Goal: Task Accomplishment & Management: Complete application form

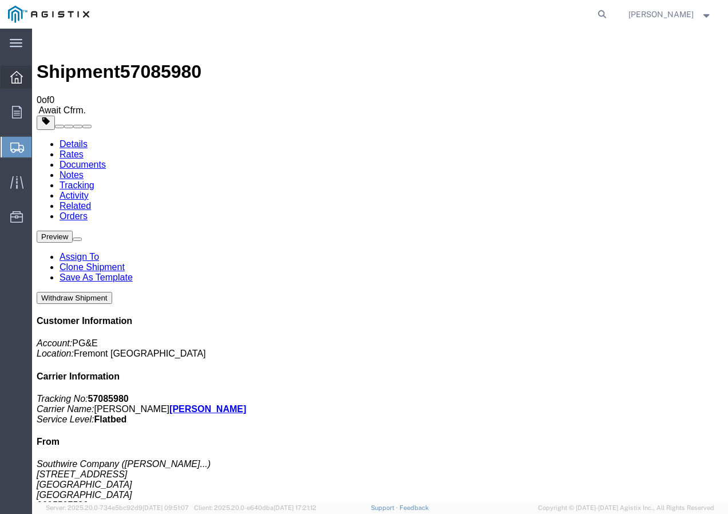
click at [20, 74] on icon at bounding box center [16, 77] width 13 height 13
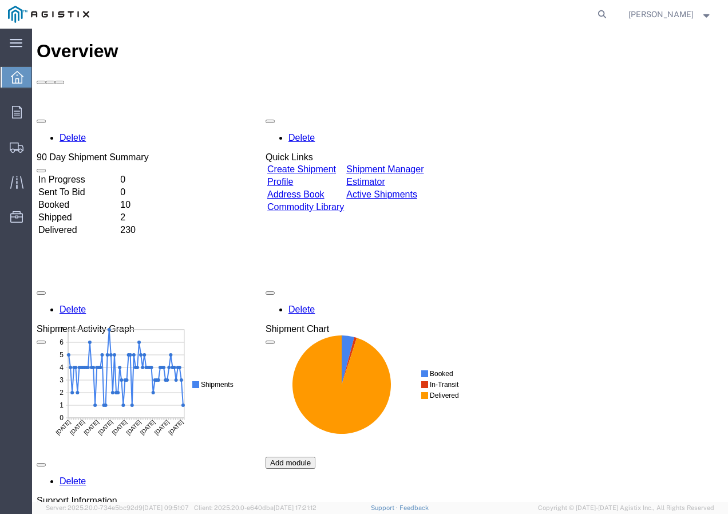
click at [322, 164] on link "Create Shipment" at bounding box center [301, 169] width 69 height 10
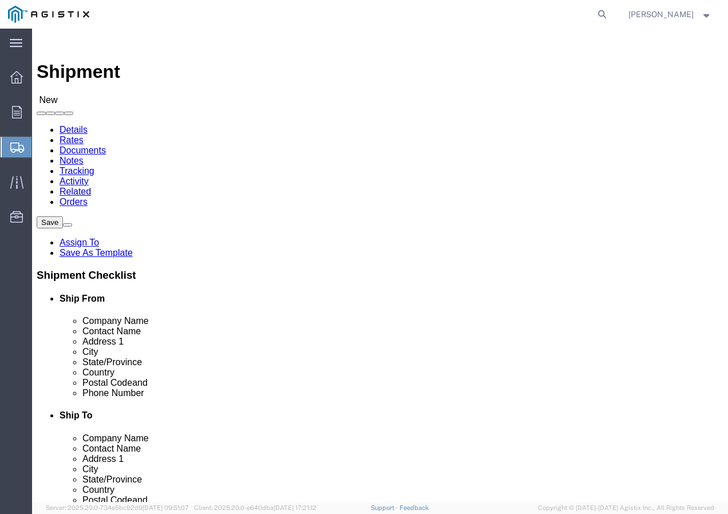
click select "Select PG&E Southwire Company"
select select "9596"
click select "Select PG&E Southwire Company"
select select "PURCHORD"
select select
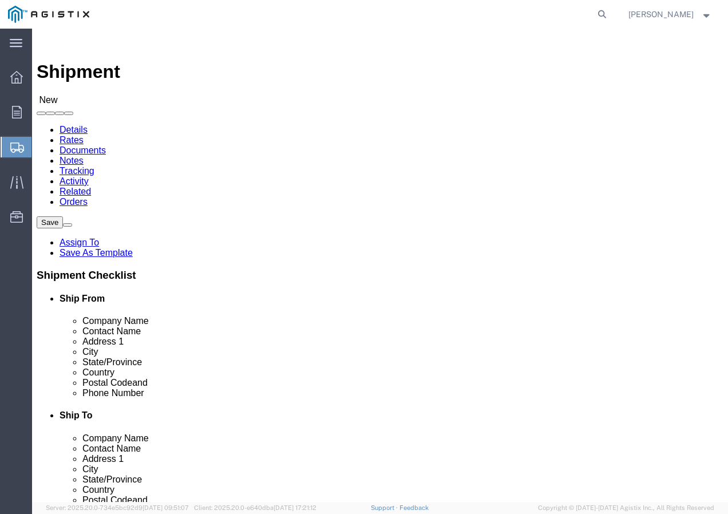
select select
select select "MYPROFILE"
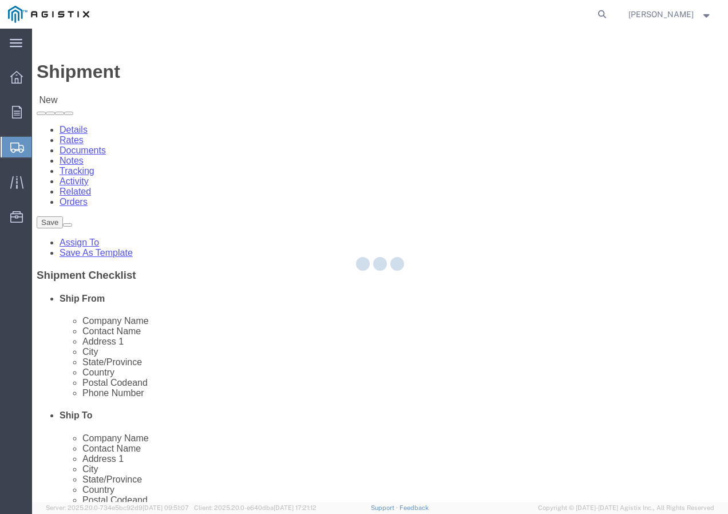
type input "Southwire Company"
type input "[PERSON_NAME]"
type input "[STREET_ADDRESS]"
type input "Fontana"
type input "92337"
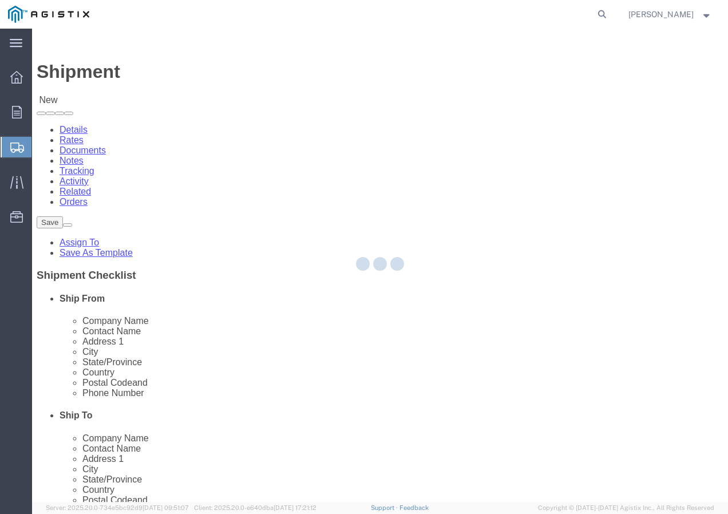
type input "9095507586"
type input "[EMAIL_ADDRESS][DOMAIN_NAME]"
checkbox input "true"
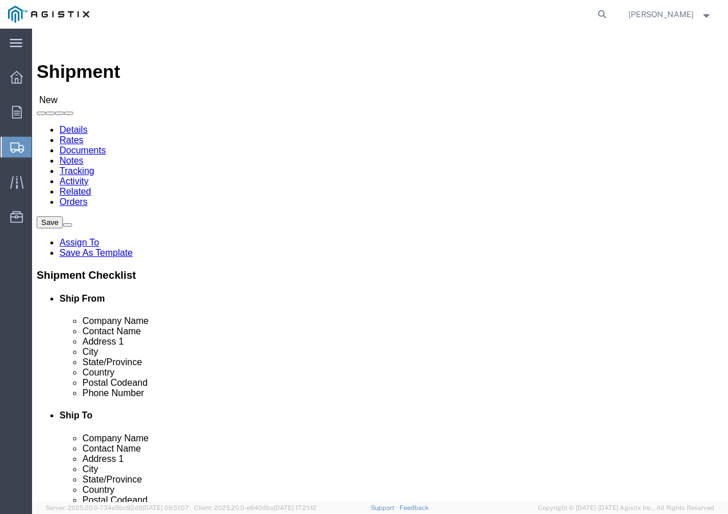
select select "CA"
drag, startPoint x: 486, startPoint y: 168, endPoint x: 482, endPoint y: 141, distance: 26.5
click select "Select All Others [GEOGRAPHIC_DATA] [GEOGRAPHIC_DATA] [GEOGRAPHIC_DATA] [GEOGRA…"
select select "19745"
click select "Select All Others [GEOGRAPHIC_DATA] [GEOGRAPHIC_DATA] [GEOGRAPHIC_DATA] [GEOGRA…"
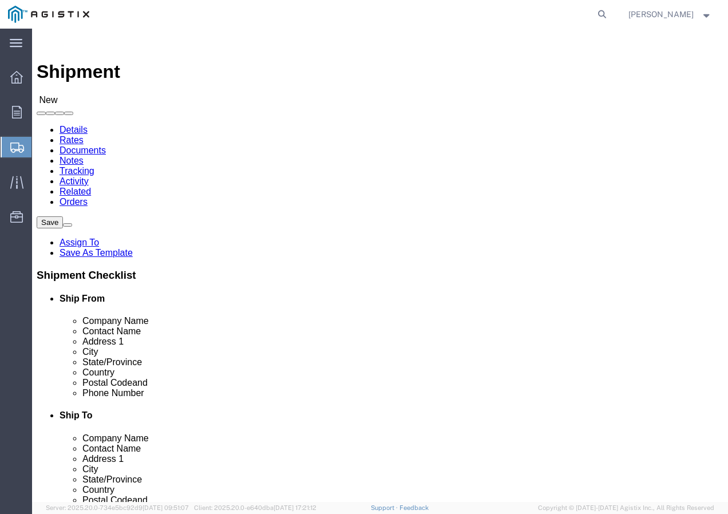
select select "MYPROFILE"
type input "Southwire Company"
type input "[PERSON_NAME]"
type input "[STREET_ADDRESS]"
type input "Fontana"
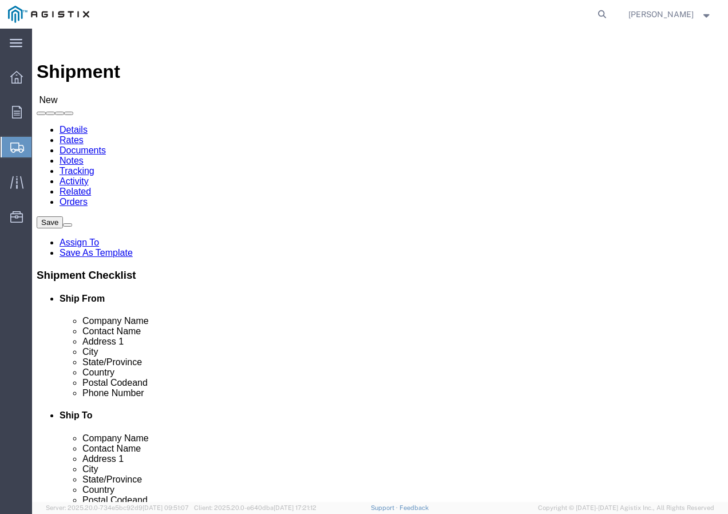
type input "92337"
type input "9095507586"
type input "[EMAIL_ADDRESS][DOMAIN_NAME]"
checkbox input "true"
select select "CA"
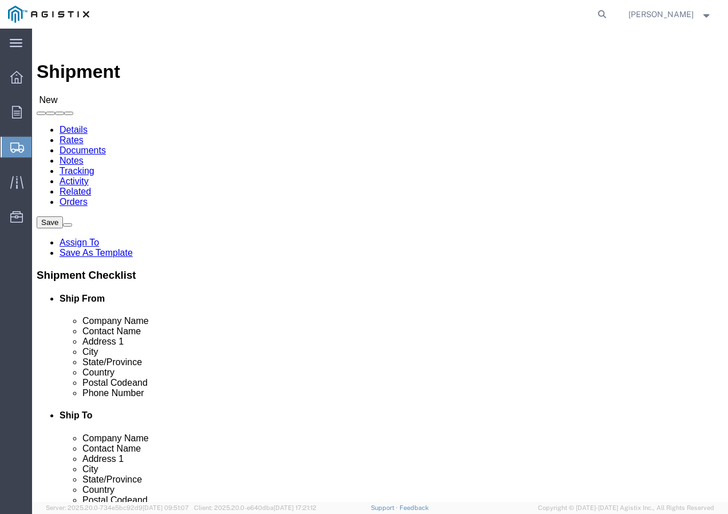
click span
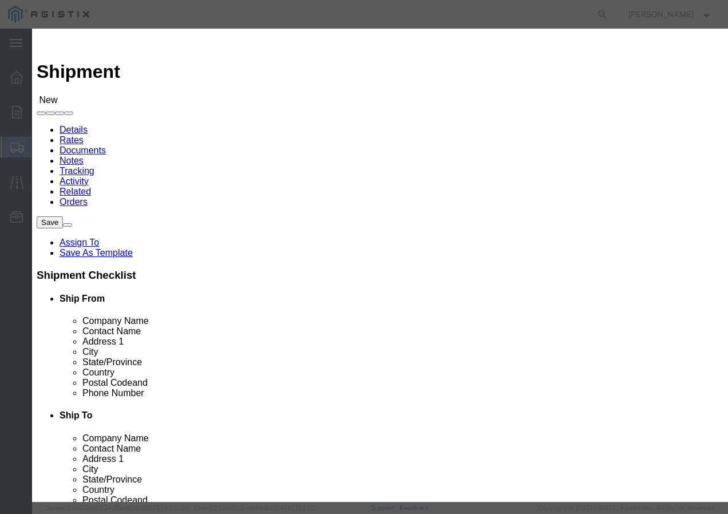
click select "Search by Address Book Name City Company Name Contact Name Country CustomerAlia…"
select select "city"
click select "Search by Address Book Name City Company Name Contact Name Country CustomerAlia…"
click input "text"
type input "[GEOGRAPHIC_DATA]"
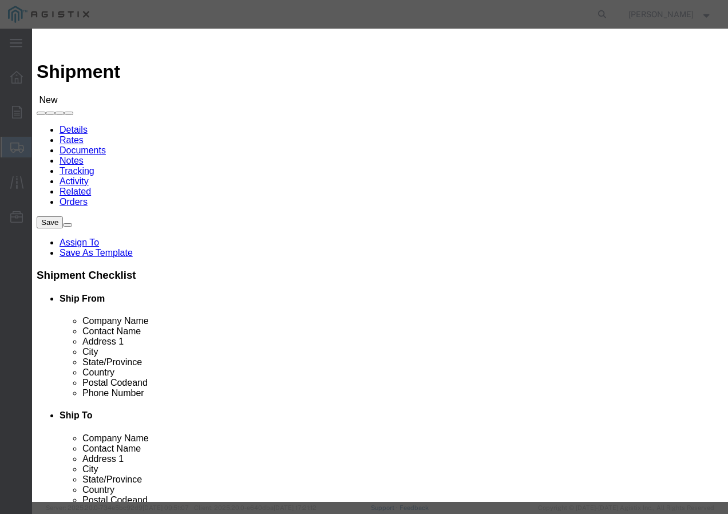
click button "button"
click button "Select"
select select
type input "PG&E"
type input "[STREET_ADDRESS]"
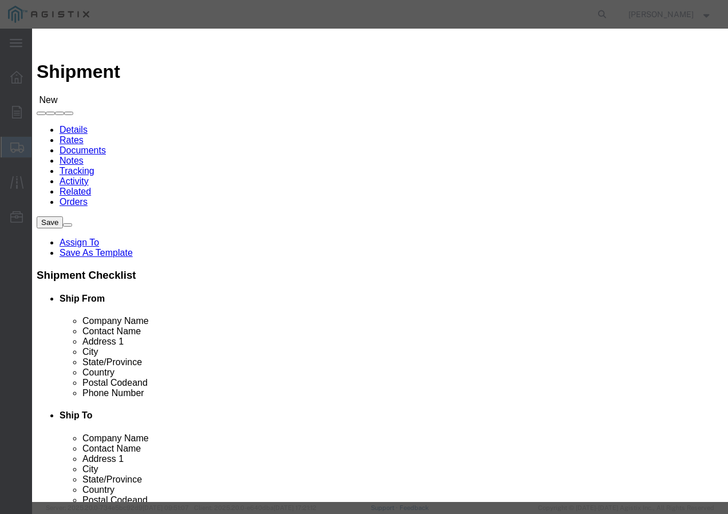
type input "[GEOGRAPHIC_DATA]"
type input "93725-1098"
checkbox input "false"
select select "CA"
click button "Close"
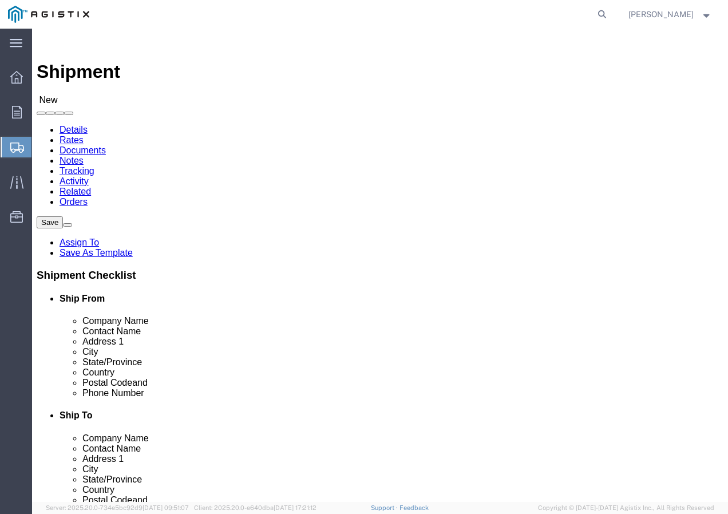
click input "text"
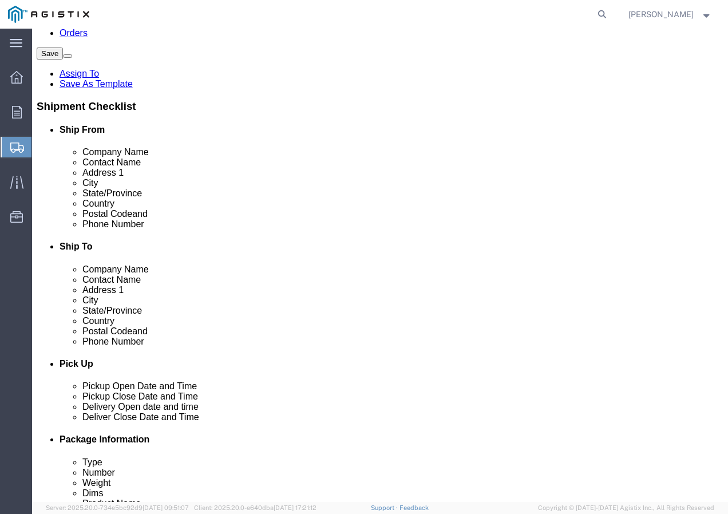
scroll to position [172, 0]
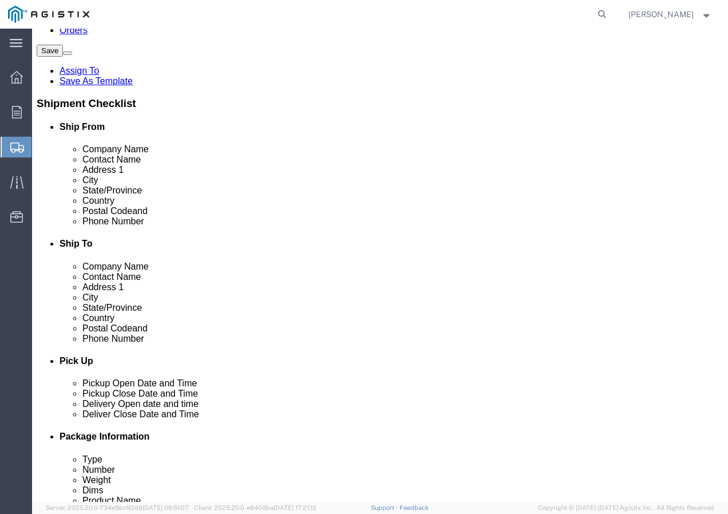
type input "Receiving Department"
click input "text"
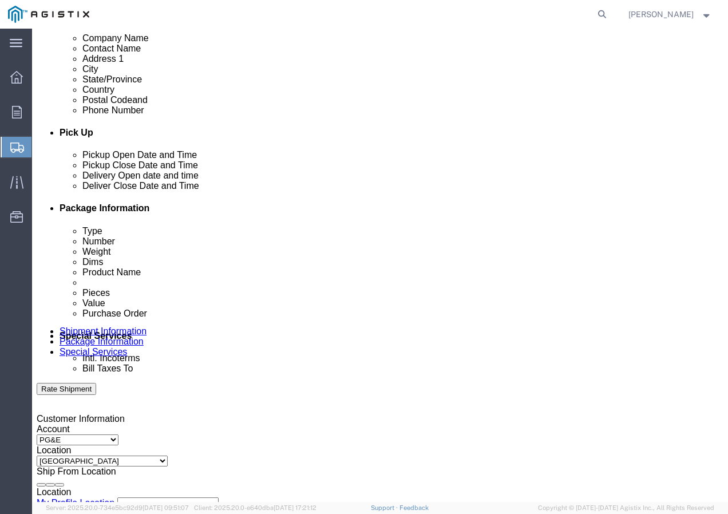
scroll to position [400, 0]
type input "8007567243"
click div "[DATE] 3:00 PM"
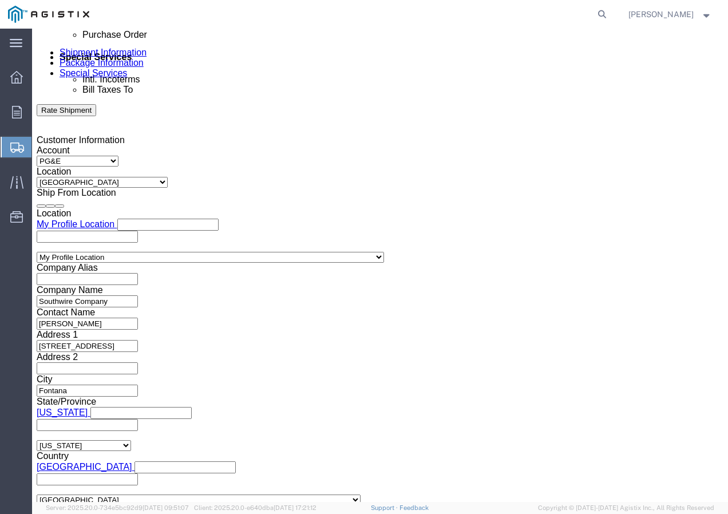
click input "3:00 PM"
type input "1:30 PM"
click button "Apply"
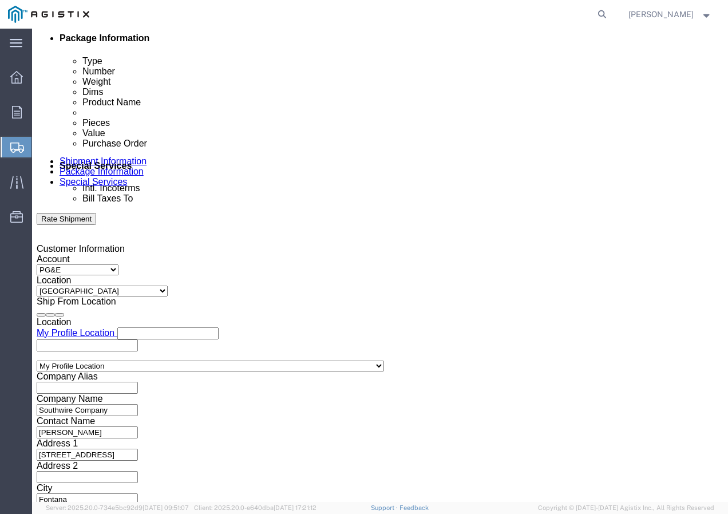
scroll to position [532, 0]
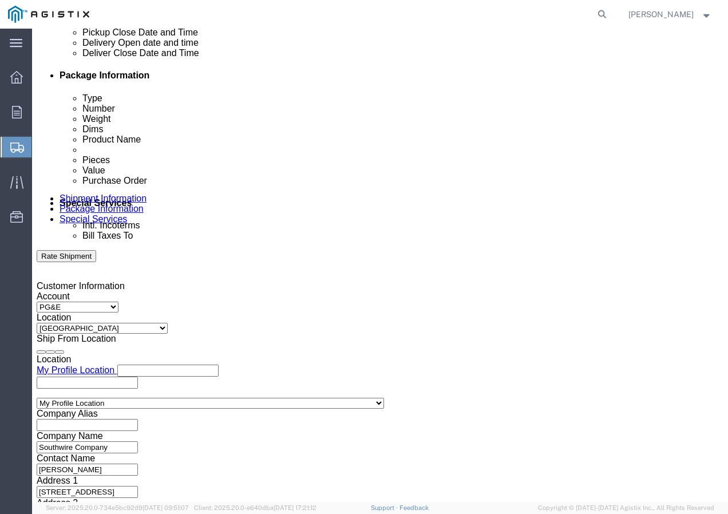
click div
click div "Open Time 3:30 PM [DATE] 3:30 PM - [DATE] 3:30 PM Cancel Apply"
click button "Apply"
click div
click button "Apply"
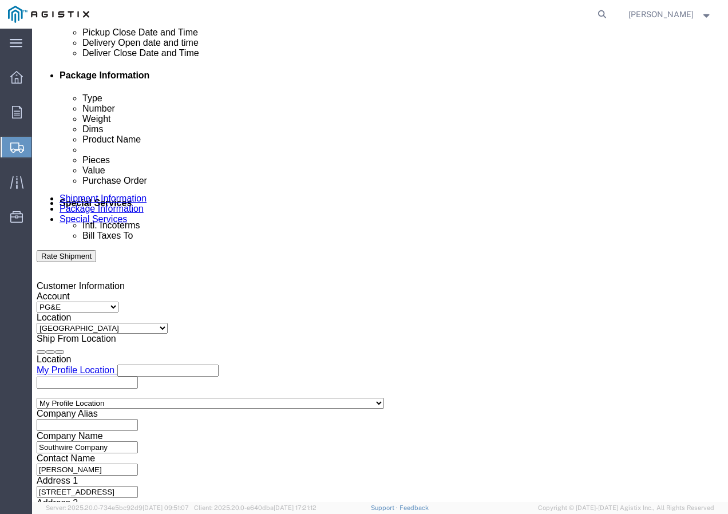
click input "text"
paste input "3501424905"
type input "3501424905"
click select "Select Account Type Activity ID Airline Appointment Number ASN Batch Request # …"
select select "SHIPMENTIDNUM"
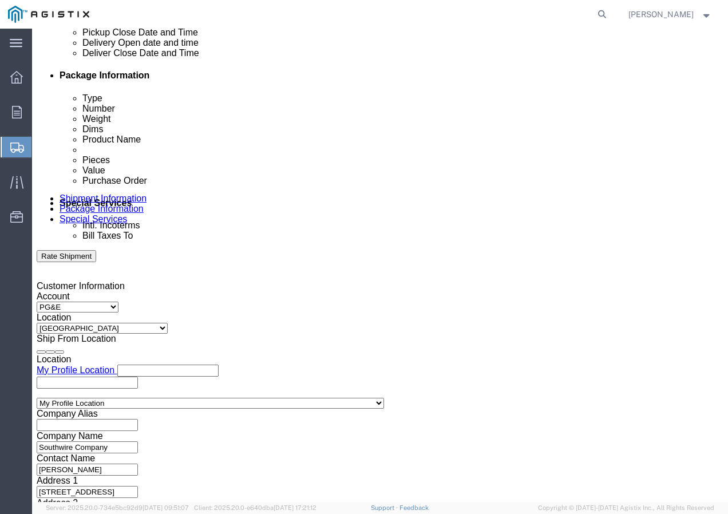
click select "Select Account Type Activity ID Airline Appointment Number ASN Batch Request # …"
drag, startPoint x: 310, startPoint y: 363, endPoint x: 359, endPoint y: 356, distance: 49.0
click input "text"
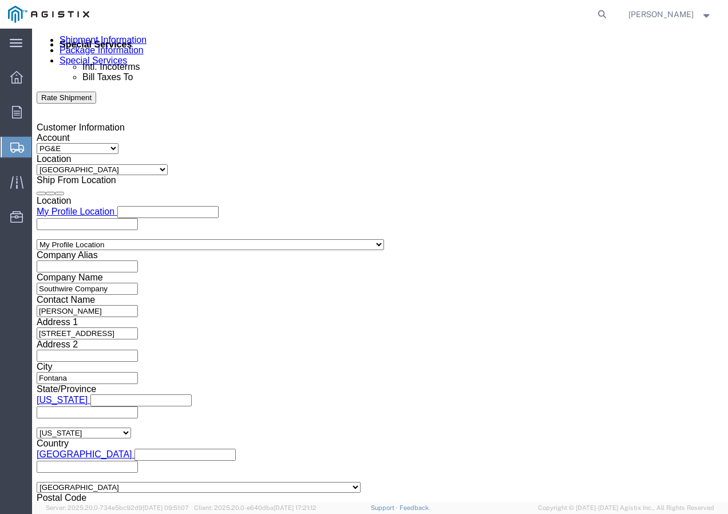
scroll to position [704, 0]
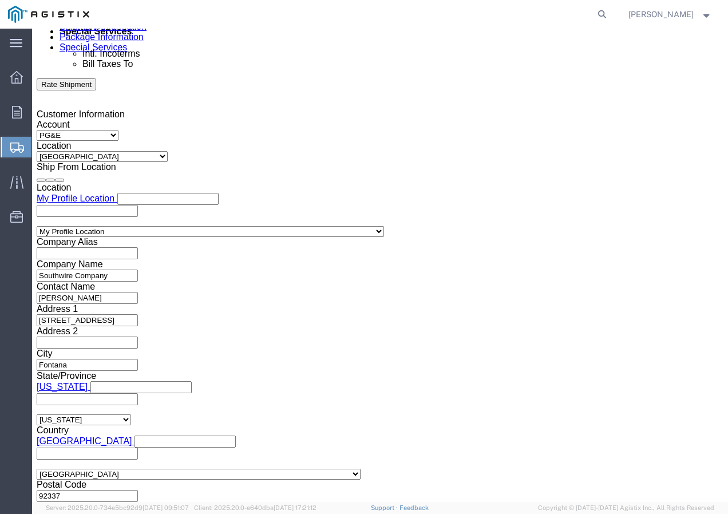
type input "7562010"
click select "Select Air Less than Truckload Multi-Leg Ocean Freight Rail Small Parcel Truckl…"
select select "TL"
click select "Select Air Less than Truckload Multi-Leg Ocean Freight Rail Small Parcel Truckl…"
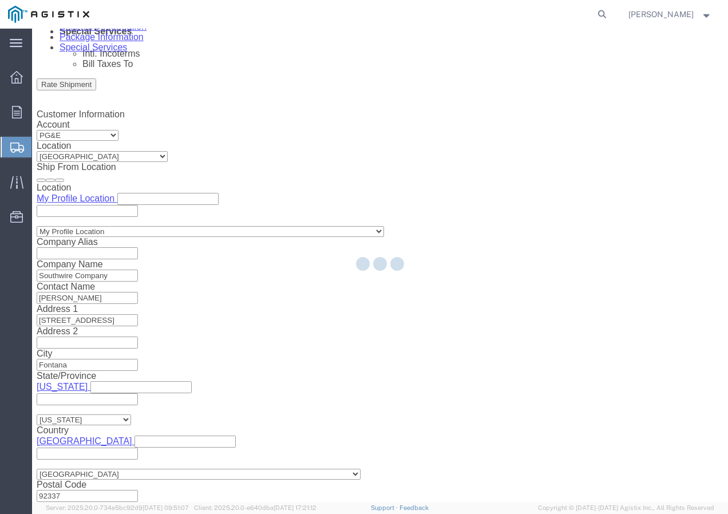
select select
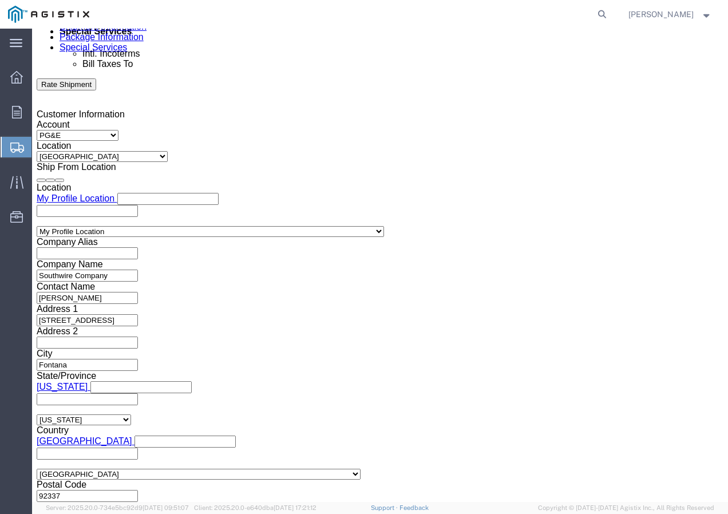
click select "Select 1-Ton (PSS) 10 Wheel 10 Yard Dump Truck 20 Yard Dump Truck Bobtail Botto…"
select select "FLBD"
click select "Select 1-Ton (PSS) 10 Wheel 10 Yard Dump Truck 20 Yard Dump Truck Bobtail Botto…"
click button "Continue"
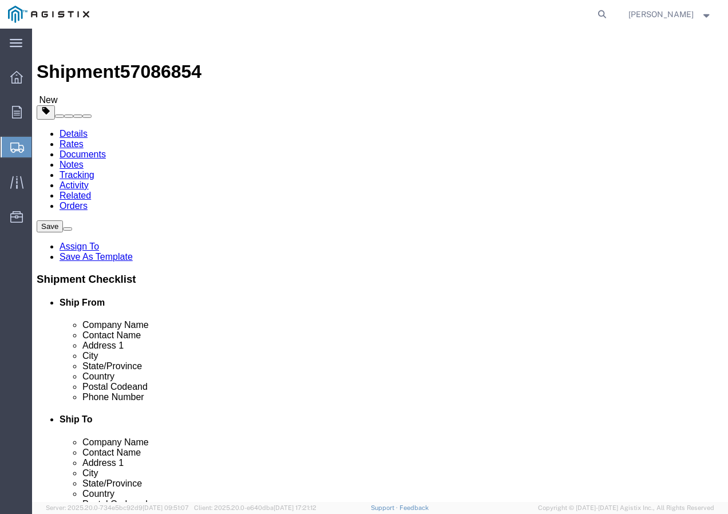
click select "Select Bulk Bundle(s) Cardboard Box(es) Carton(s) Crate(s) Drum(s) (Fiberboard)…"
select select "YRPK"
click select "Select Bulk Bundle(s) Cardboard Box(es) Carton(s) Crate(s) Drum(s) (Fiberboard)…"
click input "text"
type input "50"
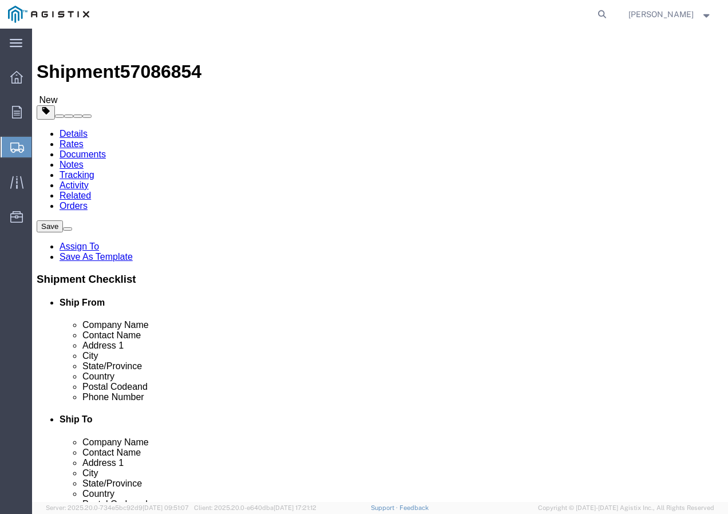
type input "50"
drag, startPoint x: 102, startPoint y: 285, endPoint x: 58, endPoint y: 285, distance: 43.5
click div "Weight 0.00 Select kgs lbs Ship. t°"
type input "17000"
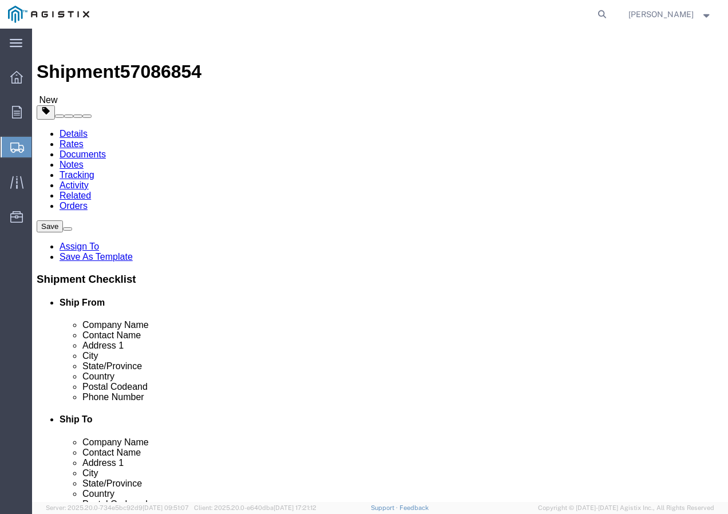
click link "Add Content"
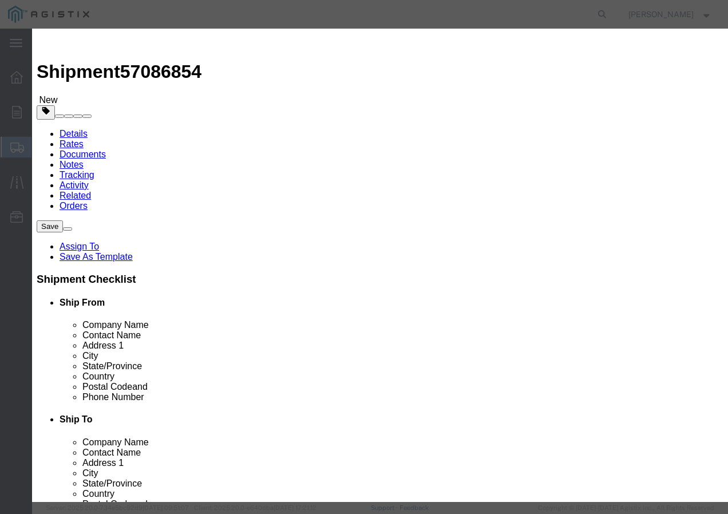
click input "text"
paste input "600VOH QX/LDPE 4/0 STR AAC APPALOOSA 110"
type input "600VOH QX/LDPE 4/0 STR AAC APPALOOSA 110"
click input "0"
type input "4"
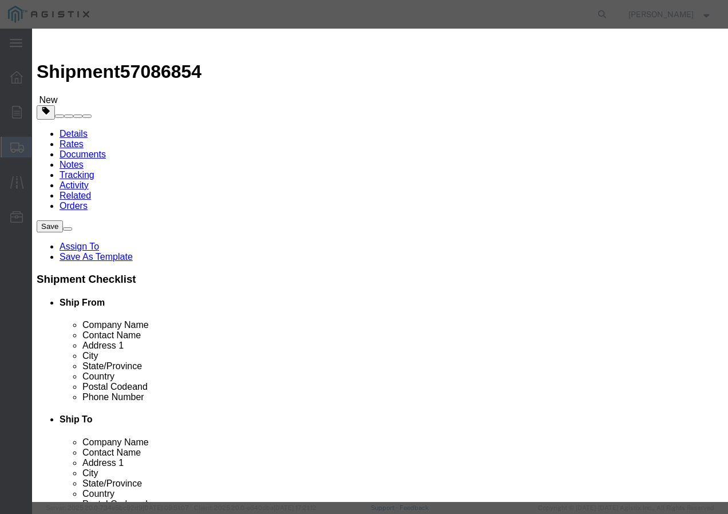
click input "text"
type input "1"
click select "Select 50 55 60 65 70 85 92.5 100 125 175 250 300 400"
select select "100"
click select "Select 50 55 60 65 70 85 92.5 100 125 175 250 300 400"
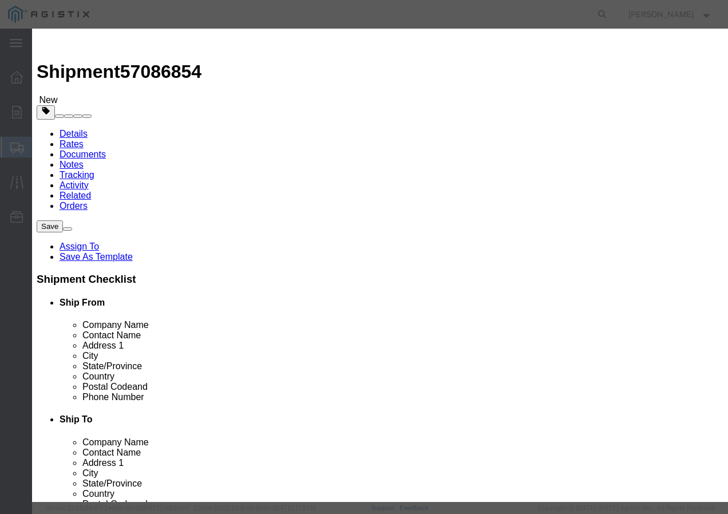
click button "Save & Add Another"
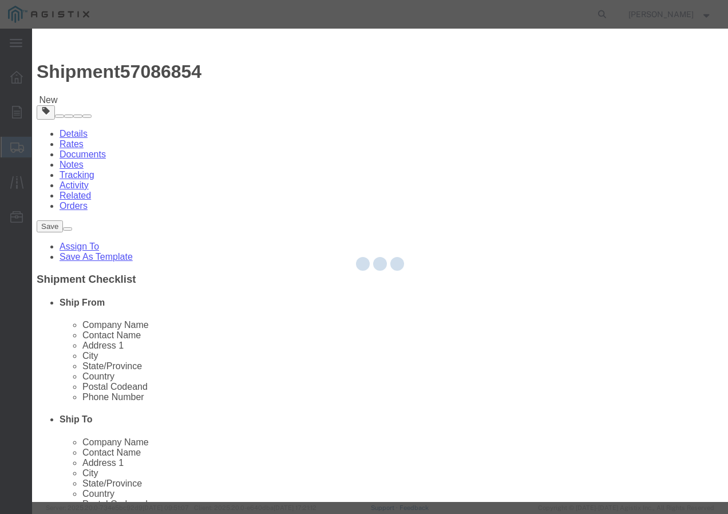
select select "EA"
select select
select select "USD"
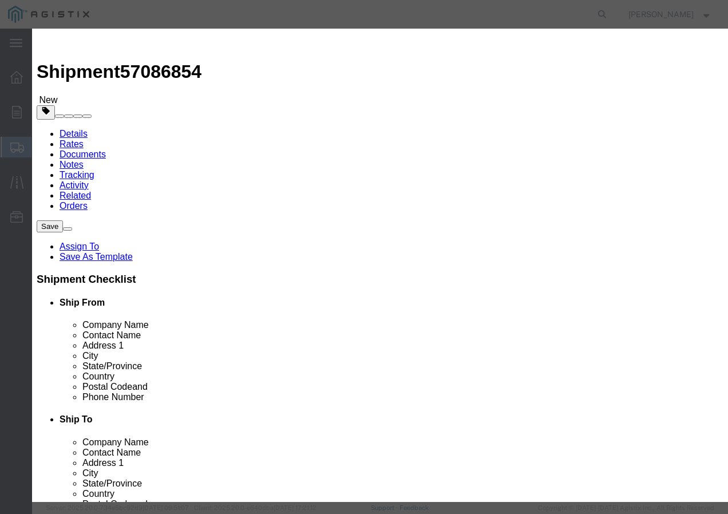
click input "text"
paste input "600VUD [GEOGRAPHIC_DATA]/YES 4/0 Str [PERSON_NAME] 175C"
type input "600VUD [GEOGRAPHIC_DATA]/YES 4/0 Str [PERSON_NAME] 175C"
click input "text"
type input "108"
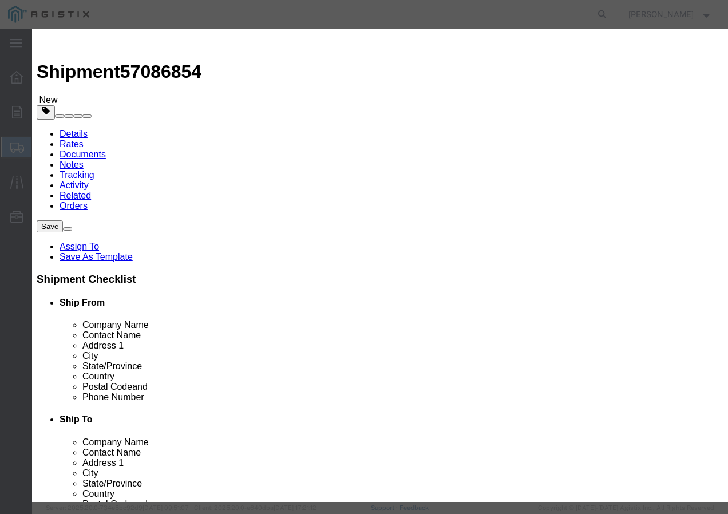
click input "text"
type input "1"
click select "Select 50 55 60 65 70 85 92.5 100 125 175 250 300 400"
select select "100"
drag, startPoint x: 153, startPoint y: 154, endPoint x: 154, endPoint y: 161, distance: 7.1
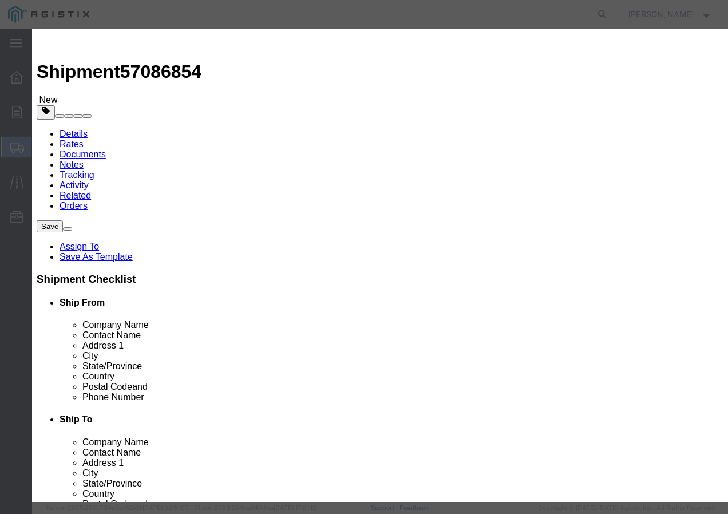
click select "Select 50 55 60 65 70 85 92.5 100 125 175 250 300 400"
click button "Save & Close"
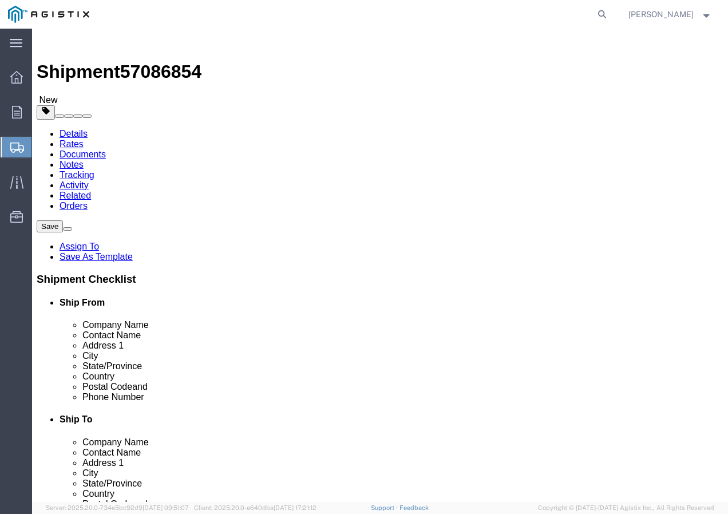
click input "1"
type input "112"
drag, startPoint x: 373, startPoint y: 311, endPoint x: 372, endPoint y: 326, distance: 15.5
click div "1 x Your Packaging Package Type Select Bulk Bundle(s) Cardboard Box(es) Carton(…"
click button "Rate Shipment"
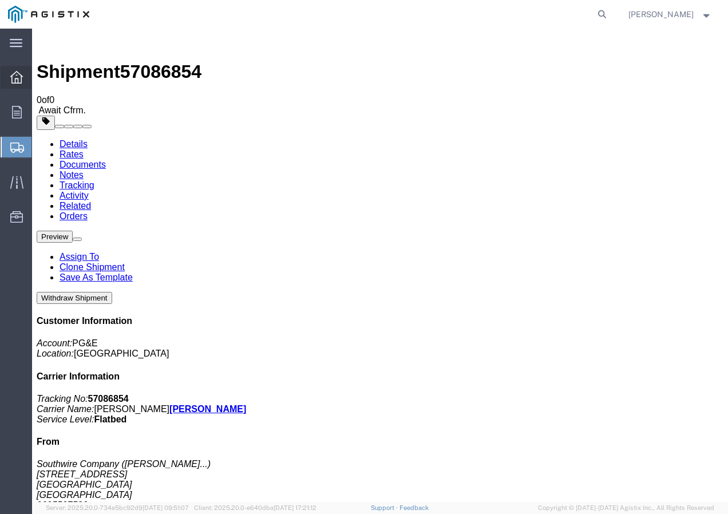
drag, startPoint x: 12, startPoint y: 80, endPoint x: 6, endPoint y: 69, distance: 12.8
click at [12, 80] on icon at bounding box center [16, 77] width 13 height 13
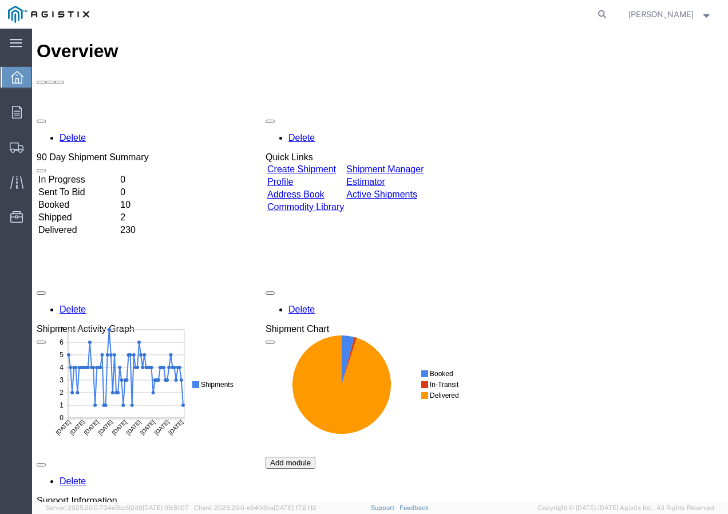
click at [336, 164] on link "Create Shipment" at bounding box center [301, 169] width 69 height 10
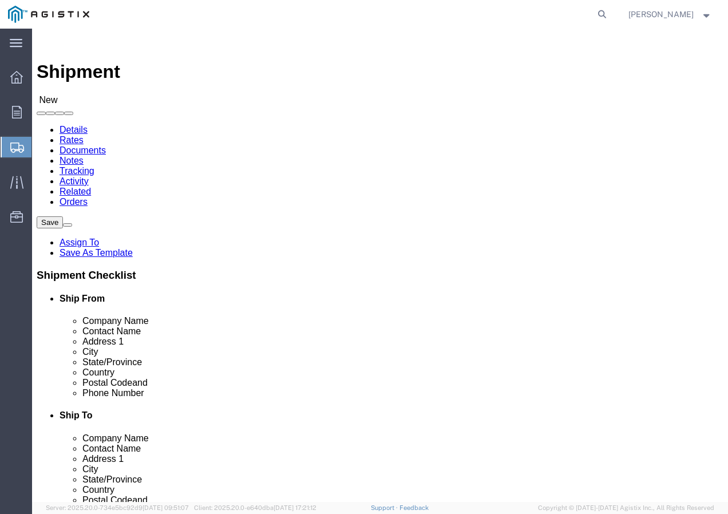
click select "Select PG&E Southwire Company"
select select "9596"
click select "Select PG&E Southwire Company"
select select "PURCHORD"
select select
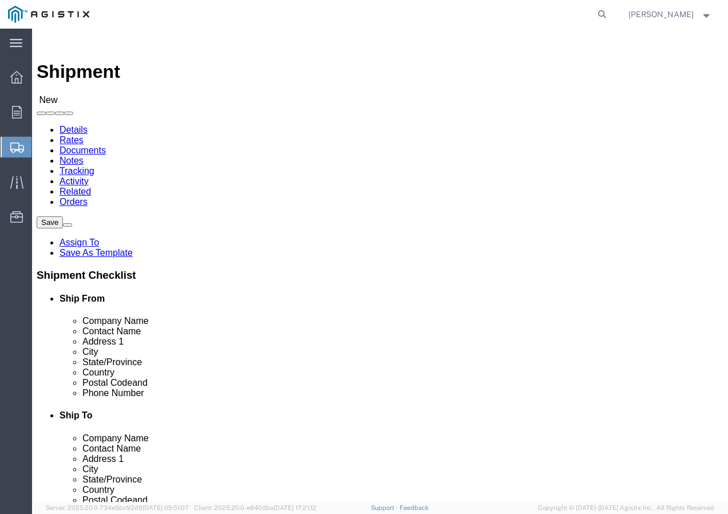
select select
select select "MYPROFILE"
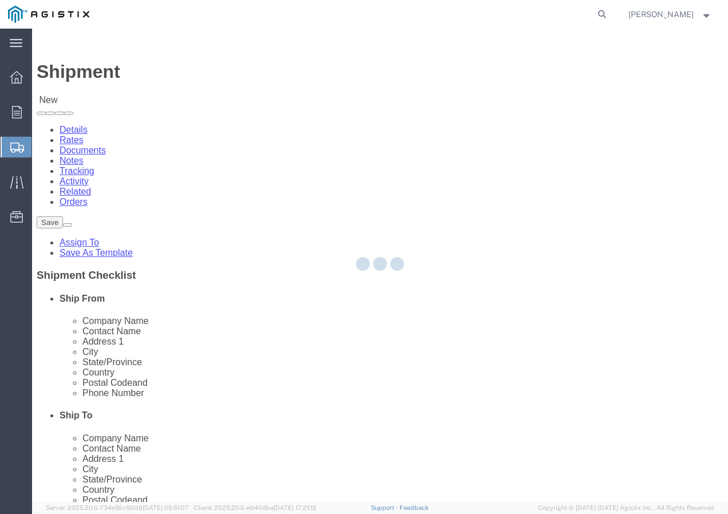
type input "Southwire Company"
type input "[PERSON_NAME]"
type input "[STREET_ADDRESS]"
type input "Fontana"
type input "92337"
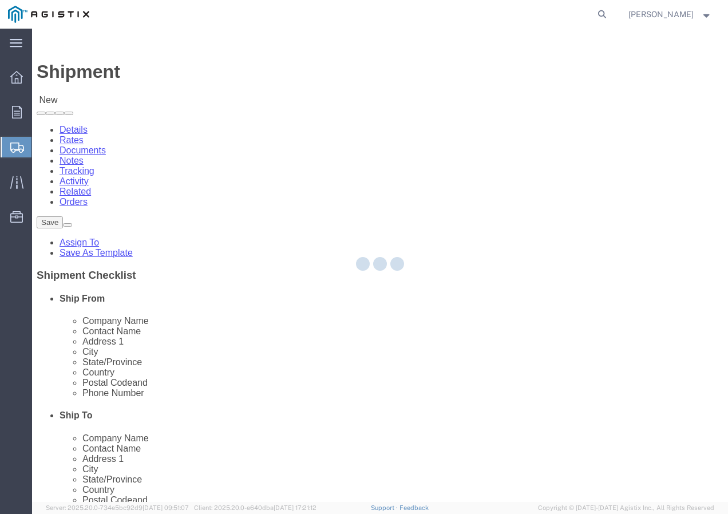
type input "9095507586"
type input "[EMAIL_ADDRESS][DOMAIN_NAME]"
checkbox input "true"
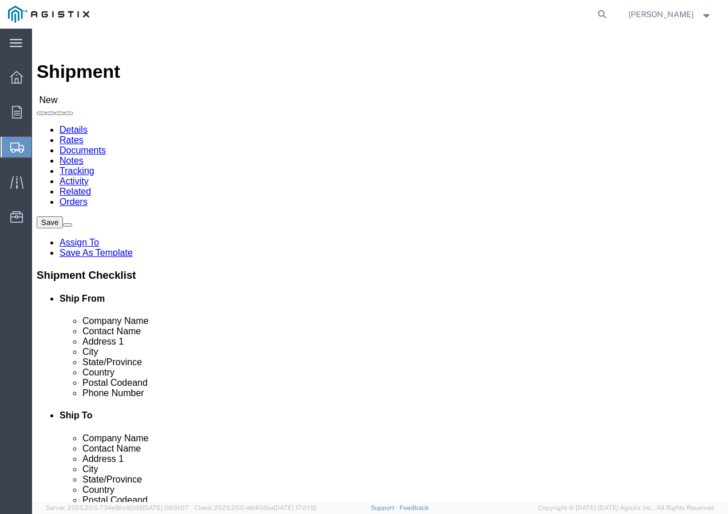
select select "CA"
click div "Customer Information Account Select PG&E Southwire Company Location Select All …"
click select "Select All Others [GEOGRAPHIC_DATA] [GEOGRAPHIC_DATA] [GEOGRAPHIC_DATA] [GEOGRA…"
select select "19996"
click select "Select All Others [GEOGRAPHIC_DATA] [GEOGRAPHIC_DATA] [GEOGRAPHIC_DATA] [GEOGRA…"
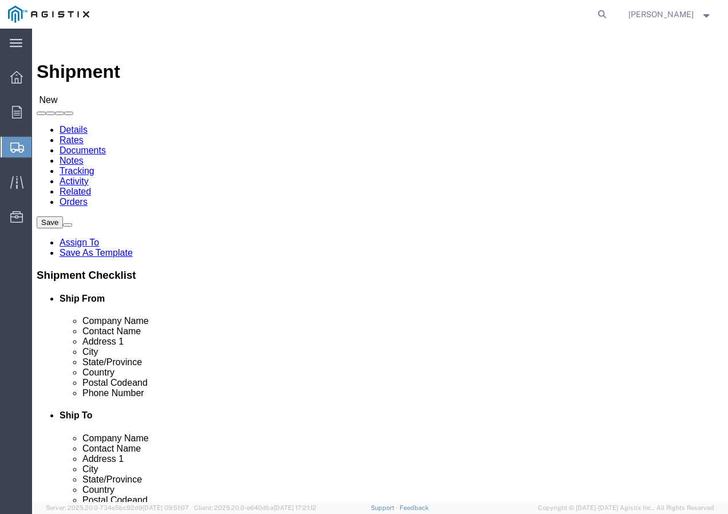
click span
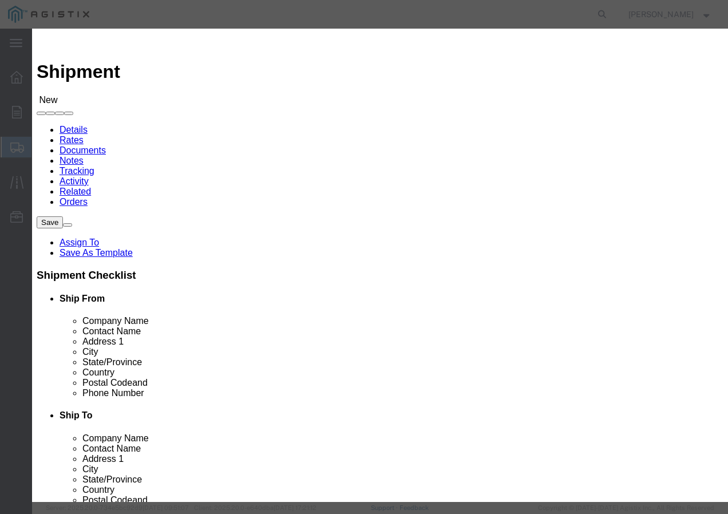
click select "Search by Address Book Name City Company Name Contact Name Country CustomerAlia…"
select select "city"
click select "Search by Address Book Name City Company Name Contact Name Country CustomerAlia…"
click input "text"
type input "wheatland"
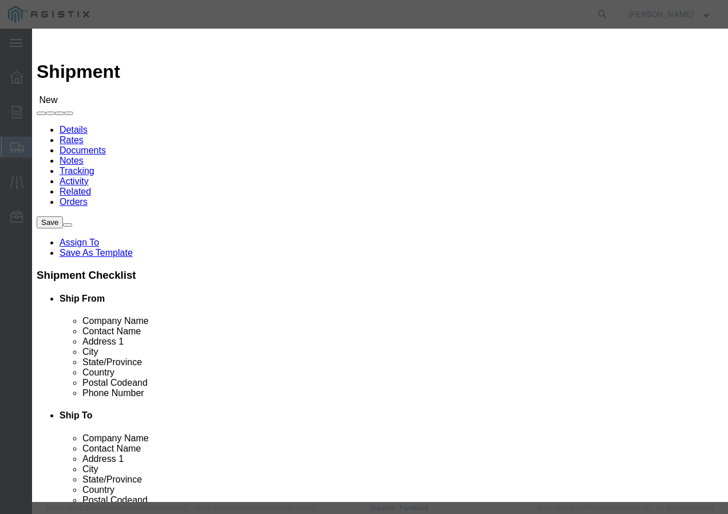
click button "button"
click button "Select"
select select
type input "PG&E"
type input "[STREET_ADDRESS]"
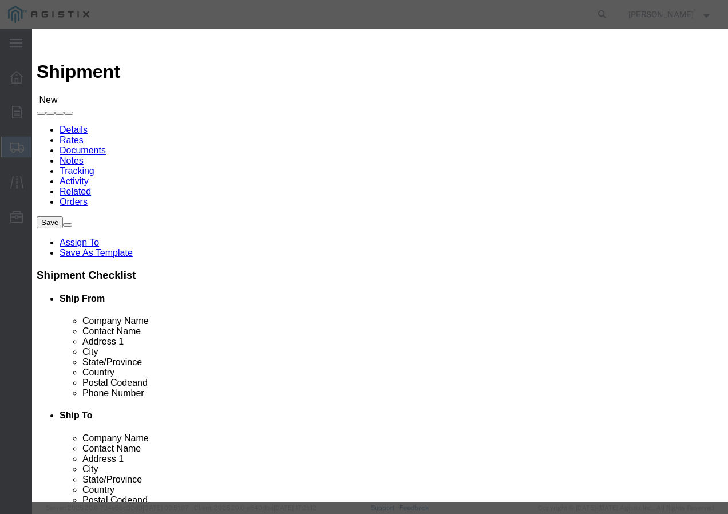
type input "Wheatland"
type input "95692"
select select "CA"
click button "Close"
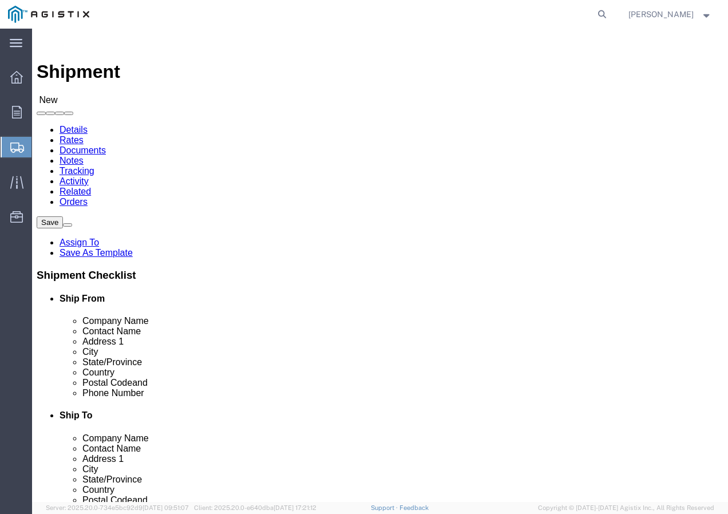
click input "text"
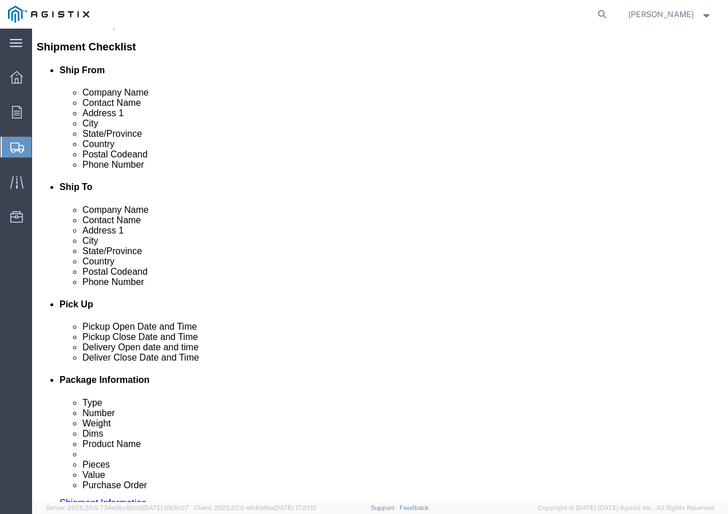
scroll to position [229, 0]
type input "Marysville Receiving"
click input "text"
paste input "9167493050"
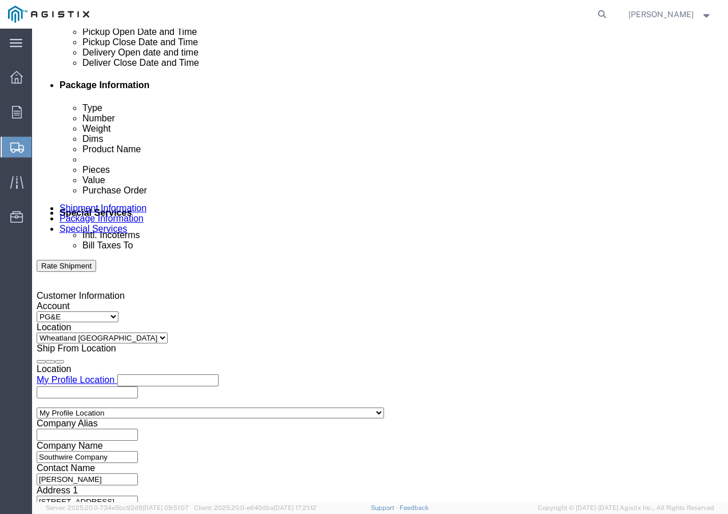
scroll to position [458, 0]
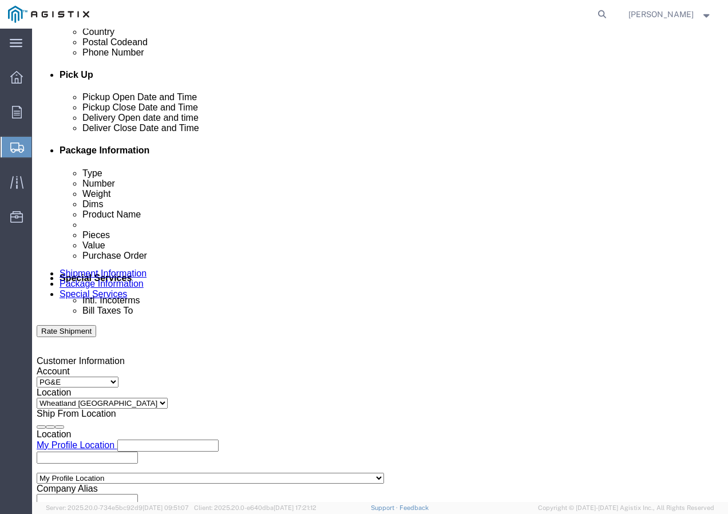
type input "9167493050"
click div "[DATE] 3:00 PM"
click input "3:00 PM"
type input "10:30 am"
click button "Apply"
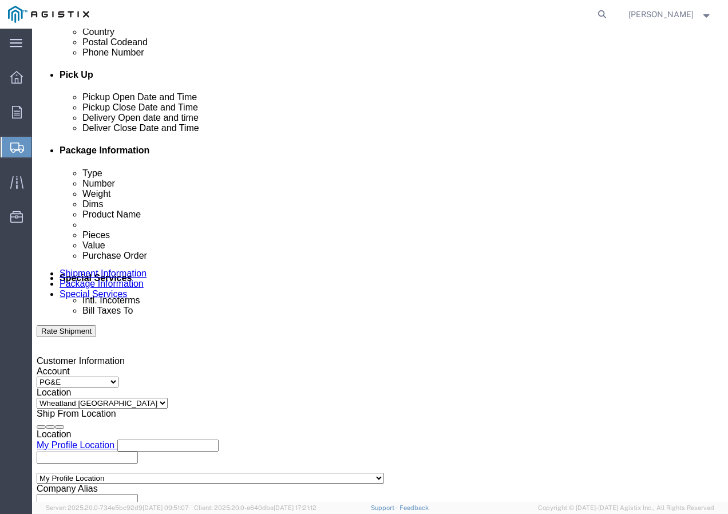
click div
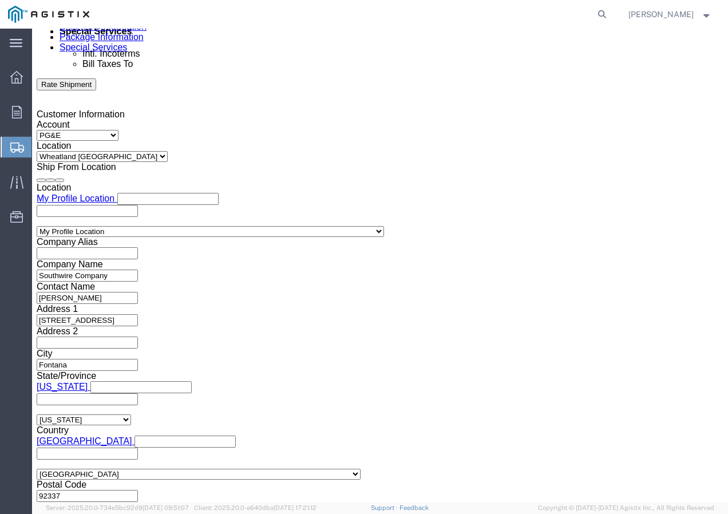
click button "Apply"
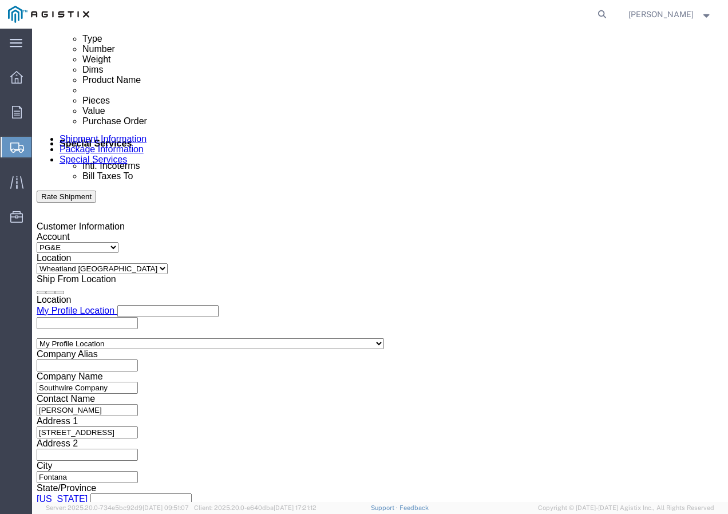
scroll to position [590, 0]
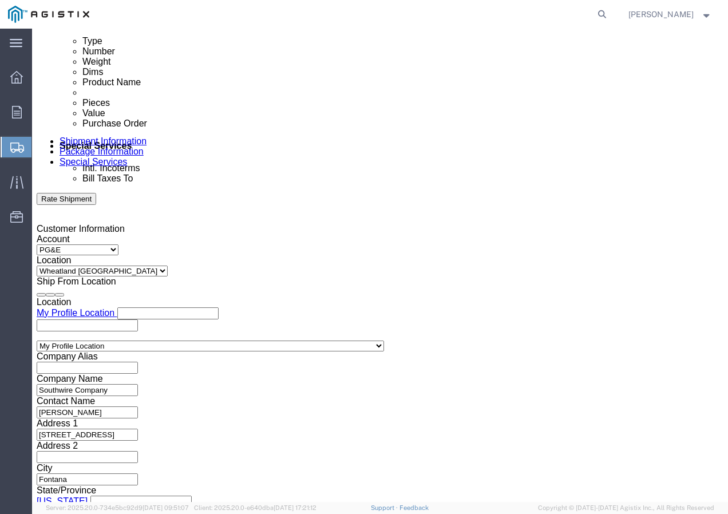
click div
click button "Apply"
click input "text"
paste input "3501424723"
type input "3501424723"
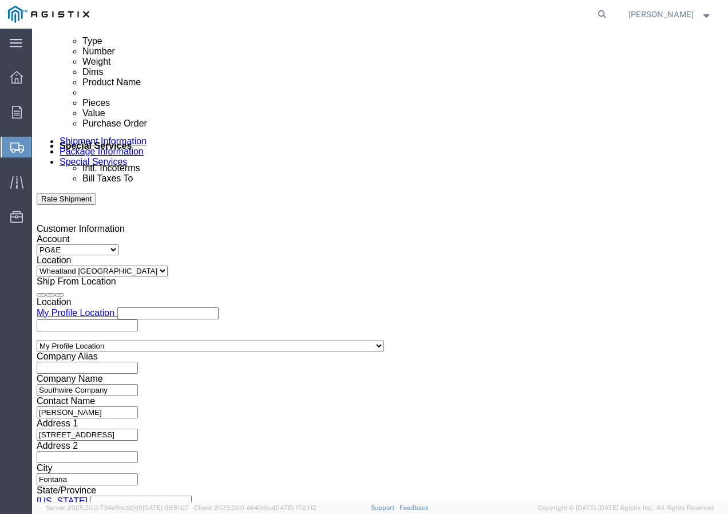
click select "Select Account Type Activity ID Airline Appointment Number ASN Batch Request # …"
select select "SHIPMENTIDNUM"
click select "Select Account Type Activity ID Airline Appointment Number ASN Batch Request # …"
click input "text"
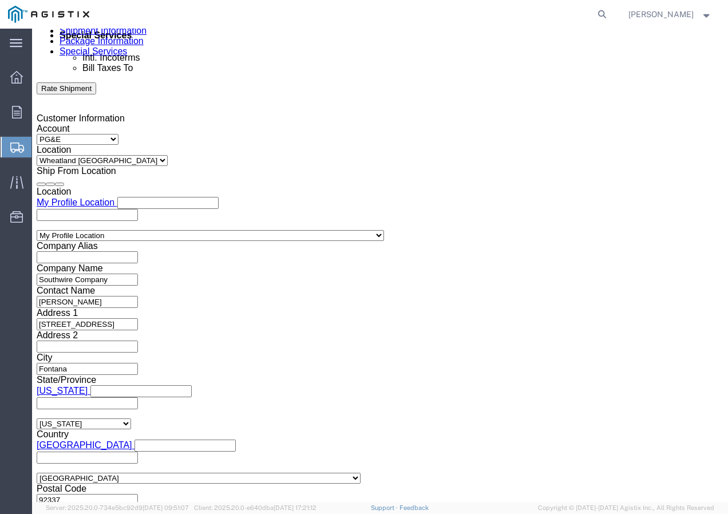
scroll to position [704, 0]
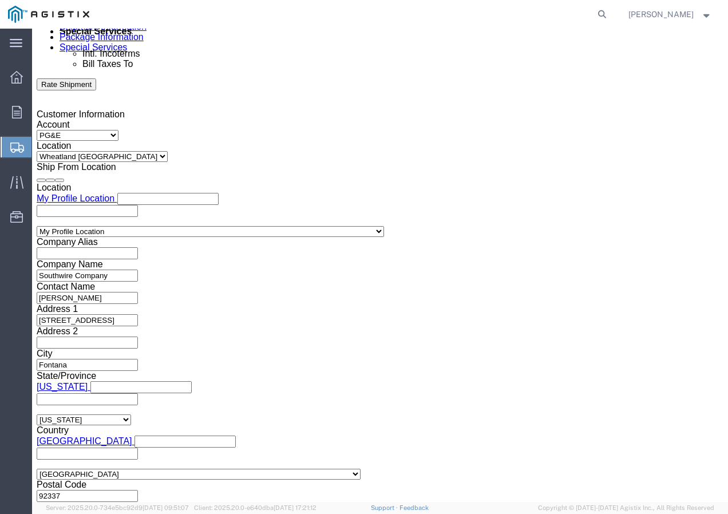
type input "7561436"
click select "Select Air Less than Truckload Multi-Leg Ocean Freight Rail Small Parcel Truckl…"
select select "TL"
click select "Select Air Less than Truckload Multi-Leg Ocean Freight Rail Small Parcel Truckl…"
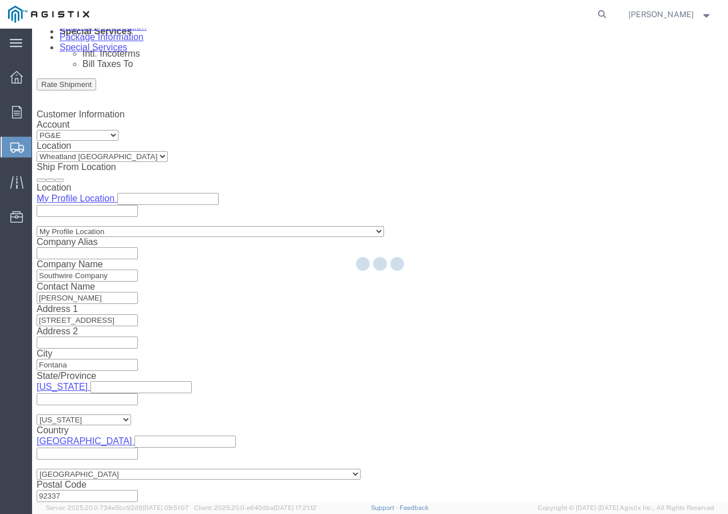
select select
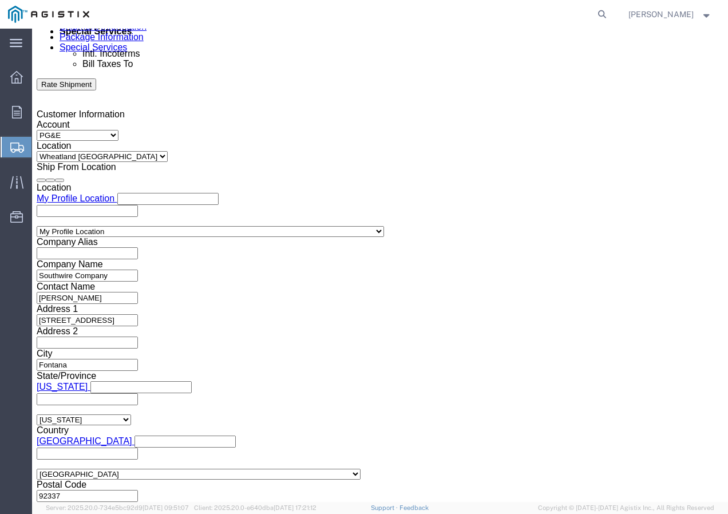
click select "Select 1-Ton (PSS) 10 Wheel 10 Yard Dump Truck 20 Yard Dump Truck Bobtail Botto…"
select select "FLBD"
click select "Select 1-Ton (PSS) 10 Wheel 10 Yard Dump Truck 20 Yard Dump Truck Bobtail Botto…"
click button "Continue"
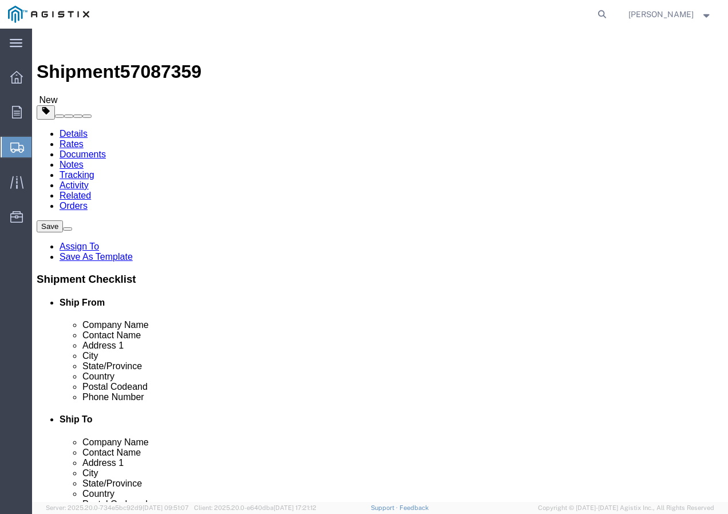
click select "Select Bulk Bundle(s) Cardboard Box(es) Carton(s) Crate(s) Drum(s) (Fiberboard)…"
select select "YRPK"
click select "Select Bulk Bundle(s) Cardboard Box(es) Carton(s) Crate(s) Drum(s) (Fiberboard)…"
click input "text"
type input "50"
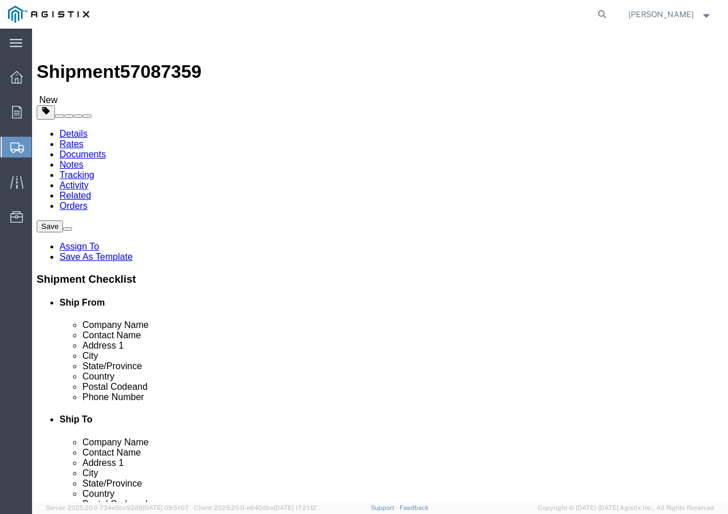
type input "50"
click input "0.00"
type input "30000"
click link "Add Content"
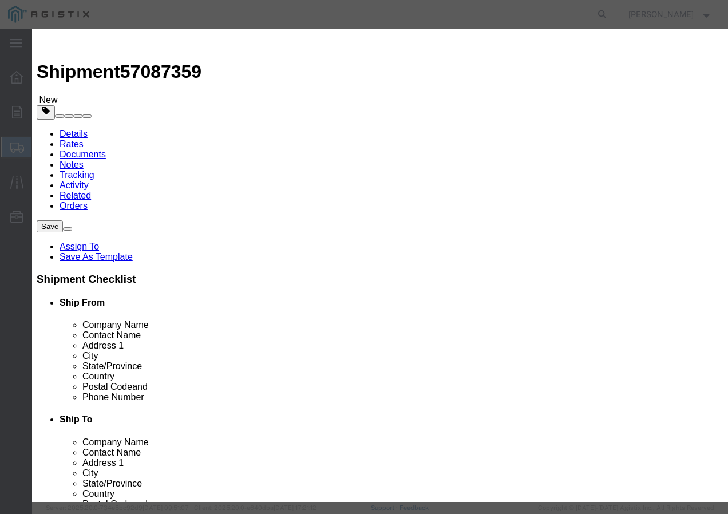
drag, startPoint x: 176, startPoint y: 89, endPoint x: 186, endPoint y: 90, distance: 10.4
click input "text"
paste input "WIRE, 3/8-7 EHS A-GALV STEEL STRAND"
type input "WIRE, 3/8-7 EHS A-GALV STEEL STRAND"
drag, startPoint x: 154, startPoint y: 113, endPoint x: 142, endPoint y: 113, distance: 11.5
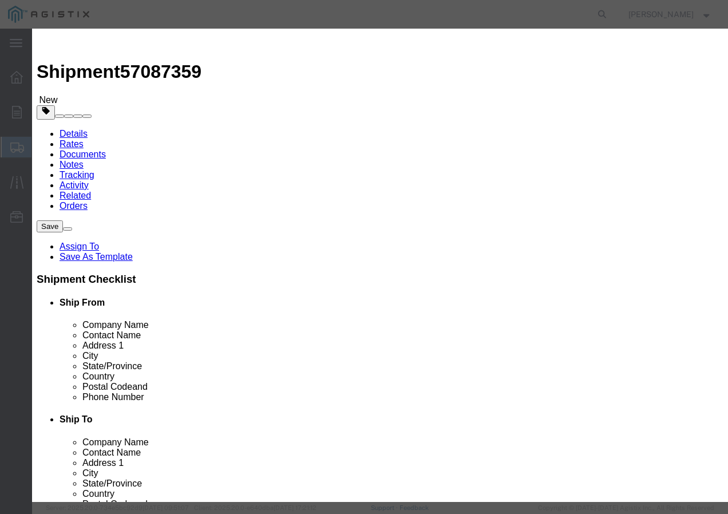
click div "0"
drag, startPoint x: 158, startPoint y: 110, endPoint x: 182, endPoint y: 109, distance: 24.0
click input "0"
type input "22"
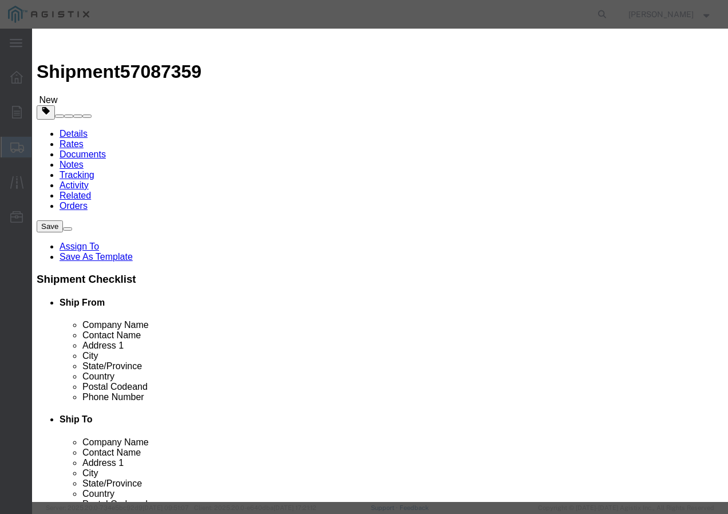
click input "text"
type input "1"
click select "Select 50 55 60 65 70 85 92.5 100 125 175 250 300 400"
select select "100"
click select "Select 50 55 60 65 70 85 92.5 100 125 175 250 300 400"
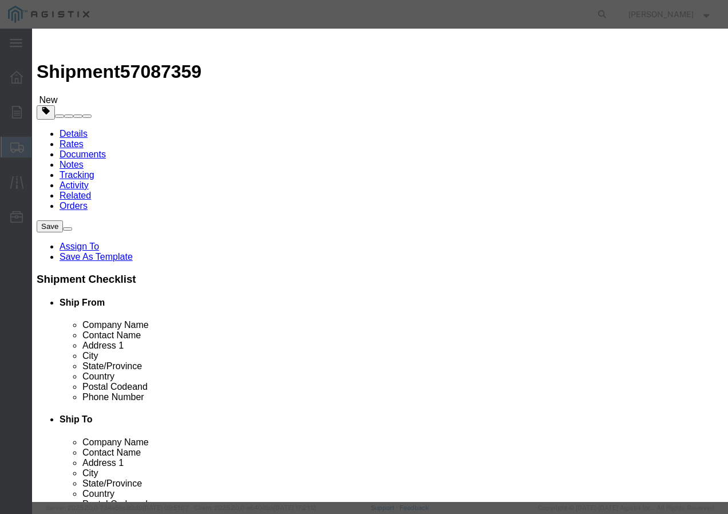
click button "Save & Close"
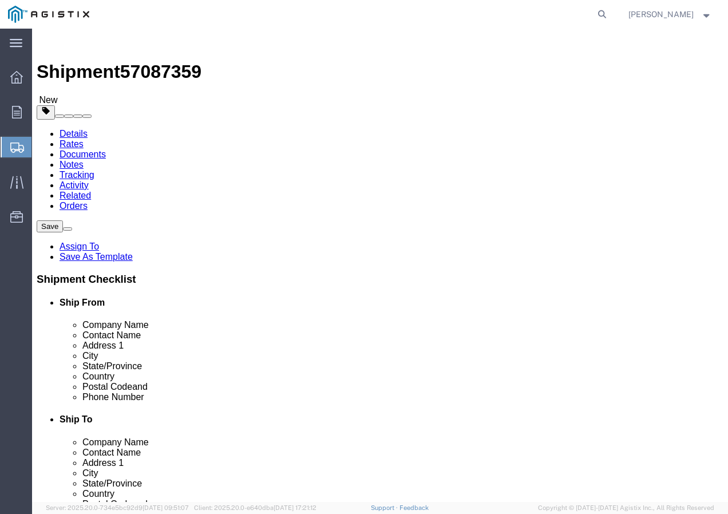
click input "1"
type input "22"
click button "Rate Shipment"
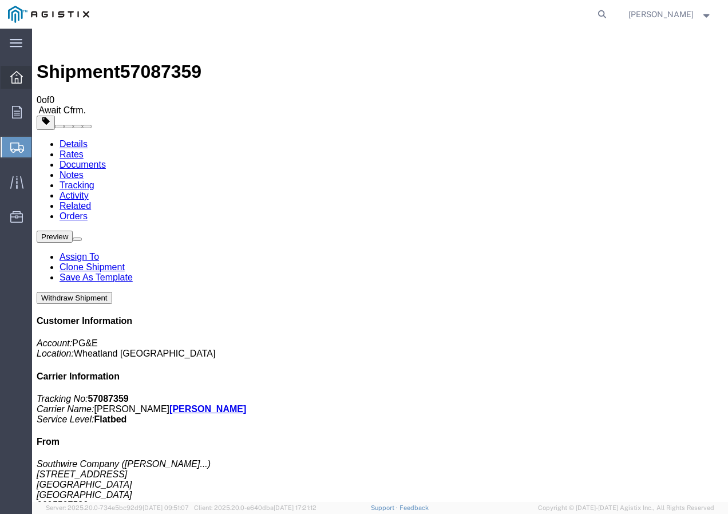
click at [15, 76] on icon at bounding box center [16, 77] width 13 height 13
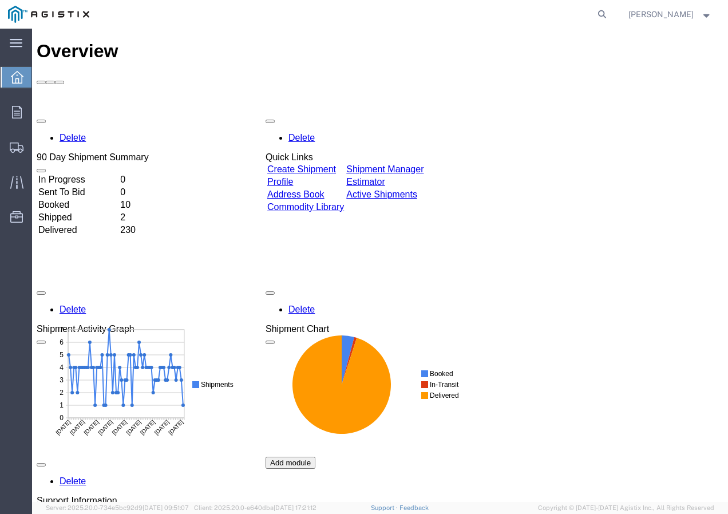
click at [344, 164] on td "Create Shipment" at bounding box center [306, 169] width 78 height 11
click at [336, 164] on link "Create Shipment" at bounding box center [301, 169] width 69 height 10
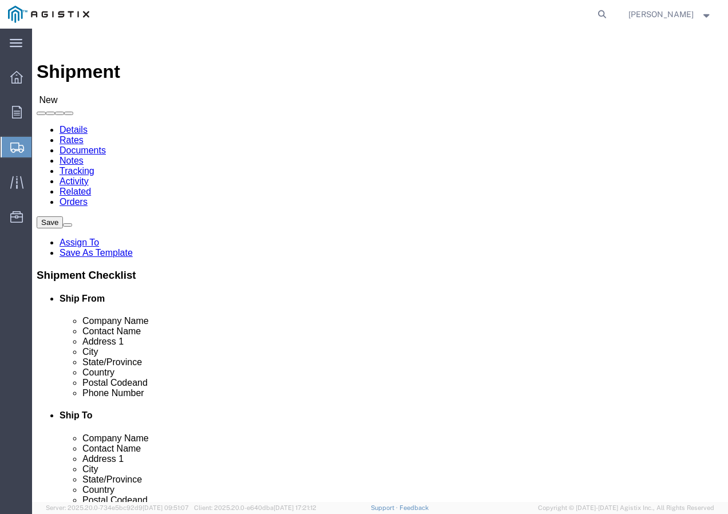
click select "Select PG&E Southwire Company"
select select "9596"
click select "Select PG&E Southwire Company"
select select "PURCHORD"
select select
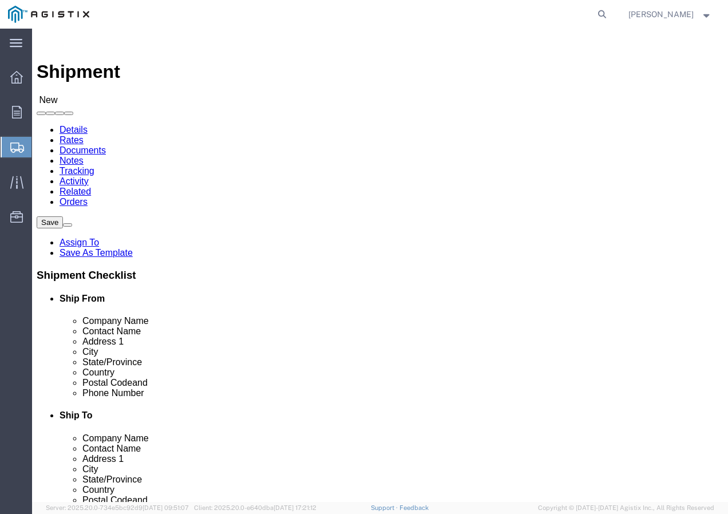
select select
select select "MYPROFILE"
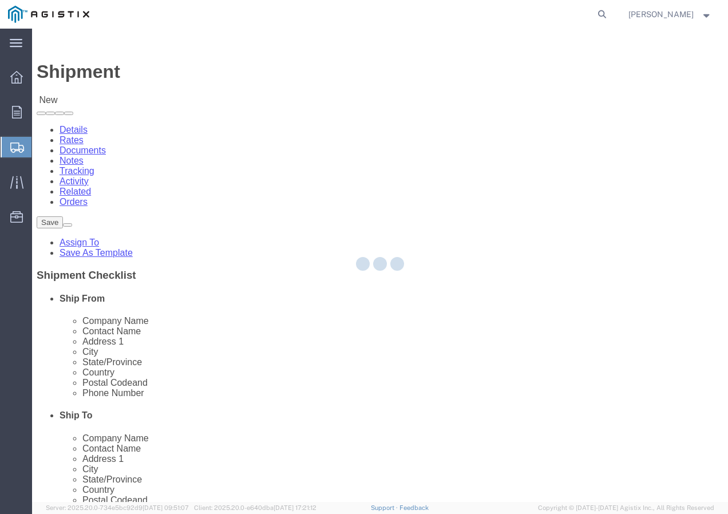
type input "Southwire Company"
type input "[PERSON_NAME]"
type input "[STREET_ADDRESS]"
type input "Fontana"
type input "92337"
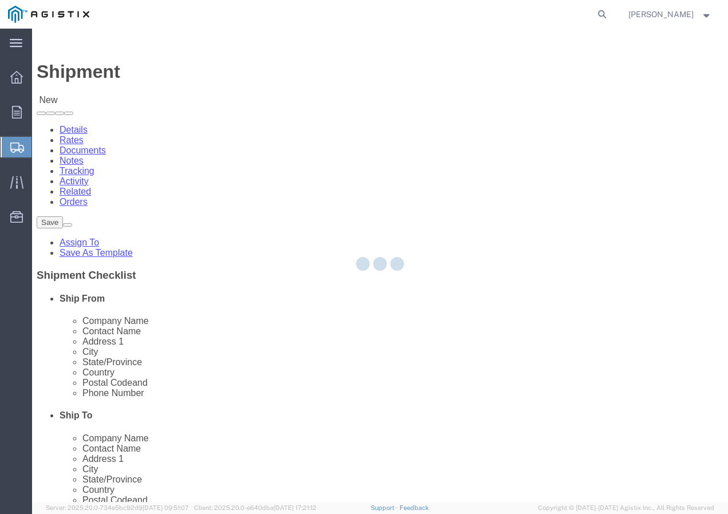
type input "9095507586"
type input "[EMAIL_ADDRESS][DOMAIN_NAME]"
checkbox input "true"
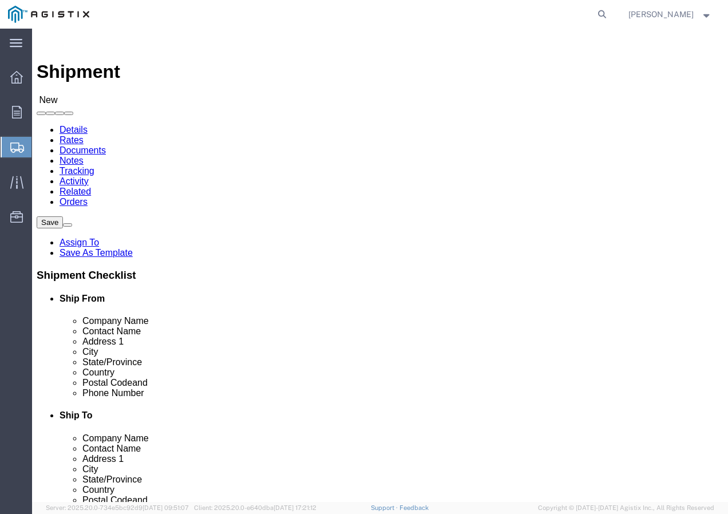
select select "CA"
click select "Select All Others [GEOGRAPHIC_DATA] [GEOGRAPHIC_DATA] [GEOGRAPHIC_DATA] [GEOGRA…"
select select "19996"
click select "Select All Others [GEOGRAPHIC_DATA] [GEOGRAPHIC_DATA] [GEOGRAPHIC_DATA] [GEOGRA…"
click span
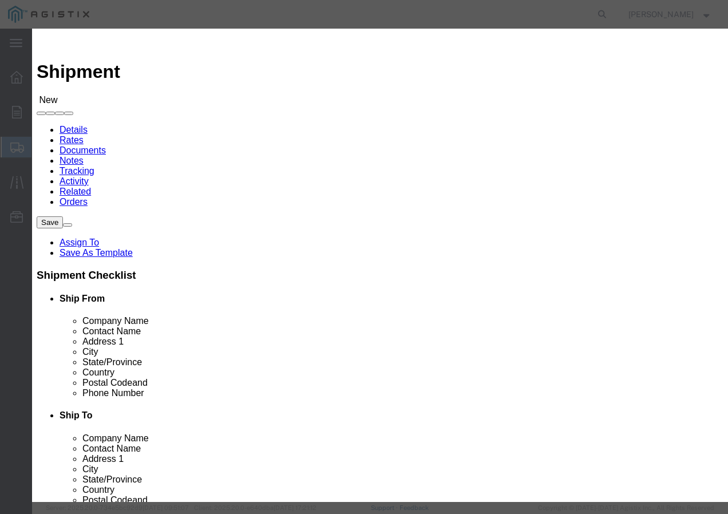
click select "Search by Address Book Name City Company Name Contact Name Country CustomerAlia…"
select select "city"
click select "Search by Address Book Name City Company Name Contact Name Country CustomerAlia…"
click input "text"
type input "[GEOGRAPHIC_DATA]"
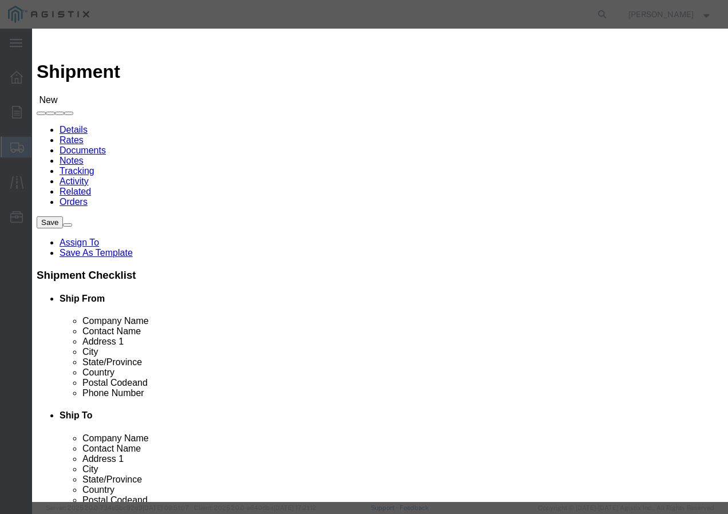
click div "[GEOGRAPHIC_DATA]"
click icon "button"
click td "Select"
click button "Select"
select select
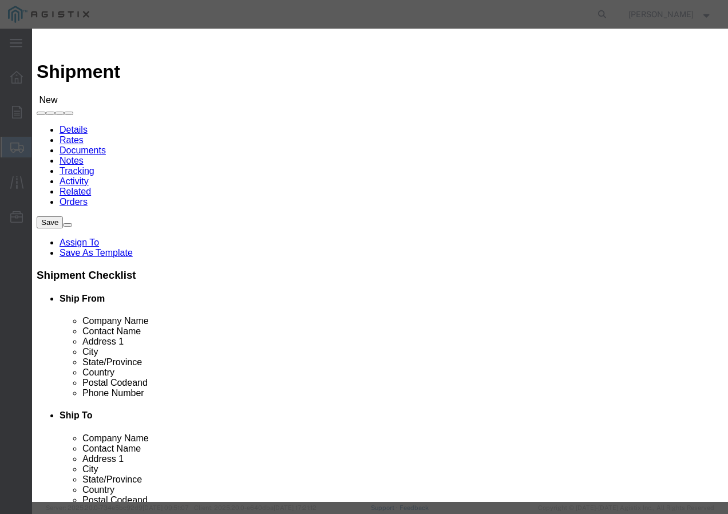
type input "PG&E"
type input "[STREET_ADDRESS]"
type input "Wheatland"
type input "95692"
select select "CA"
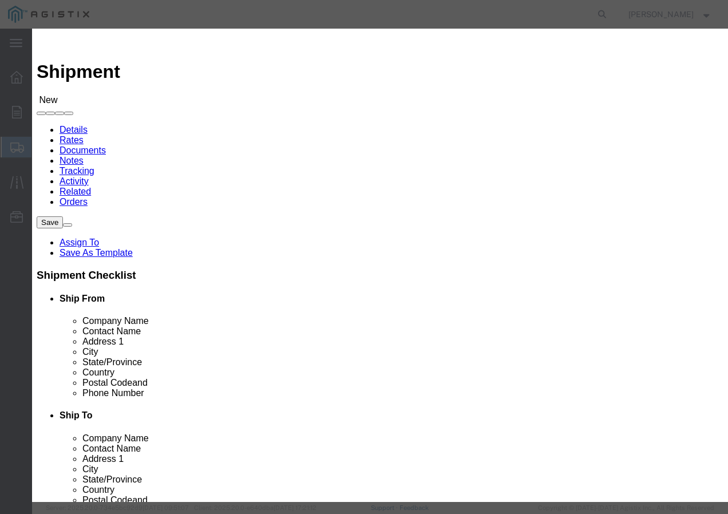
click button "Close"
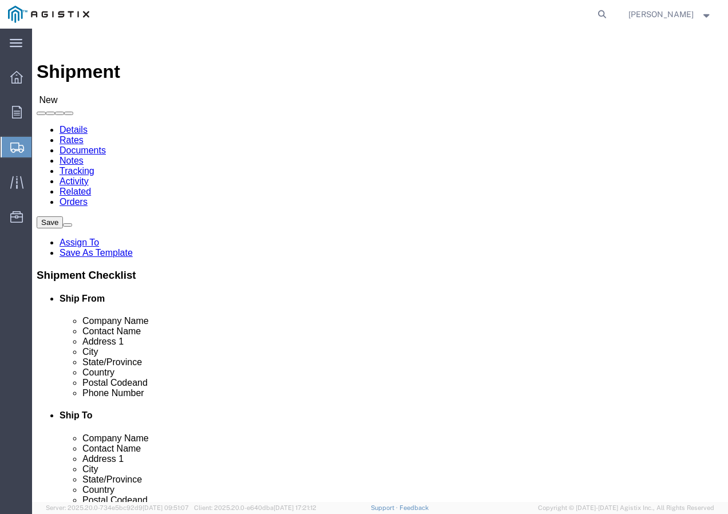
click input "text"
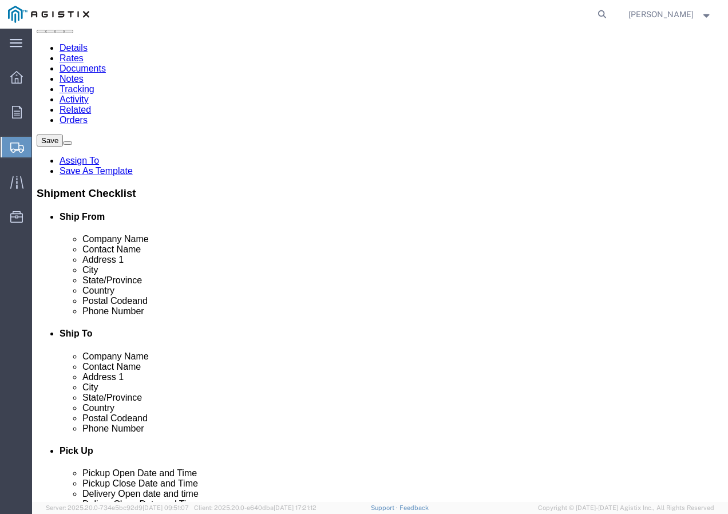
scroll to position [114, 0]
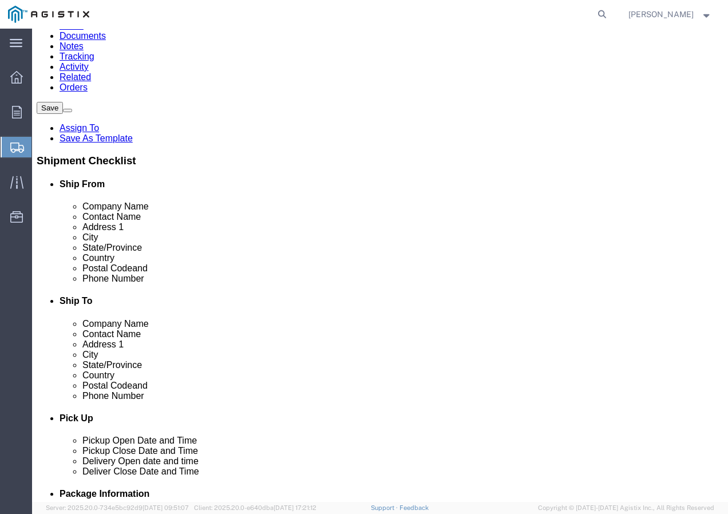
type input "Marysville Receiving"
click input "text"
paste input "9167493050"
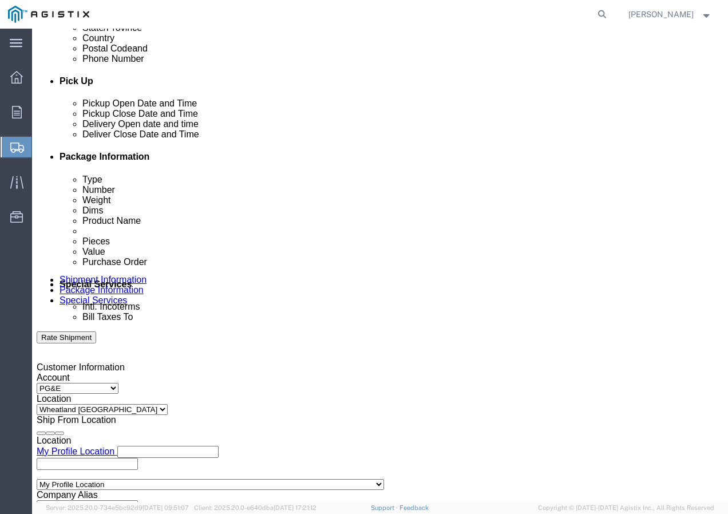
scroll to position [458, 0]
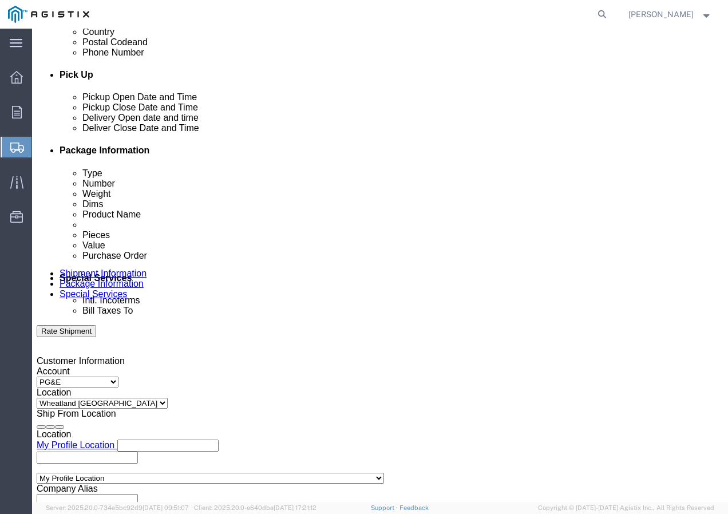
type input "9167493050"
click div "[DATE] 3:00 PM"
click input "3:00 PM"
type input "11:30 am"
click button "Apply"
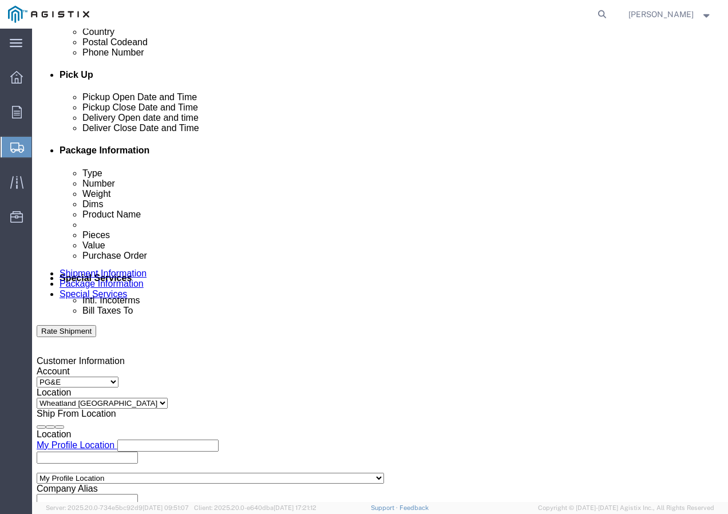
click div
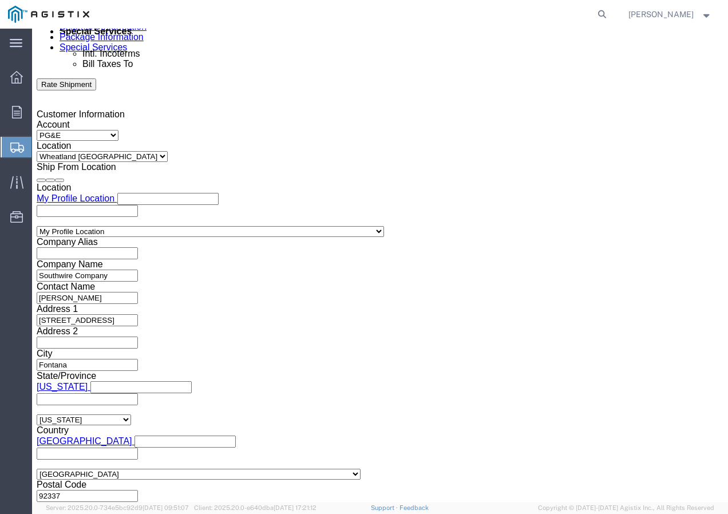
click button "Apply"
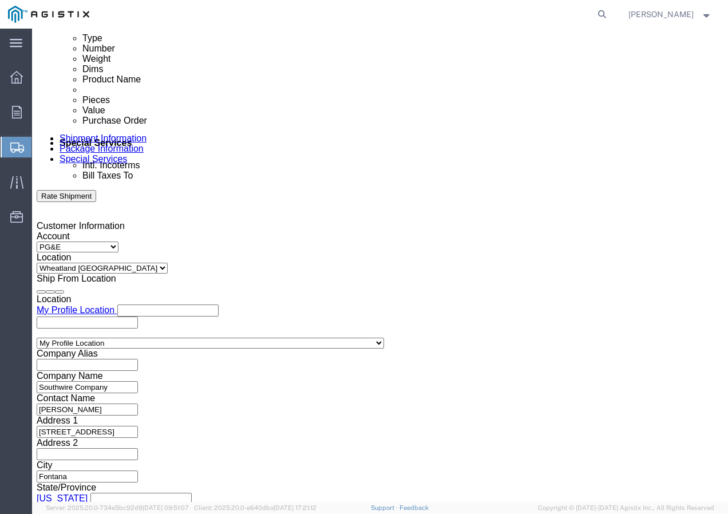
scroll to position [590, 0]
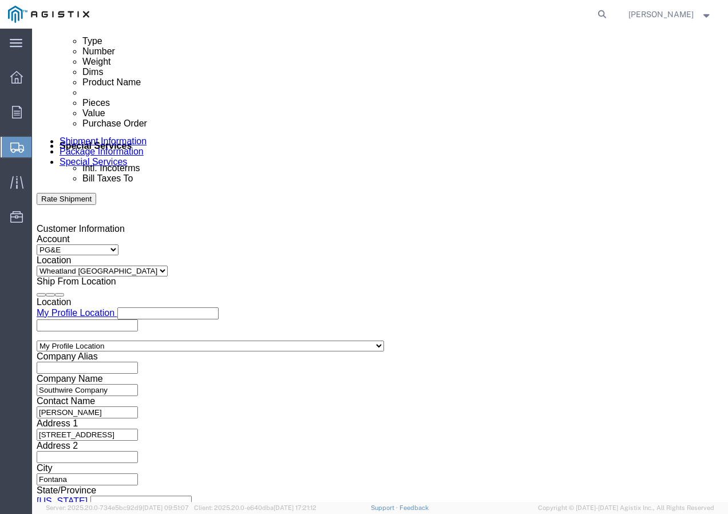
click div
click button "Apply"
click input "text"
paste input "3501424723"
type input "3501424723"
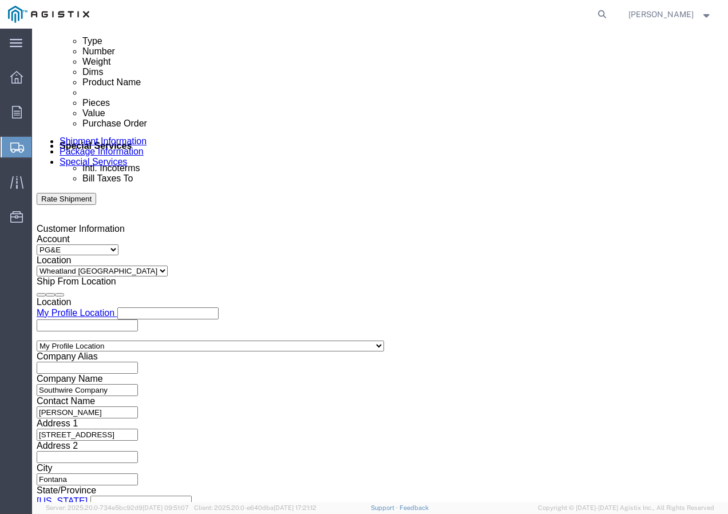
drag, startPoint x: 256, startPoint y: 307, endPoint x: 258, endPoint y: 300, distance: 6.7
click select "Select Account Type Activity ID Airline Appointment Number ASN Batch Request # …"
select select "SHIPMENTIDNUM"
click select "Select Account Type Activity ID Airline Appointment Number ASN Batch Request # …"
click input "text"
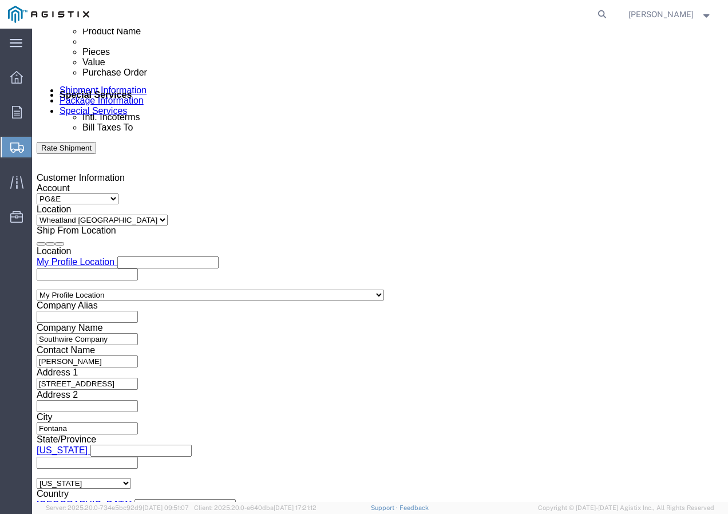
scroll to position [704, 0]
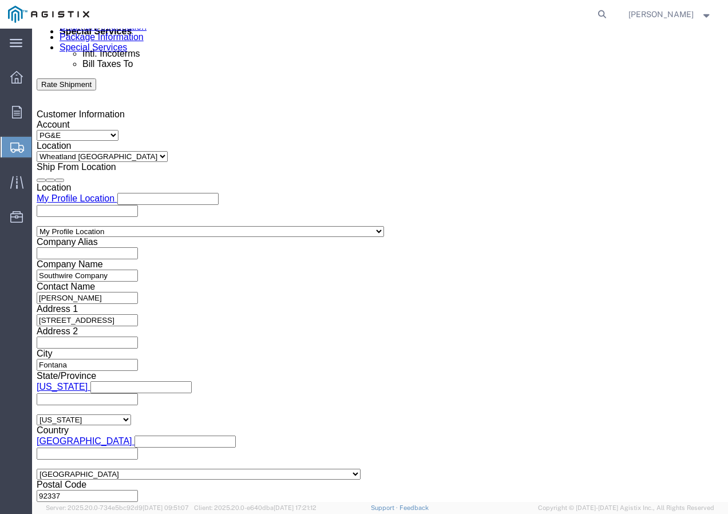
type input "7561438"
click select "Select Air Less than Truckload Multi-Leg Ocean Freight Rail Small Parcel Truckl…"
select select "TL"
click select "Select Air Less than Truckload Multi-Leg Ocean Freight Rail Small Parcel Truckl…"
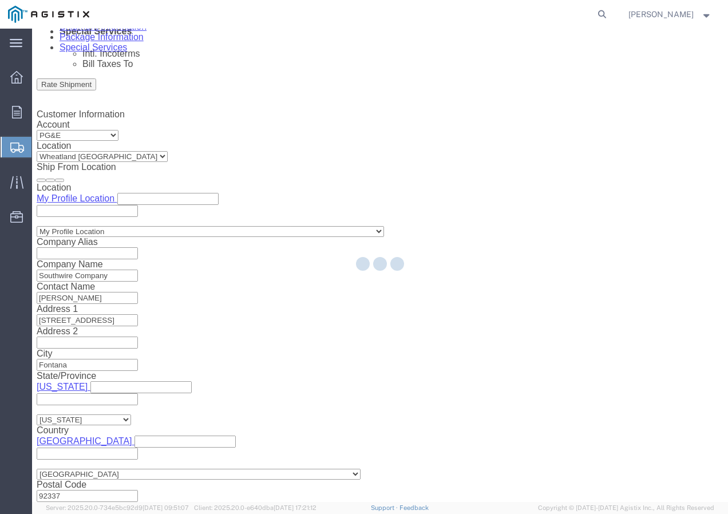
click at [92, 391] on div at bounding box center [380, 265] width 696 height 473
select select
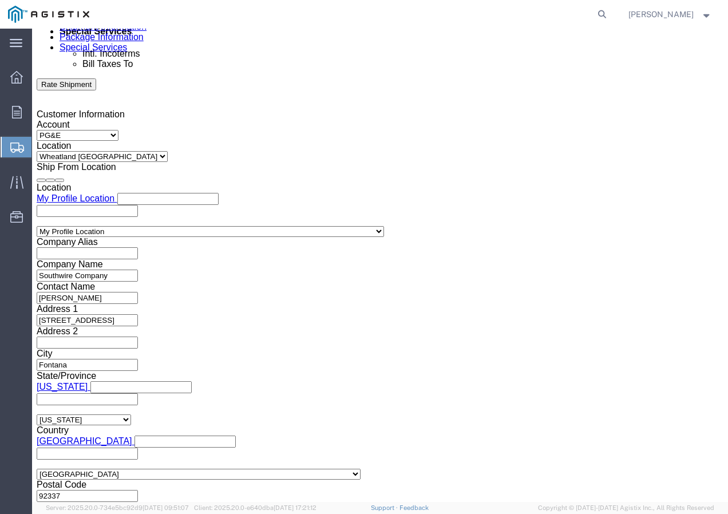
click select "Select 1-Ton (PSS) 10 Wheel 10 Yard Dump Truck 20 Yard Dump Truck Bobtail Botto…"
select select "FLBD"
click select "Select 1-Ton (PSS) 10 Wheel 10 Yard Dump Truck 20 Yard Dump Truck Bobtail Botto…"
click button "Continue"
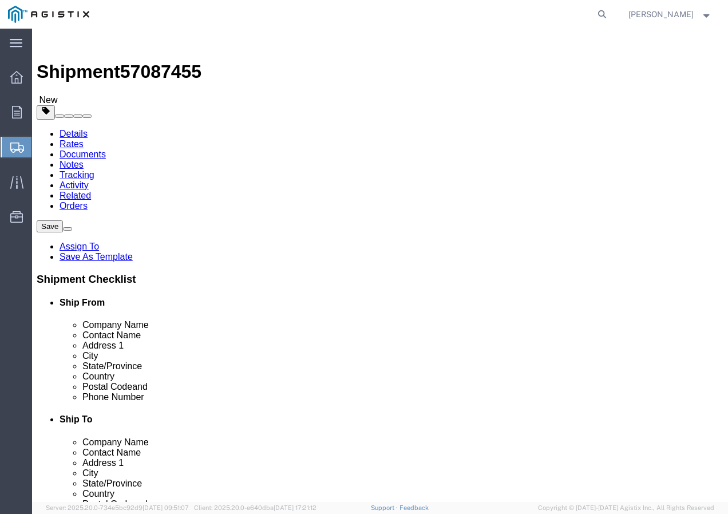
click select "Select Bulk Bundle(s) Cardboard Box(es) Carton(s) Crate(s) Drum(s) (Fiberboard)…"
select select "YRPK"
click select "Select Bulk Bundle(s) Cardboard Box(es) Carton(s) Crate(s) Drum(s) (Fiberboard)…"
drag, startPoint x: 126, startPoint y: 264, endPoint x: 119, endPoint y: 264, distance: 7.4
click input "text"
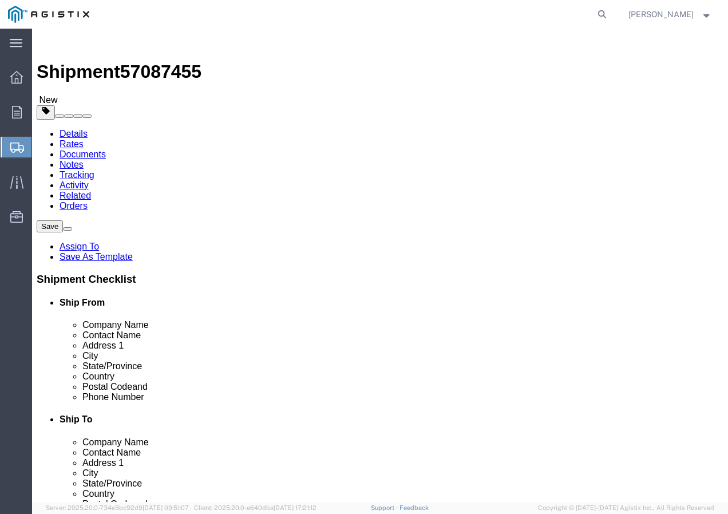
type input "50"
drag, startPoint x: 131, startPoint y: 287, endPoint x: 114, endPoint y: 289, distance: 17.2
click input "0.00"
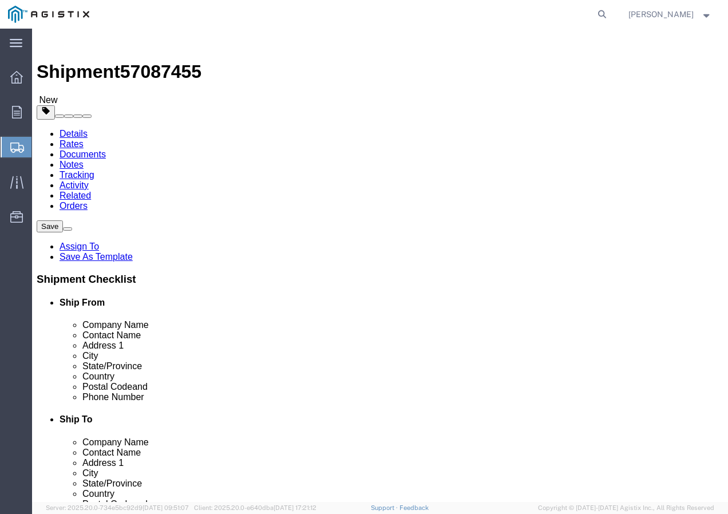
type input "0"
type input "22000"
click link "Add Content"
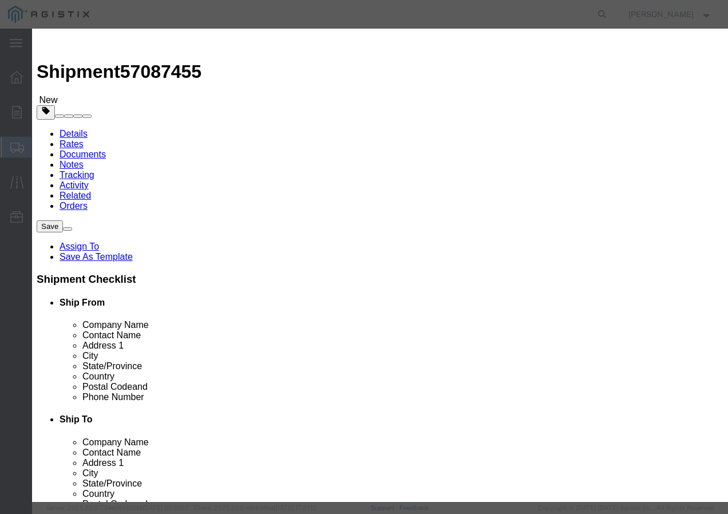
click input "text"
paste input "WIRE, 7/16-7 EHS A-GALV STEEL STRAND"
type input "WIRE, 7/16-7 EHS A-GALV STEEL STRAND"
click input "0"
type input "23"
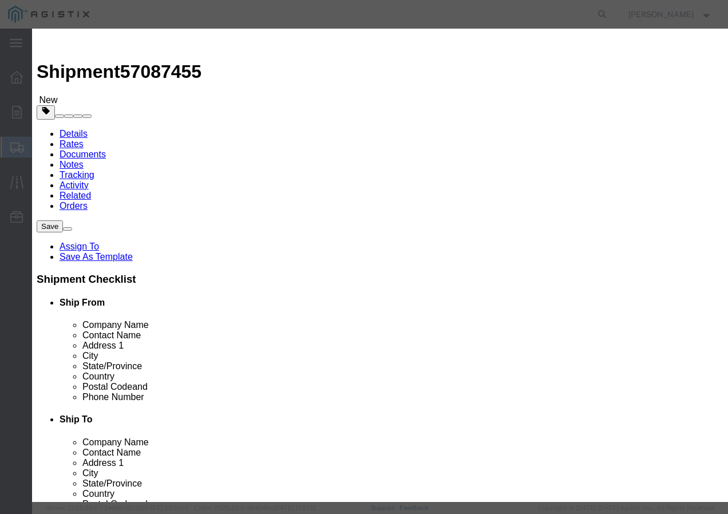
click input "text"
type input "1"
click select "Select 50 55 60 65 70 85 92.5 100 125 175 250 300 400"
select select "100"
click select "Select 50 55 60 65 70 85 92.5 100 125 175 250 300 400"
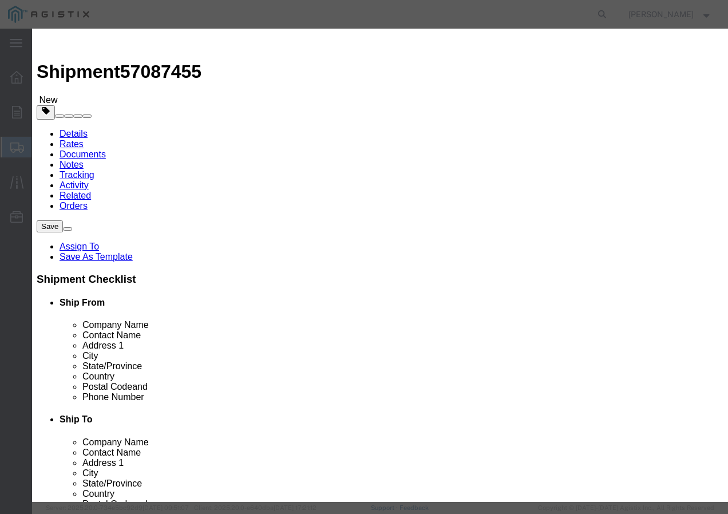
click button "Save & Close"
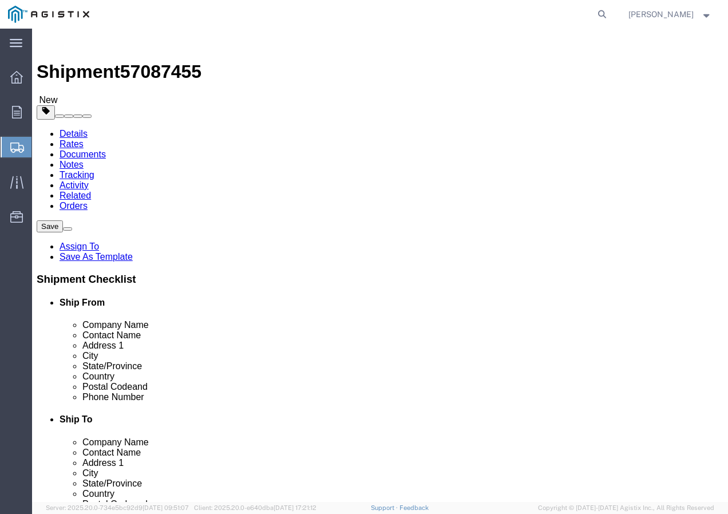
click input "1"
type input "23"
click button "Rate Shipment"
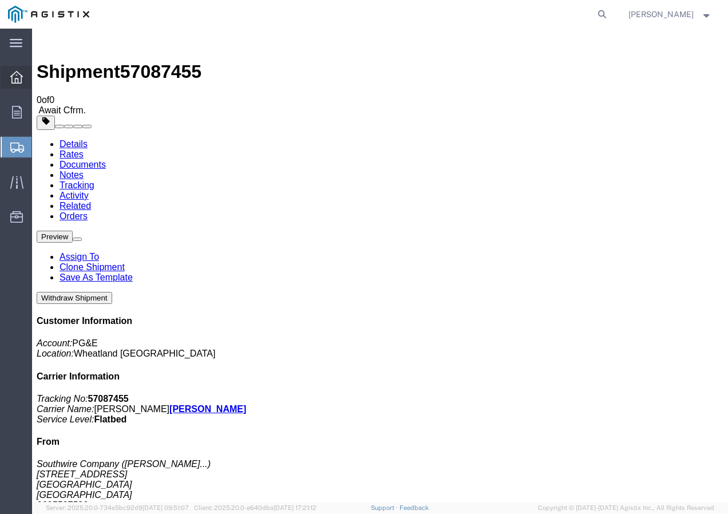
click at [15, 78] on icon at bounding box center [16, 77] width 13 height 13
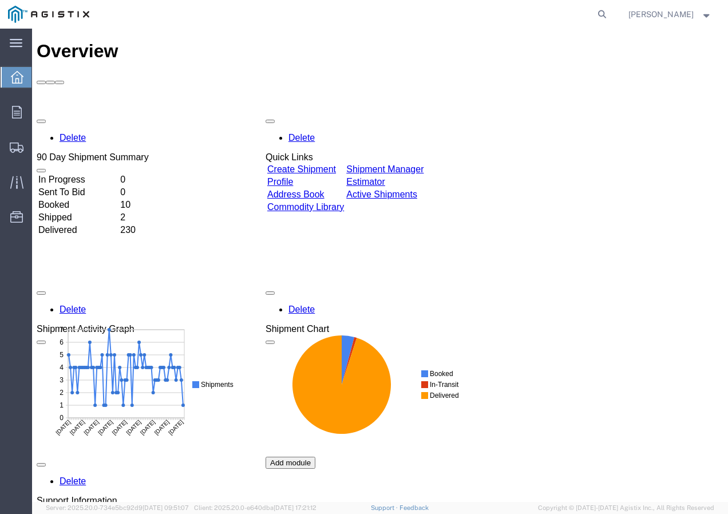
click at [318, 164] on link "Create Shipment" at bounding box center [301, 169] width 69 height 10
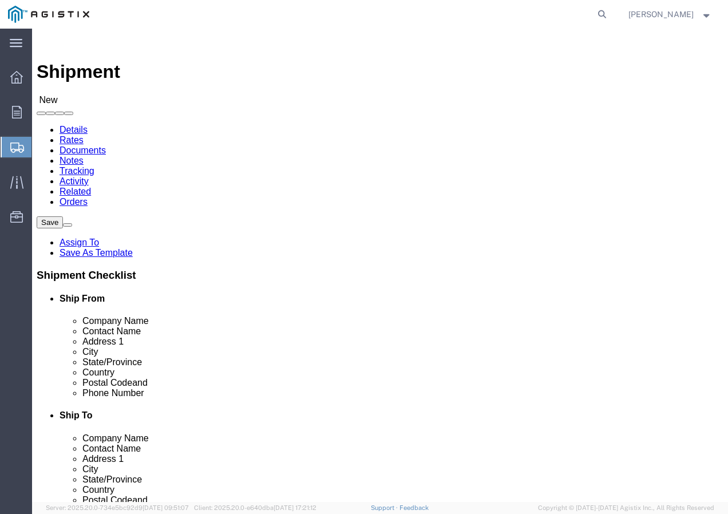
click select "Select PG&E Southwire Company"
select select "9596"
click select "Select PG&E Southwire Company"
select select "PURCHORD"
select select
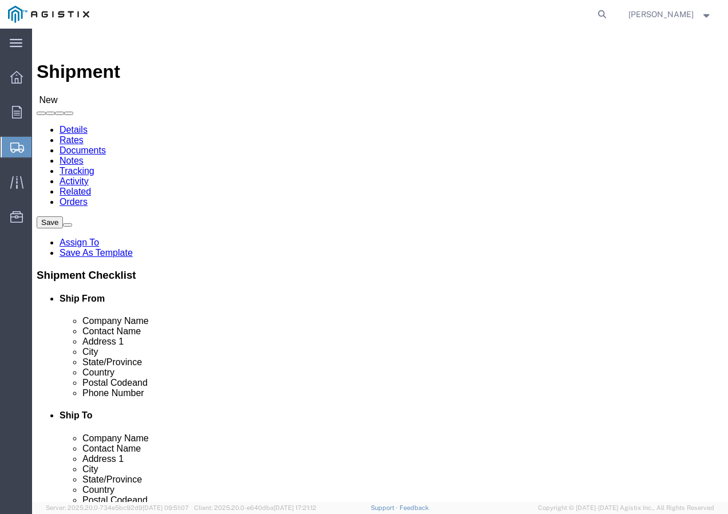
select select
select select "MYPROFILE"
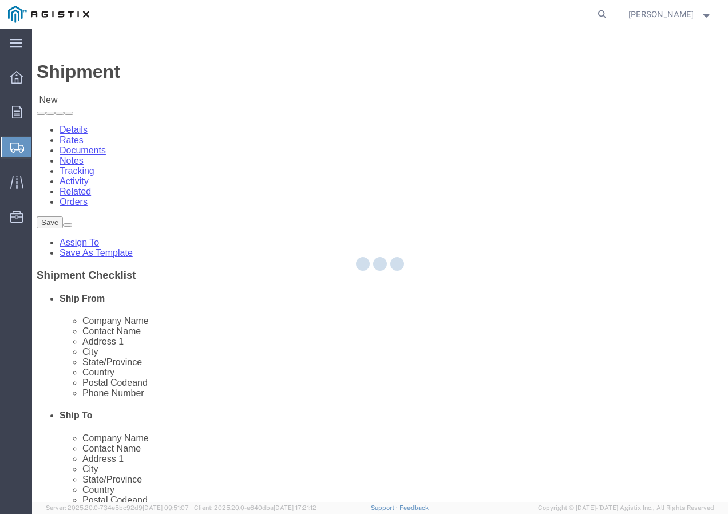
type input "Southwire Company"
type input "[PERSON_NAME]"
type input "[STREET_ADDRESS]"
type input "Fontana"
type input "92337"
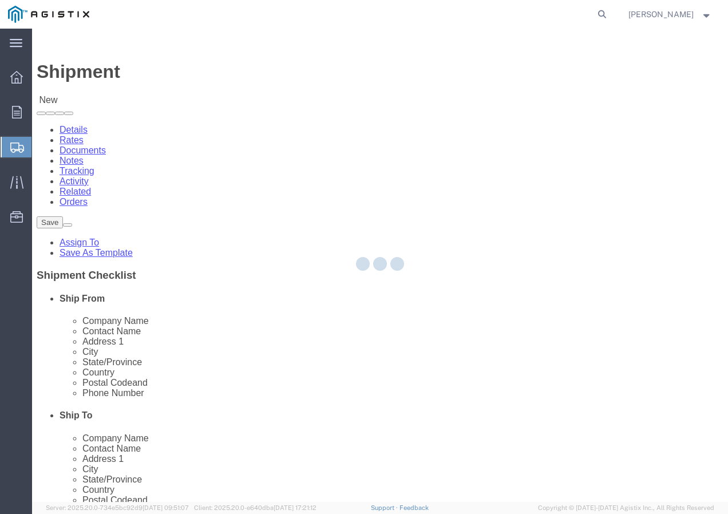
type input "9095507586"
type input "[EMAIL_ADDRESS][DOMAIN_NAME]"
checkbox input "true"
select select "CA"
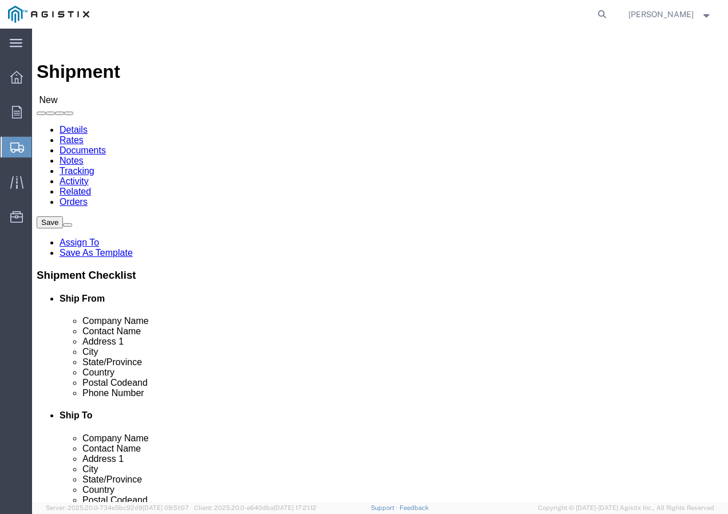
click select "Select All Others [GEOGRAPHIC_DATA] [GEOGRAPHIC_DATA] [GEOGRAPHIC_DATA] [GEOGRA…"
select select "19740"
click select "Select All Others [GEOGRAPHIC_DATA] [GEOGRAPHIC_DATA] [GEOGRAPHIC_DATA] [GEOGRA…"
click span
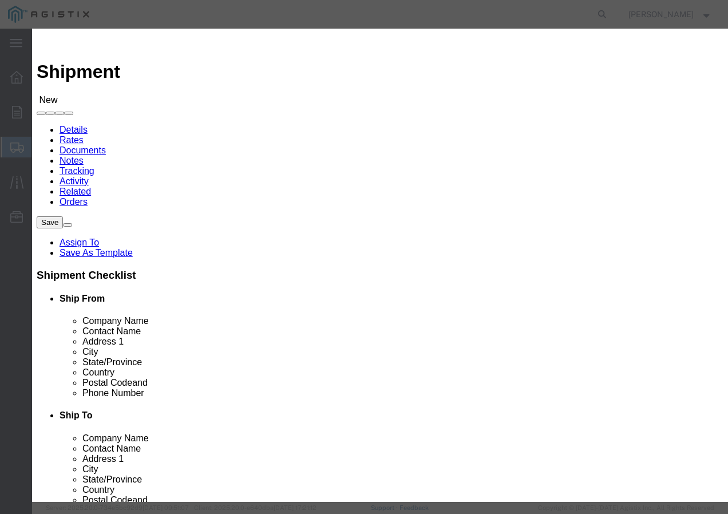
drag, startPoint x: 146, startPoint y: 106, endPoint x: 144, endPoint y: 114, distance: 8.9
click select "Search by Address Book Name City Company Name Contact Name Country CustomerAlia…"
select select "city"
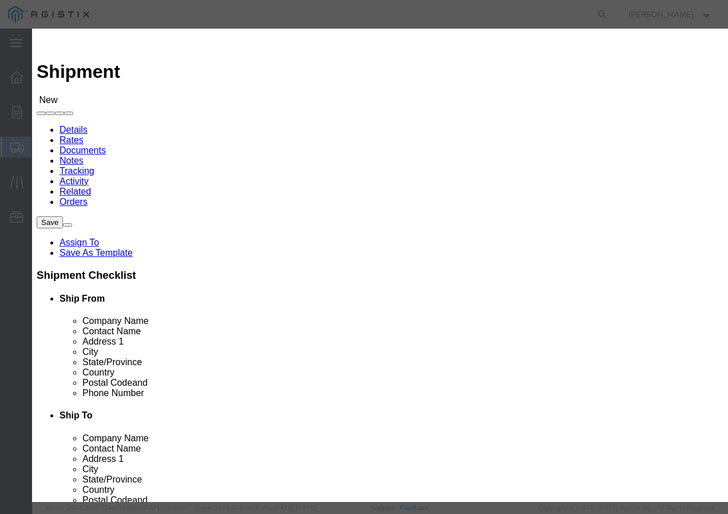
click select "Search by Address Book Name City Company Name Contact Name Country CustomerAlia…"
click input "text"
type input "FREMONT"
click button "button"
click button "Select"
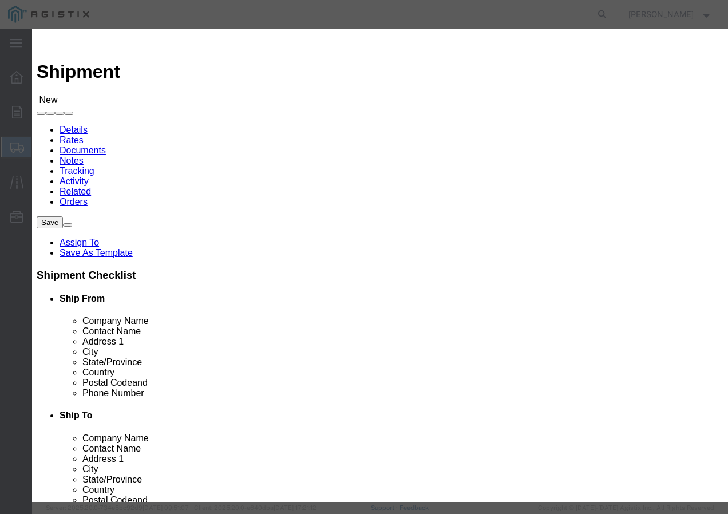
select select
type input "PG&E"
type input "[STREET_ADDRESS][PERSON_NAME]"
type input "Fremont"
type input "94538-3129"
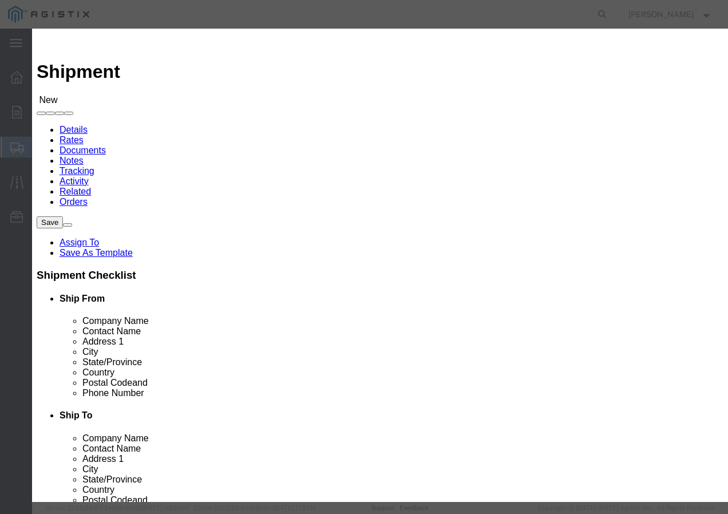
select select "CA"
click button "Close"
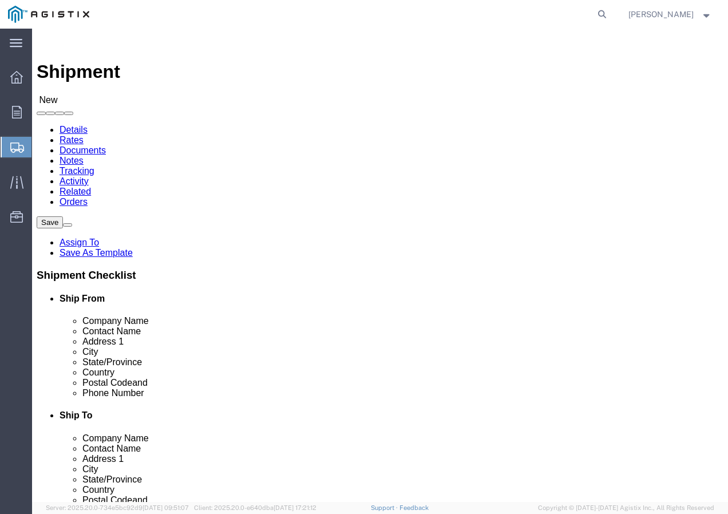
click input "text"
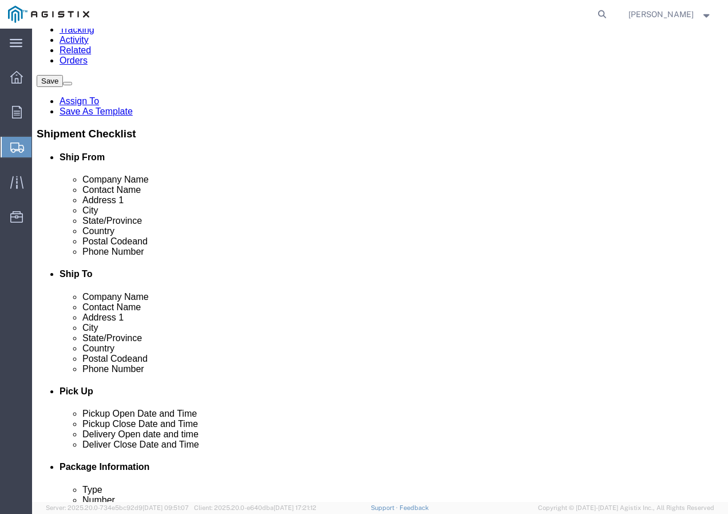
scroll to position [172, 0]
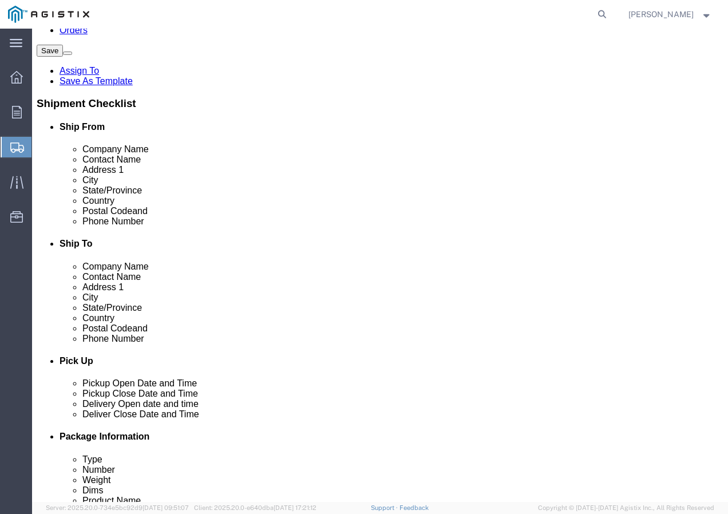
type input "Receiving Department"
drag, startPoint x: 418, startPoint y: 323, endPoint x: 414, endPoint y: 313, distance: 10.7
click input "text"
paste input "5106519880"
type input "5106519880"
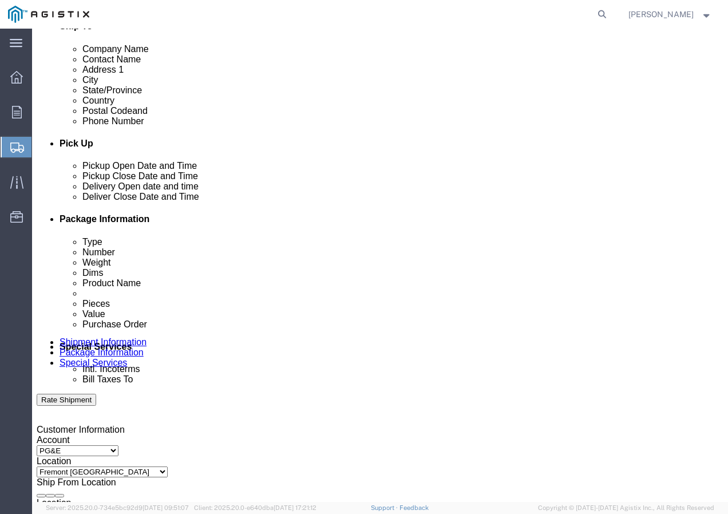
scroll to position [458, 0]
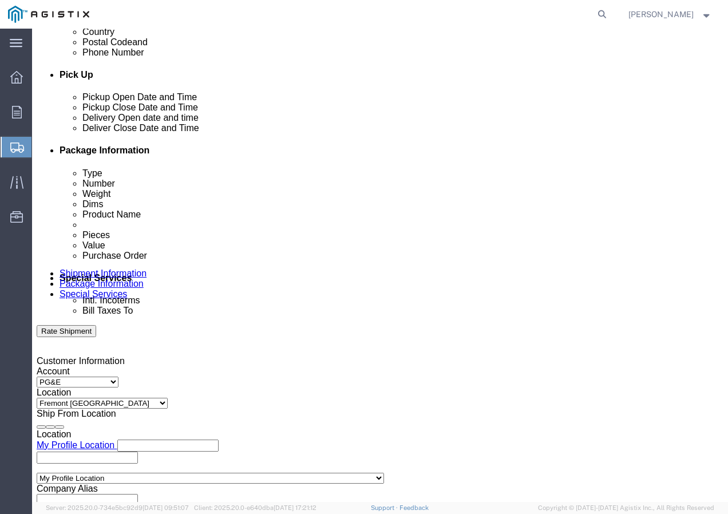
click div "[DATE] 3:00 PM"
click input "3:00 PM"
type input "12:30 PM"
click button "Apply"
click div
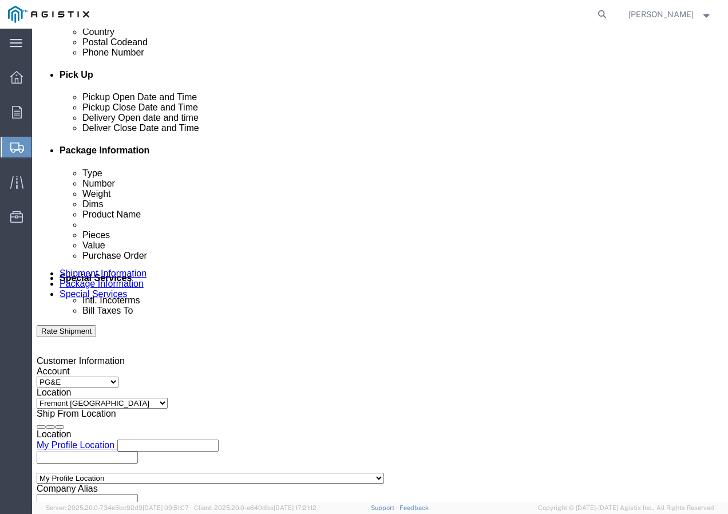
scroll to position [704, 0]
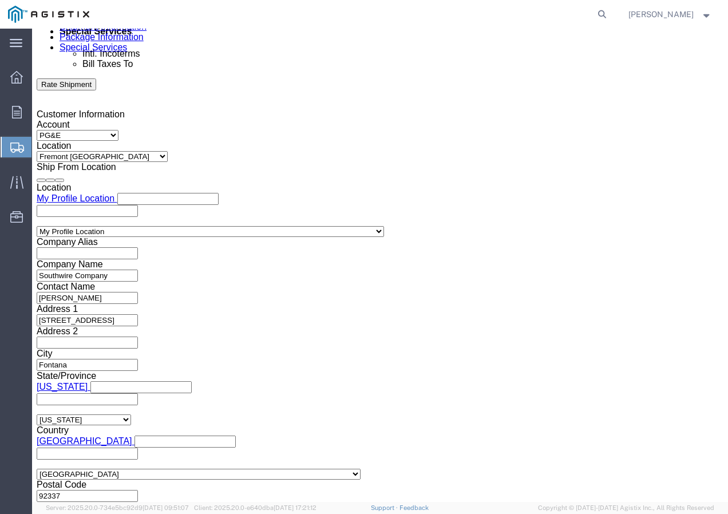
click button "Apply"
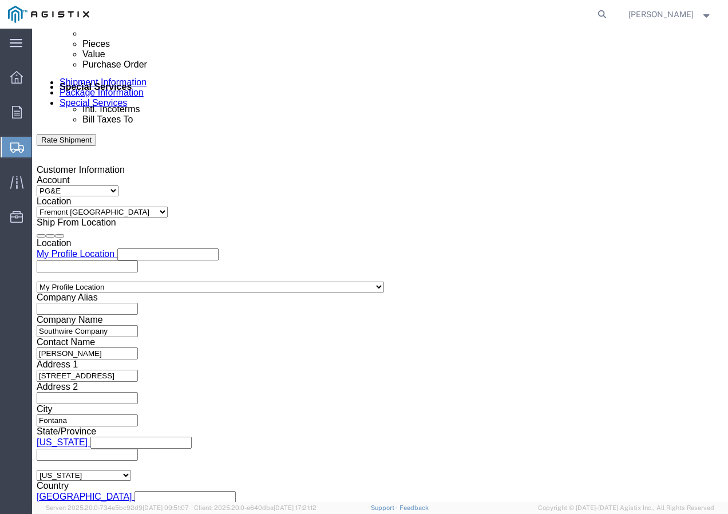
scroll to position [590, 0]
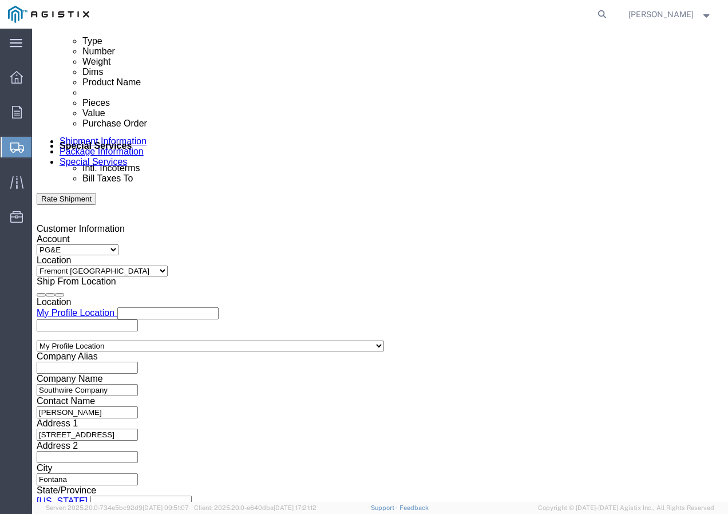
click div
click button "Apply"
click input "text"
paste input "3501424895"
type input "3501424895"
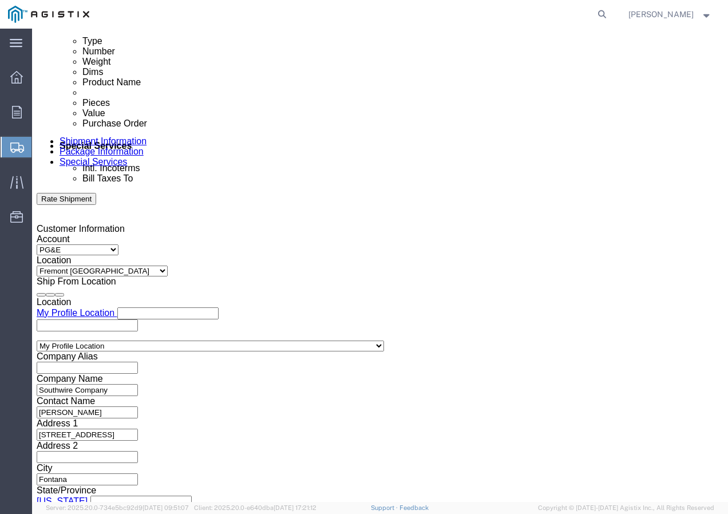
drag, startPoint x: 245, startPoint y: 310, endPoint x: 249, endPoint y: 299, distance: 11.6
click select "Select Account Type Activity ID Airline Appointment Number ASN Batch Request # …"
select select "SHIPMENTIDNUM"
click select "Select Account Type Activity ID Airline Appointment Number ASN Batch Request # …"
drag, startPoint x: 299, startPoint y: 317, endPoint x: 304, endPoint y: 313, distance: 6.5
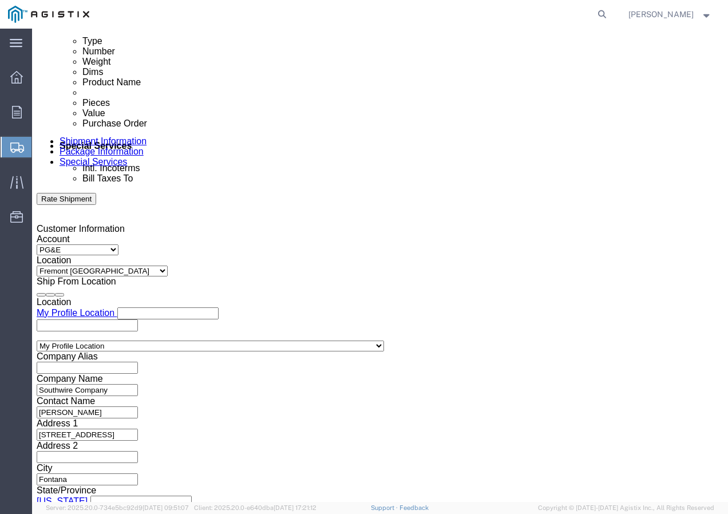
click div "Select Account Type Activity ID Airline Appointment Number ASN Batch Request # …"
click input "text"
type input "7561874"
click div "Mode Select Air Less than Truckload Multi-Leg Ocean Freight Rail Small Parcel T…"
click select "Select Air Less than Truckload Multi-Leg Ocean Freight Rail Small Parcel Truckl…"
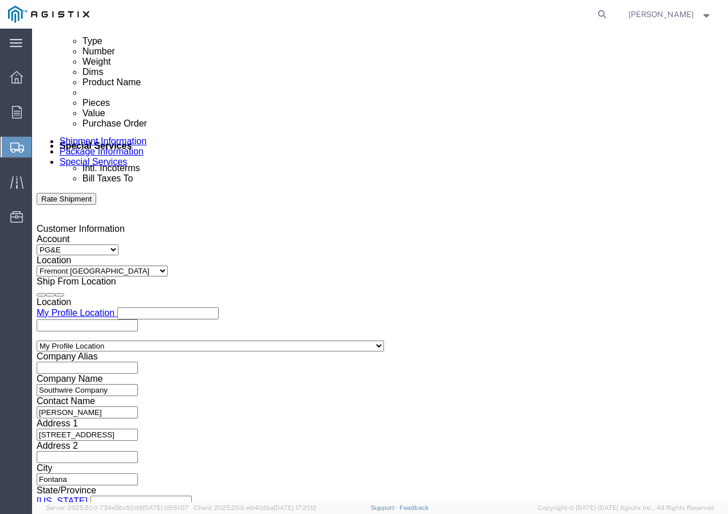
click select "Select Air Less than Truckload Multi-Leg Ocean Freight Rail Small Parcel Truckl…"
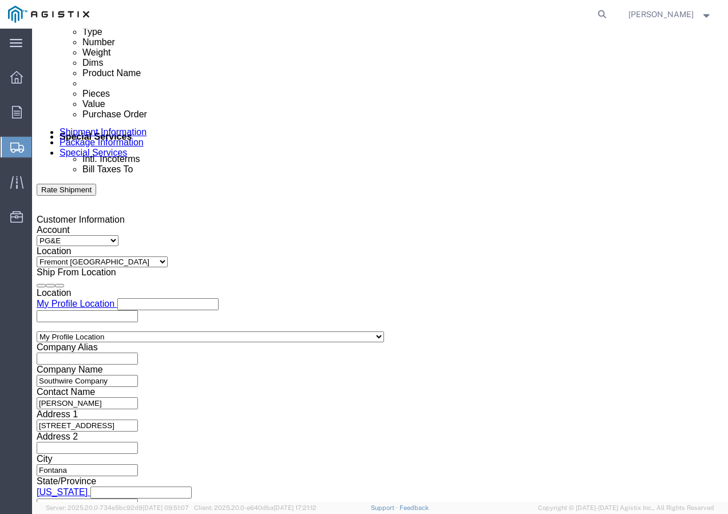
scroll to position [704, 0]
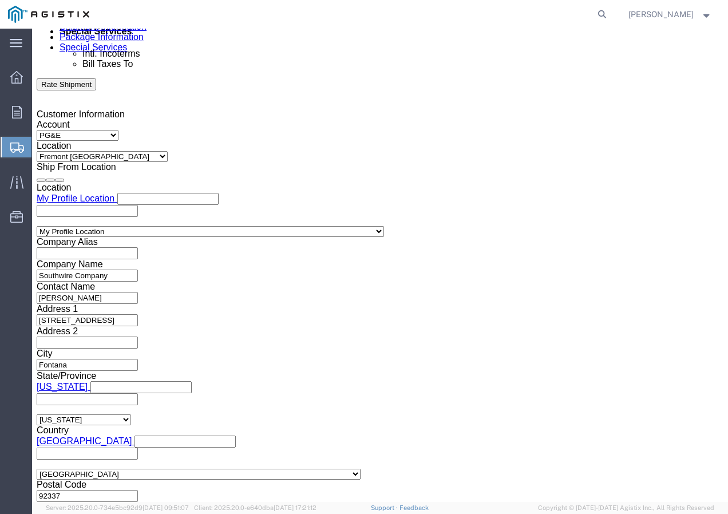
click select "Select Air Less than Truckload Multi-Leg Ocean Freight Rail Small Parcel Truckl…"
select select "TL"
click select "Select Air Less than Truckload Multi-Leg Ocean Freight Rail Small Parcel Truckl…"
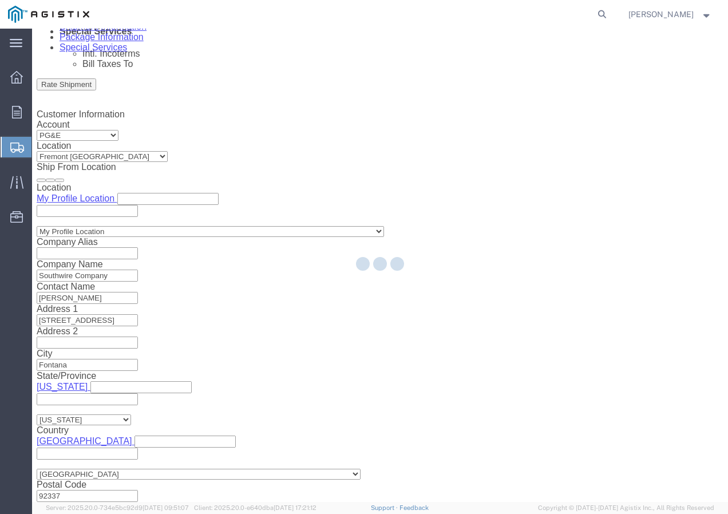
select select
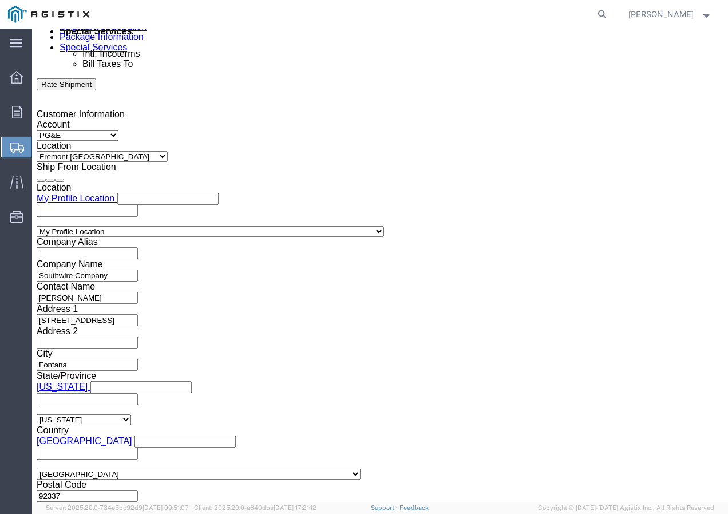
click select "Select 1-Ton (PSS) 10 Wheel 10 Yard Dump Truck 20 Yard Dump Truck Bobtail Botto…"
select select "FLBD"
click select "Select 1-Ton (PSS) 10 Wheel 10 Yard Dump Truck 20 Yard Dump Truck Bobtail Botto…"
click button "Continue"
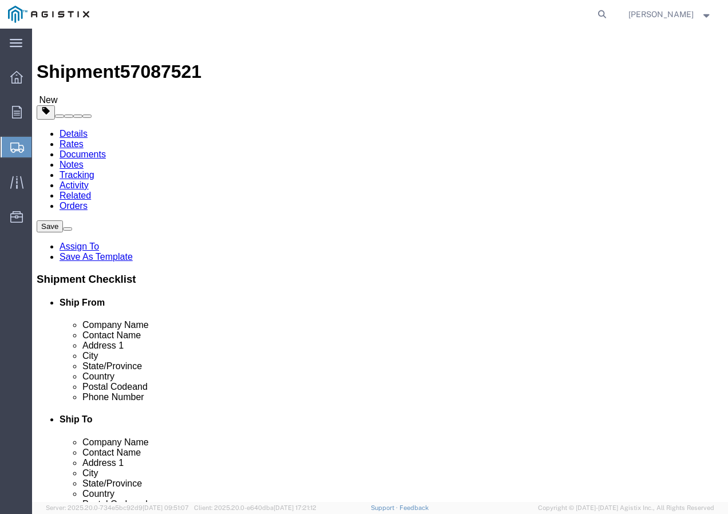
click select "Select Bulk Bundle(s) Cardboard Box(es) Carton(s) Crate(s) Drum(s) (Fiberboard)…"
select select "YRPK"
click select "Select Bulk Bundle(s) Cardboard Box(es) Carton(s) Crate(s) Drum(s) (Fiberboard)…"
click input "text"
type input "50"
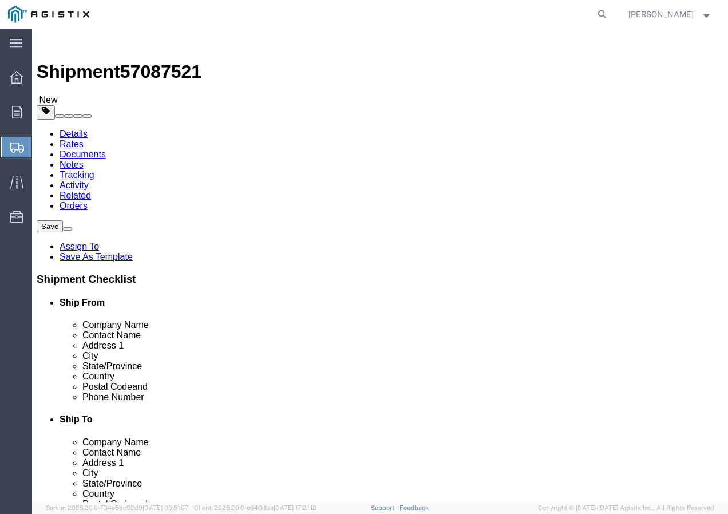
type input "50"
drag, startPoint x: 134, startPoint y: 288, endPoint x: 61, endPoint y: 291, distance: 73.2
click div "Weight 0.00 Select kgs lbs Ship. t°"
type input "31000"
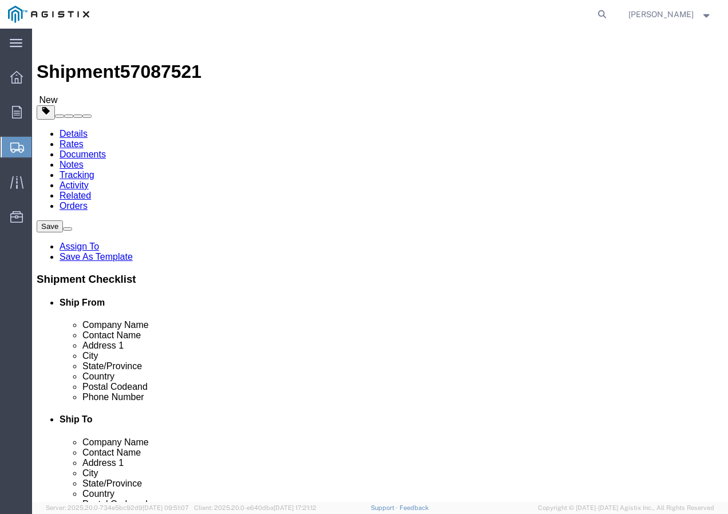
click link "Add Content"
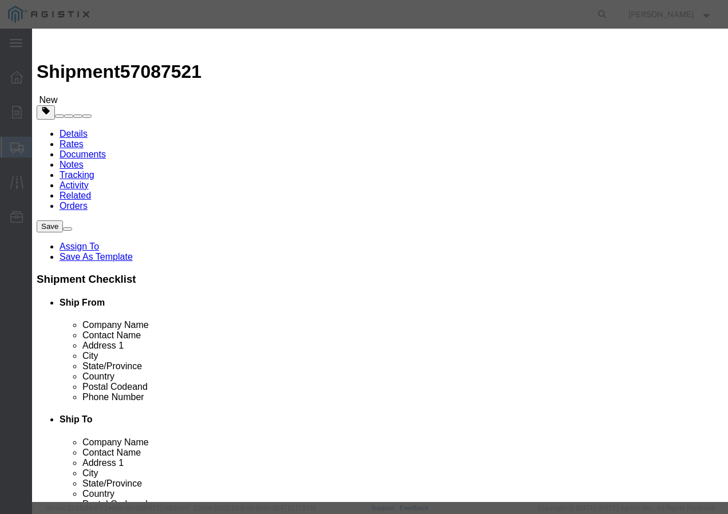
click input "text"
paste input "AAC 715.5-37 VIOLET 3.19kpR"
type input "AAC 715.5-37 VIOLET 3.19kpR"
drag, startPoint x: 153, startPoint y: 113, endPoint x: 160, endPoint y: 108, distance: 8.1
click input "0"
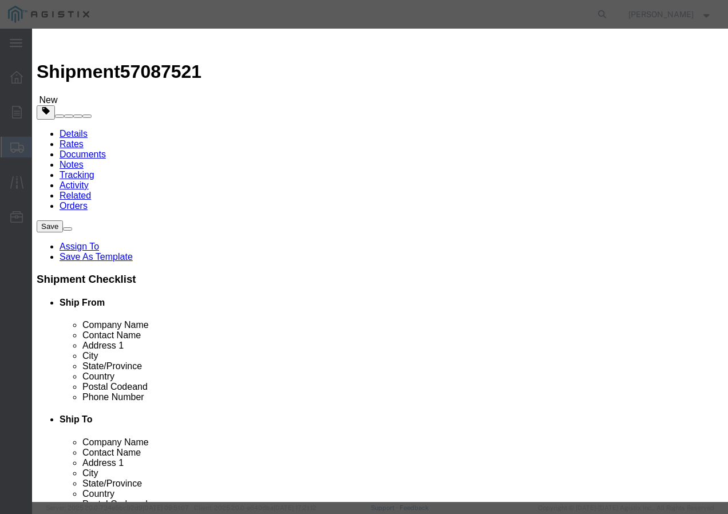
type input "10"
click input "text"
type input "1"
click select "Select 50 55 60 65 70 85 92.5 100 125 175 250 300 400"
select select "100"
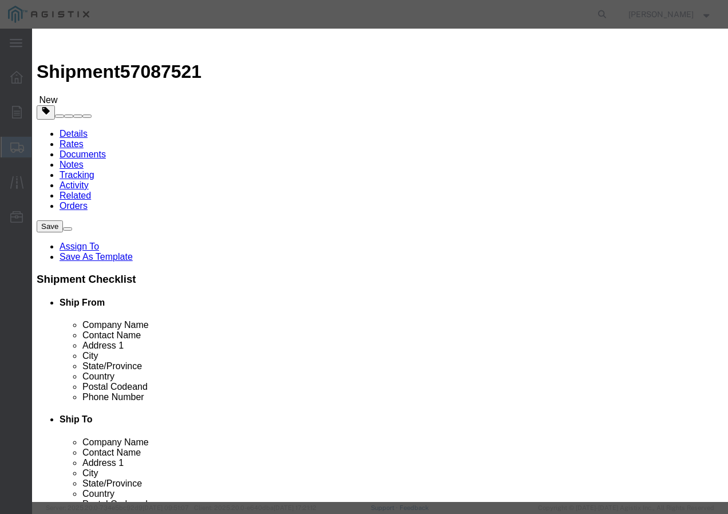
click select "Select 50 55 60 65 70 85 92.5 100 125 175 250 300 400"
click button "Save & Close"
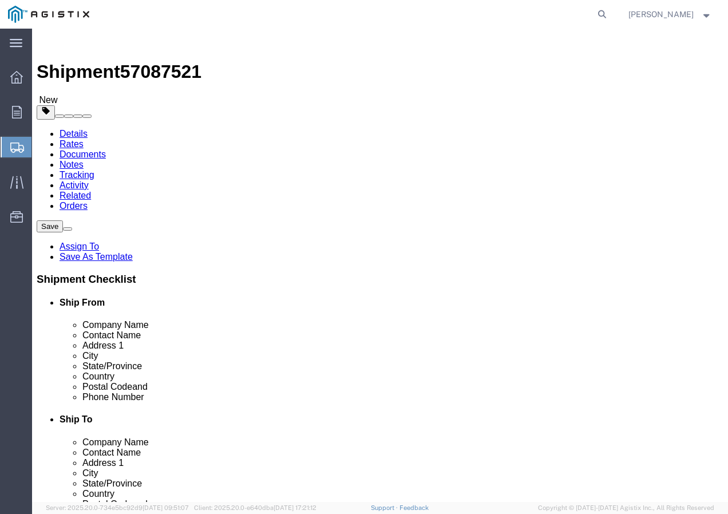
click input "1"
type input "10"
click button "Rate Shipment"
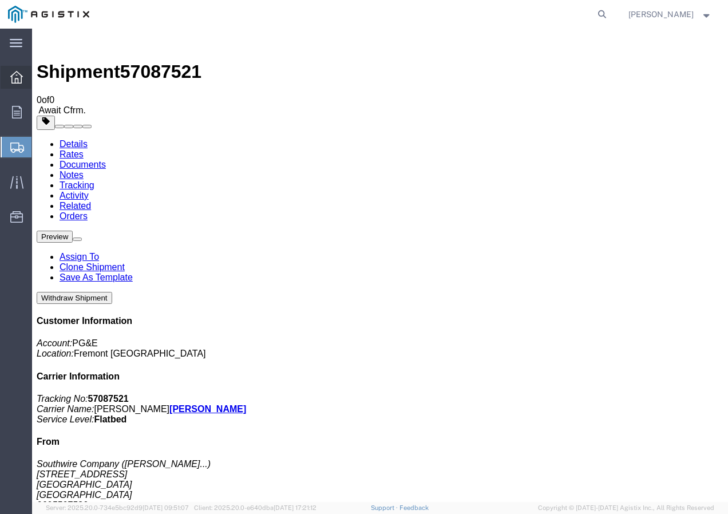
click at [11, 81] on icon at bounding box center [16, 77] width 13 height 13
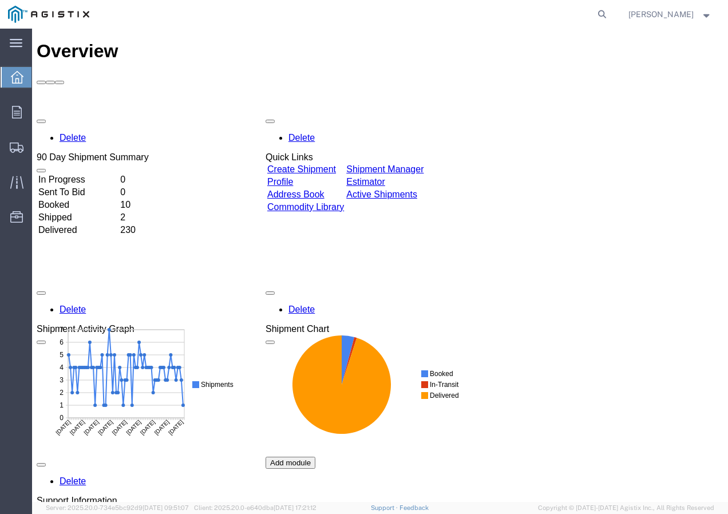
click at [324, 164] on link "Create Shipment" at bounding box center [301, 169] width 69 height 10
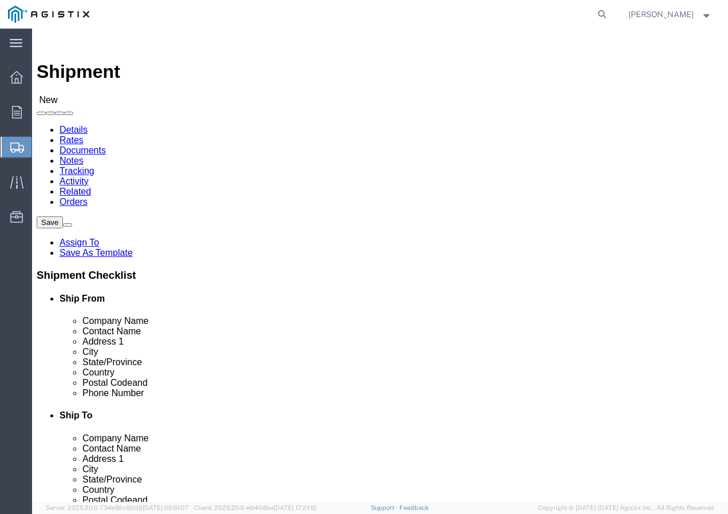
click select "Select PG&E Southwire Company"
select select "9596"
click select "Select PG&E Southwire Company"
select select "PURCHORD"
select select
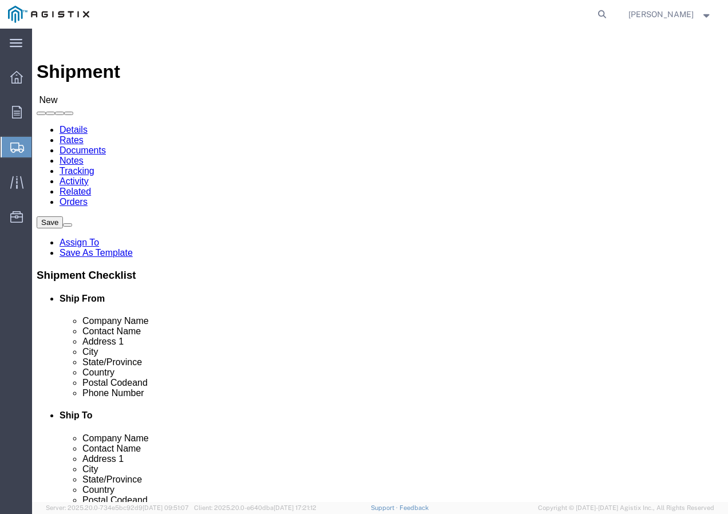
select select
select select "MYPROFILE"
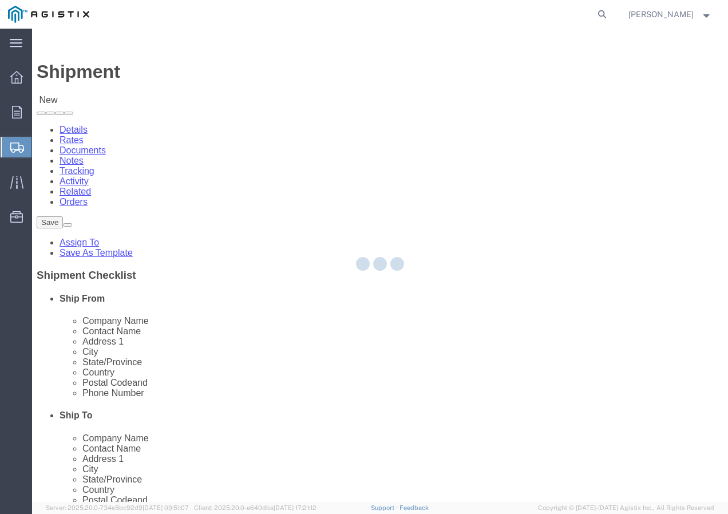
checkbox input "true"
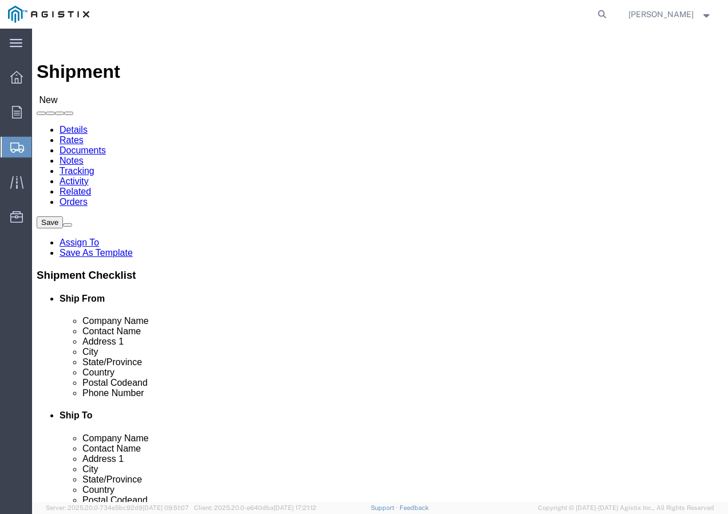
select select "CA"
click select "Select All Others [GEOGRAPHIC_DATA] [GEOGRAPHIC_DATA] [GEOGRAPHIC_DATA] [GEOGRA…"
click button
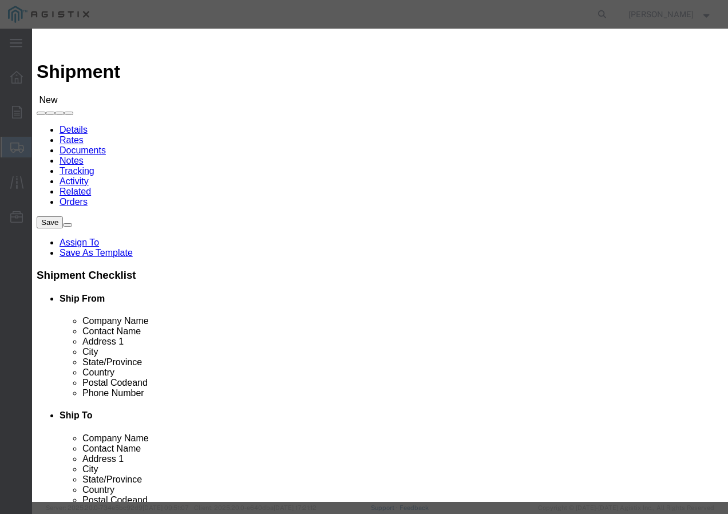
click select "Search by Address Book Name City Company Name Contact Name Country CustomerAlia…"
click div "All Company Location Other Personal Shared ALL A B C D E F G H I J K L M N O P …"
click input "text"
click icon "button"
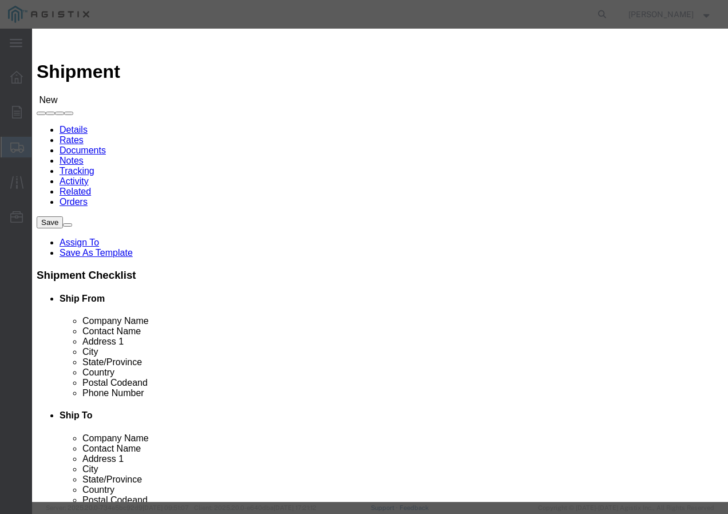
click button "Select"
click button "Close"
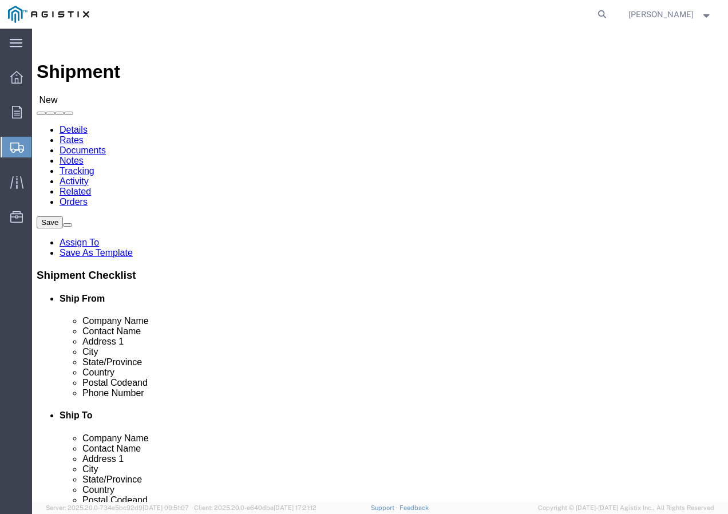
click input "text"
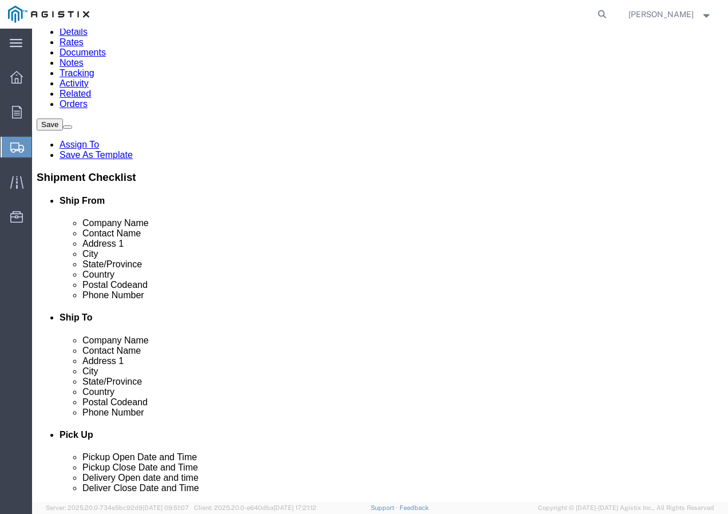
scroll to position [114, 0]
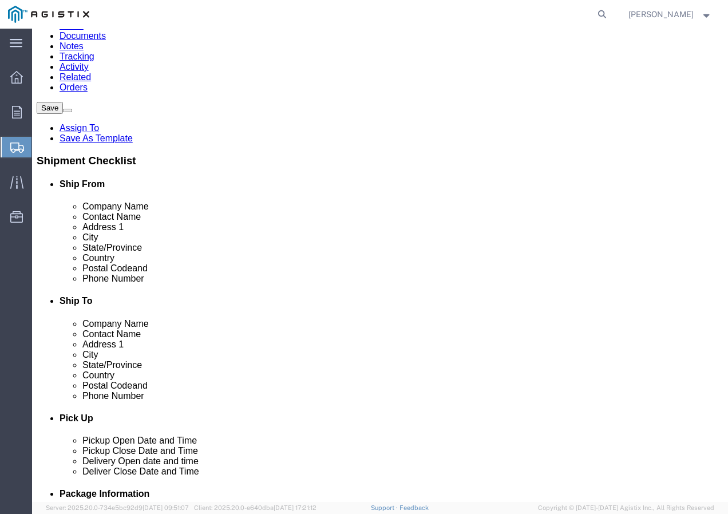
click input "text"
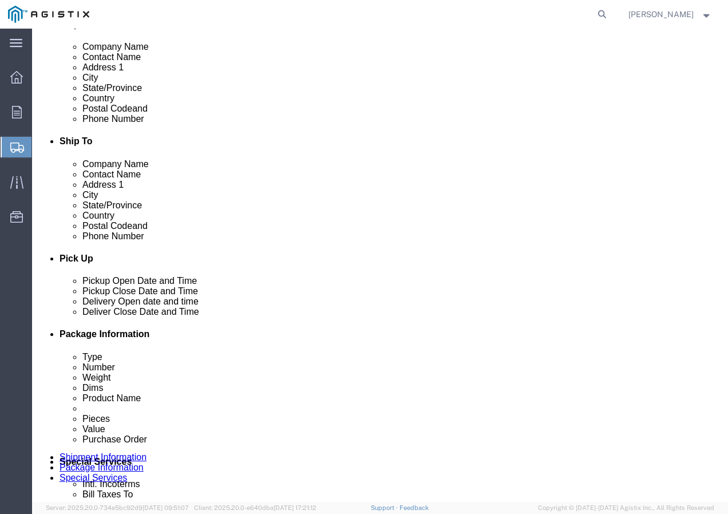
scroll to position [400, 0]
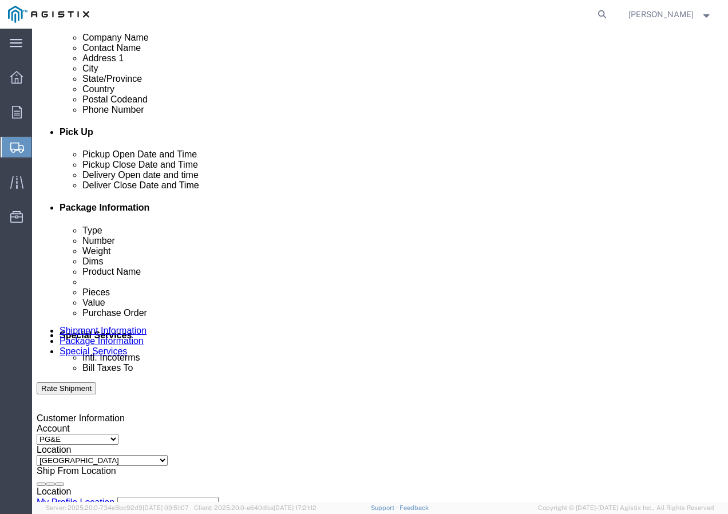
click div "[DATE] 3:00 PM"
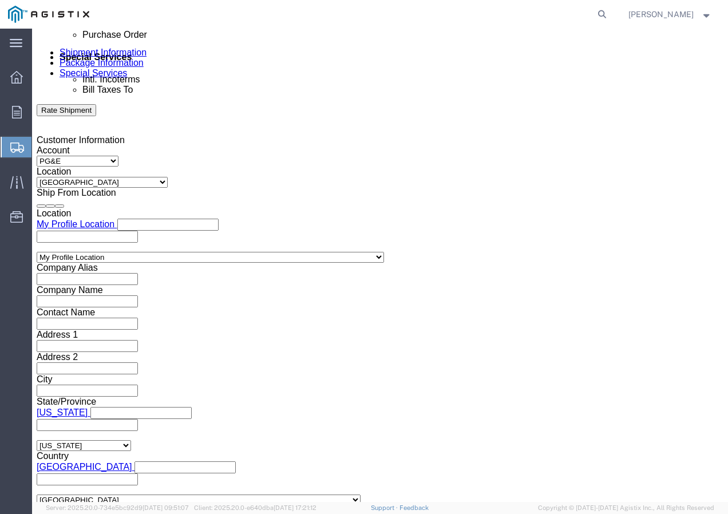
click input "3:00 PM"
click button "Apply"
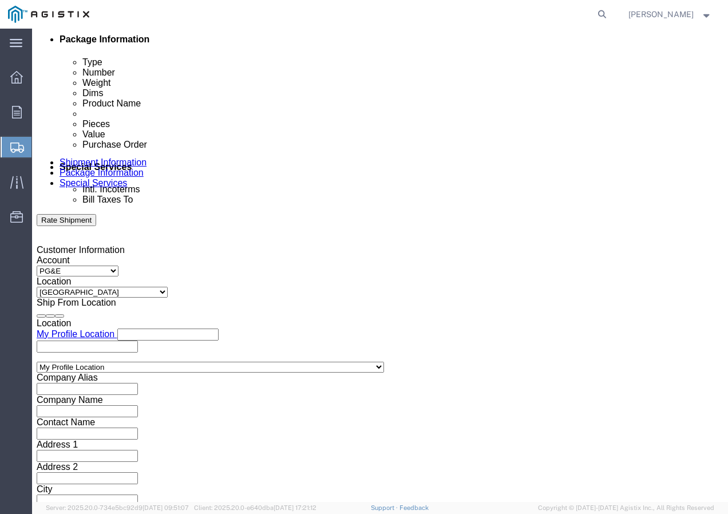
scroll to position [564, 0]
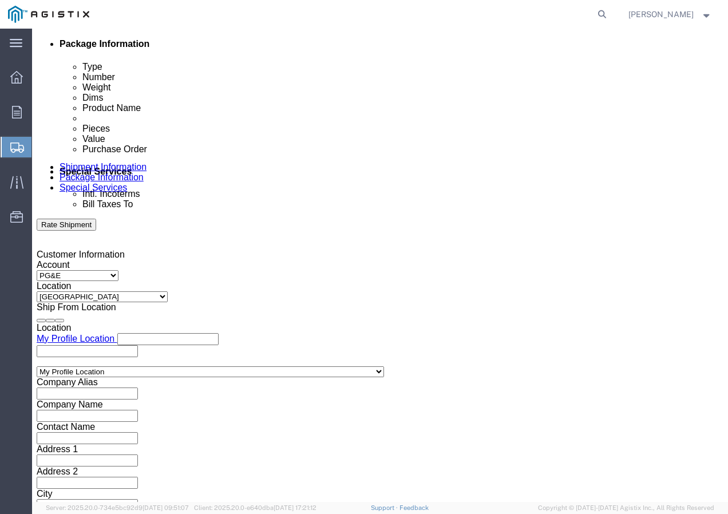
click div
click button "Apply"
click div
click button "Apply"
click input "text"
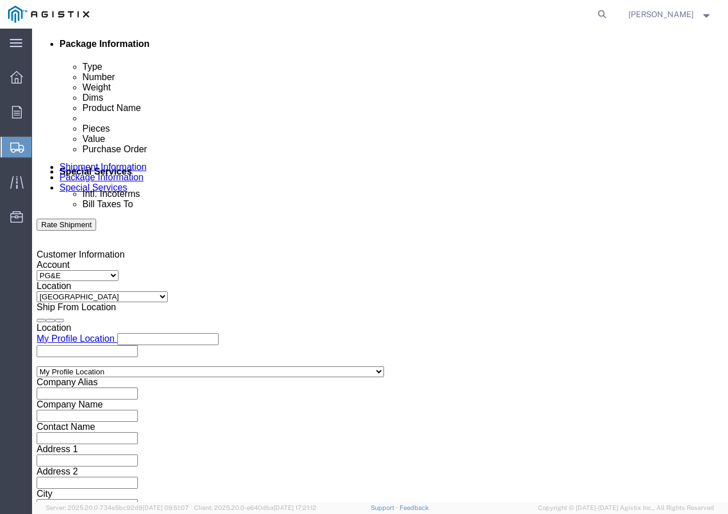
paste input "3501407189"
click select "Select Account Type Activity ID Airline Appointment Number ASN Batch Request # …"
click div "Select Account Type Activity ID Airline Appointment Number ASN Batch Request # …"
click input "text"
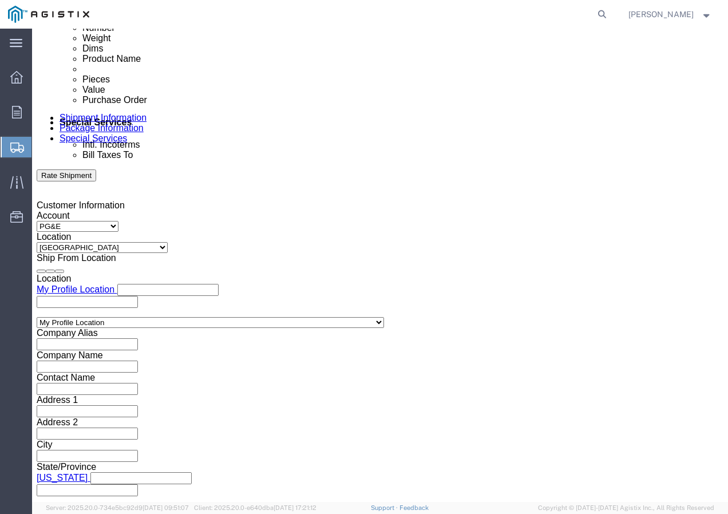
scroll to position [678, 0]
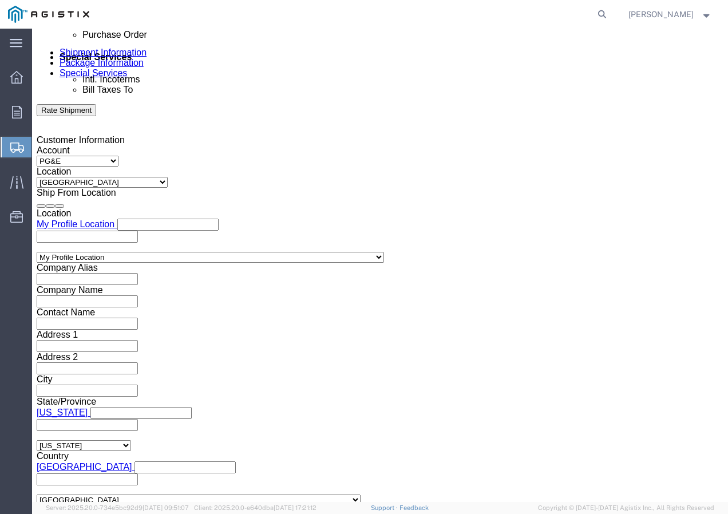
click select "Select Air Less than Truckload Multi-Leg Ocean Freight Rail Small Parcel Truckl…"
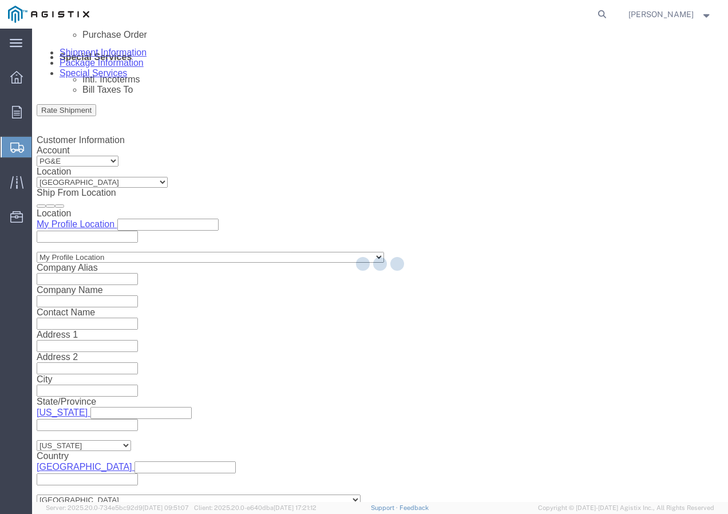
click at [90, 426] on div at bounding box center [380, 265] width 696 height 473
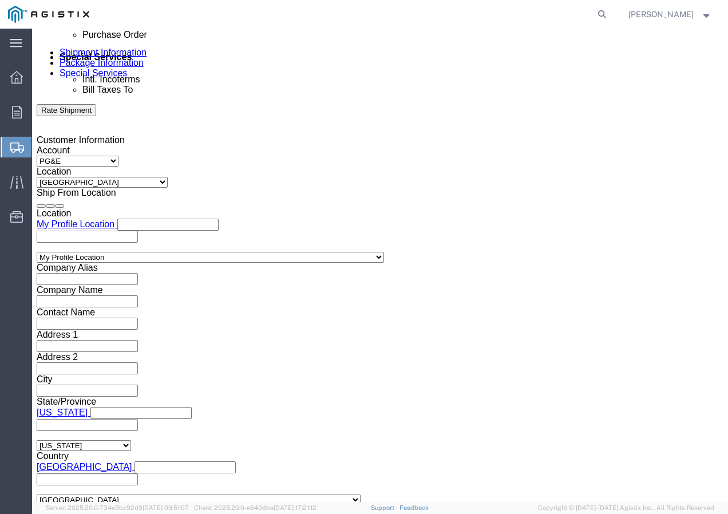
click select "Select 1-Ton (PSS) 10 Wheel 10 Yard Dump Truck 20 Yard Dump Truck Bobtail Botto…"
click button "Continue"
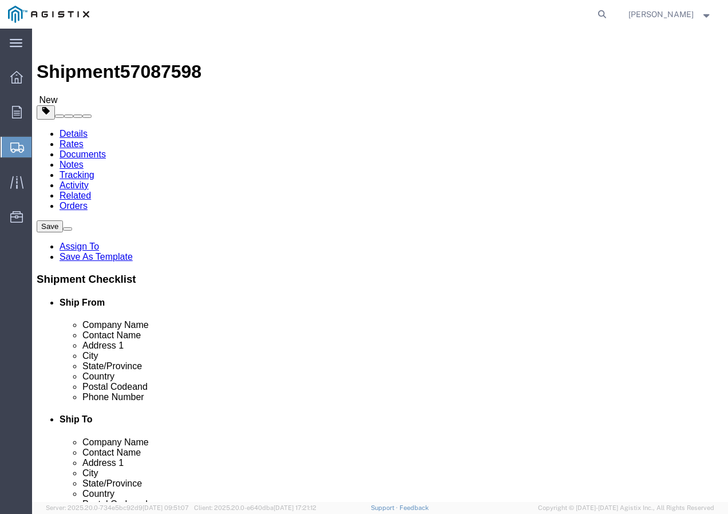
click select "Select Bulk Bundle(s) Cardboard Box(es) Carton(s) Crate(s) Drum(s) (Fiberboard)…"
click div "Package Type Select Bulk Bundle(s) Cardboard Box(es) Carton(s) Crate(s) Drum(s)…"
click input "text"
drag, startPoint x: 130, startPoint y: 285, endPoint x: 73, endPoint y: 287, distance: 56.6
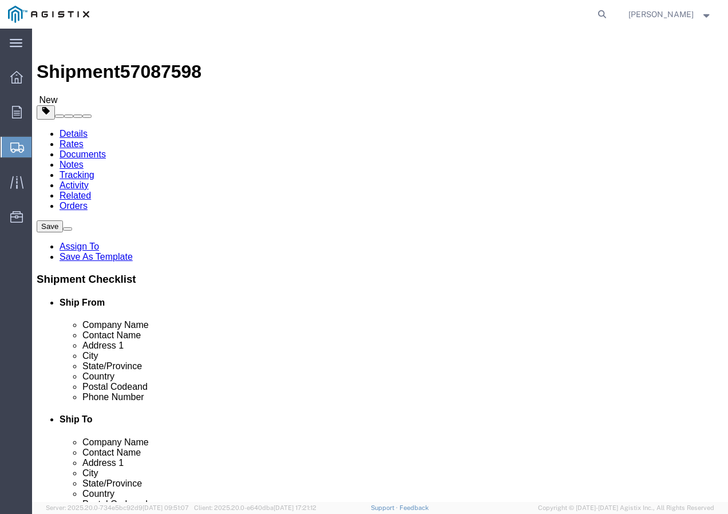
click div "Weight Total weight of packages in pounds or kilograms 0.00 Select kgs lbs Ship…"
click link "Add Content"
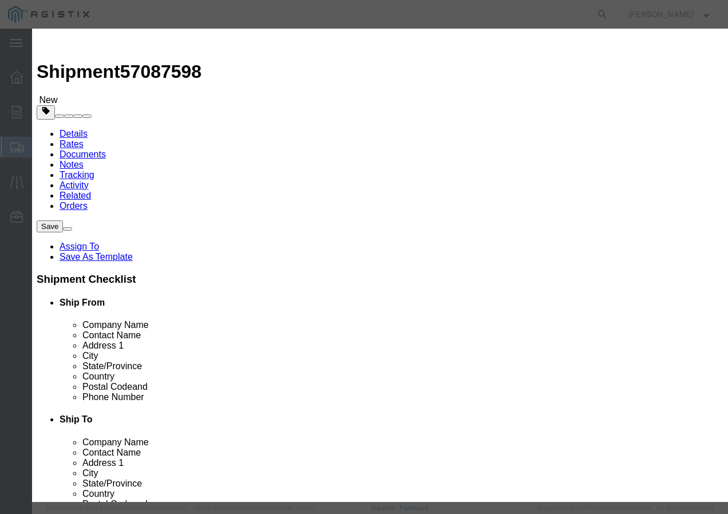
click input "text"
paste input "SSCC 12-7Cu 4C XLP CPE-TP 600V+"
click input "0"
click input "text"
click select "Select 50 55 60 65 70 85 92.5 100 125 175 250 300 400"
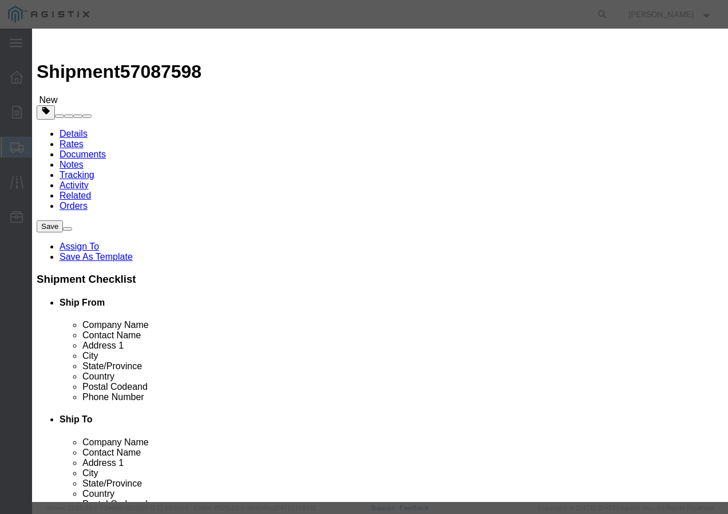
click select "Select 50 55 60 65 70 85 92.5 100 125 175 250 300 400"
click button "Save & Add Another"
drag, startPoint x: 166, startPoint y: 84, endPoint x: 225, endPoint y: 92, distance: 59.4
click input "text"
paste input "ACSR 2-7/1 SPARATE + 600pR"
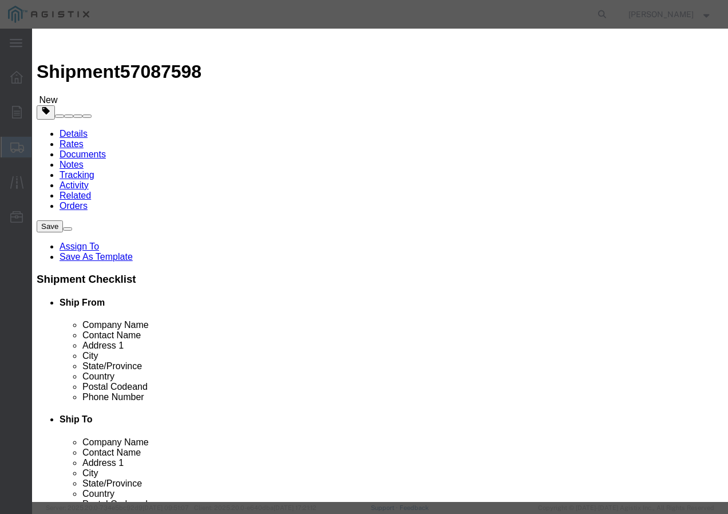
click input "text"
click select "Select 50 55 60 65 70 85 92.5 100 125 175 250 300 400"
click button "Save & Add Another"
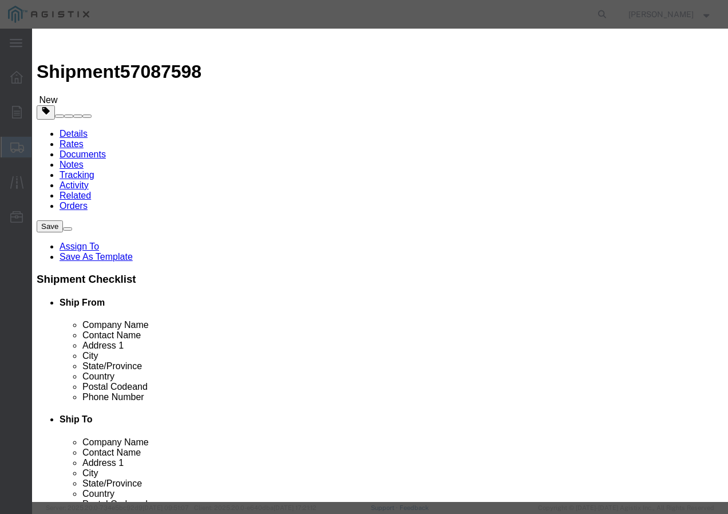
click input "text"
paste input "600VOH TX/LDPE 1/0-7 AAC SNAIL+ 400C"
click input "text"
click select "Select 50 55 60 65 70 85 92.5 100 125 175 250 300 400"
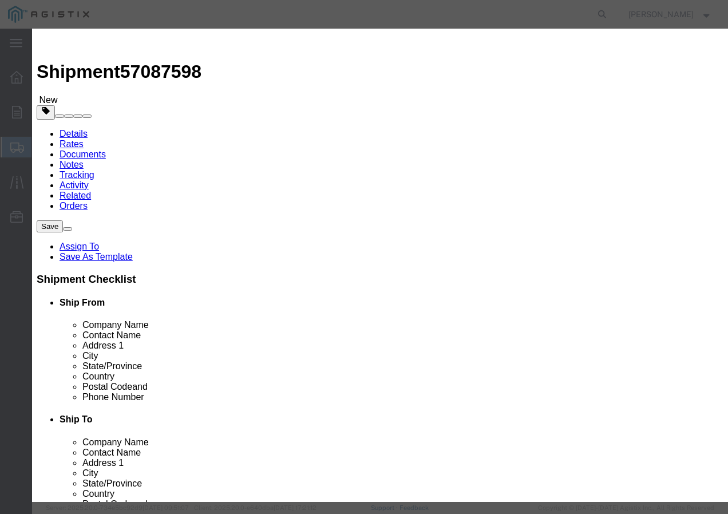
click select "Select 50 55 60 65 70 85 92.5 100 125 175 250 300 400"
click button "Save & Add Another"
click input "text"
paste input "RHW 500 Str Cu 2000V+ 3kR"
click input "text"
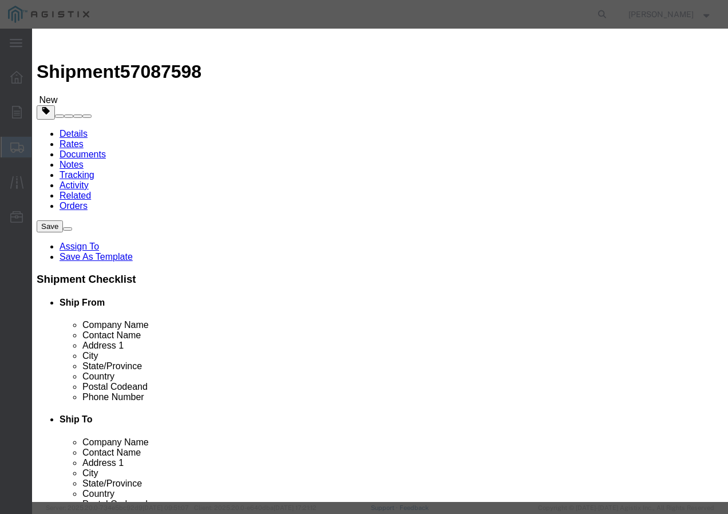
click input "text"
click select "Select 50 55 60 65 70 85 92.5 100 125 175 250 300 400"
click button "Save & Close"
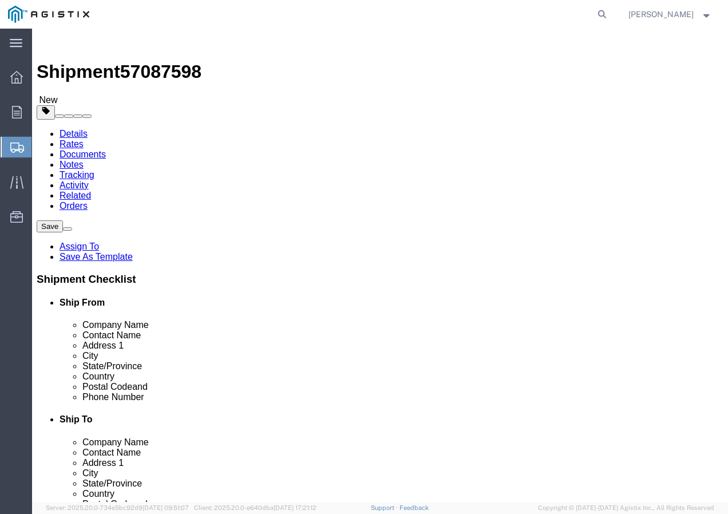
drag, startPoint x: 108, startPoint y: 243, endPoint x: 126, endPoint y: 235, distance: 20.5
click input "1"
click button "Rate Shipment"
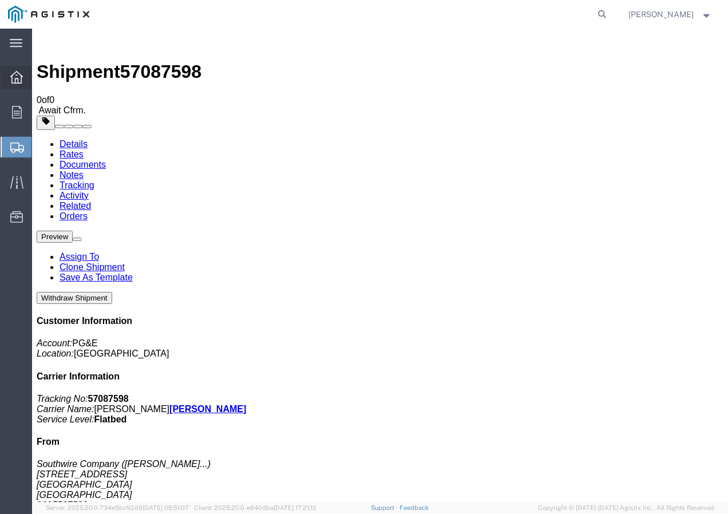
click at [14, 80] on icon at bounding box center [16, 77] width 13 height 13
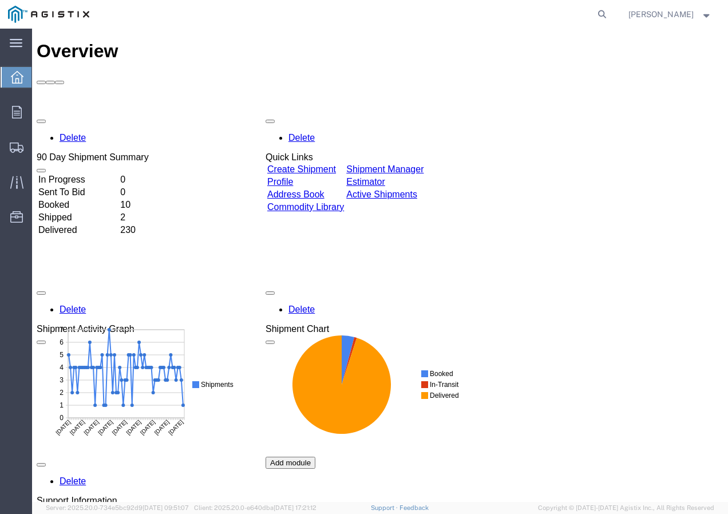
click at [333, 164] on link "Create Shipment" at bounding box center [301, 169] width 69 height 10
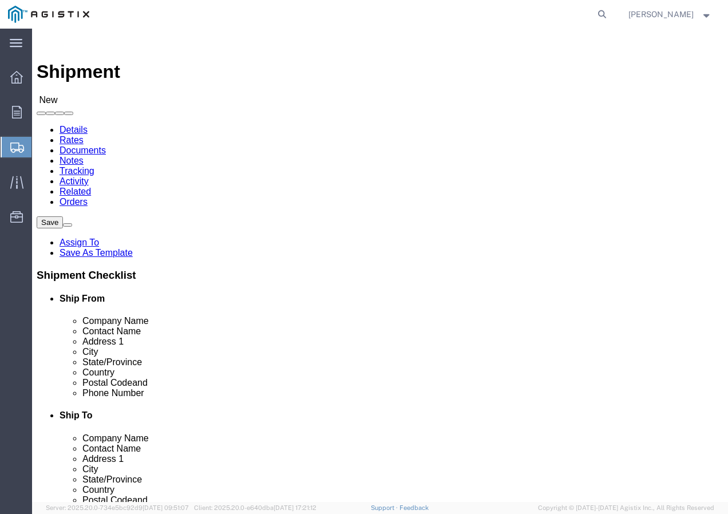
click select "Select PG&E Southwire Company"
drag, startPoint x: 460, startPoint y: 200, endPoint x: 428, endPoint y: 171, distance: 42.9
click select "Select All Others [GEOGRAPHIC_DATA] [GEOGRAPHIC_DATA] [GEOGRAPHIC_DATA] [GEOGRA…"
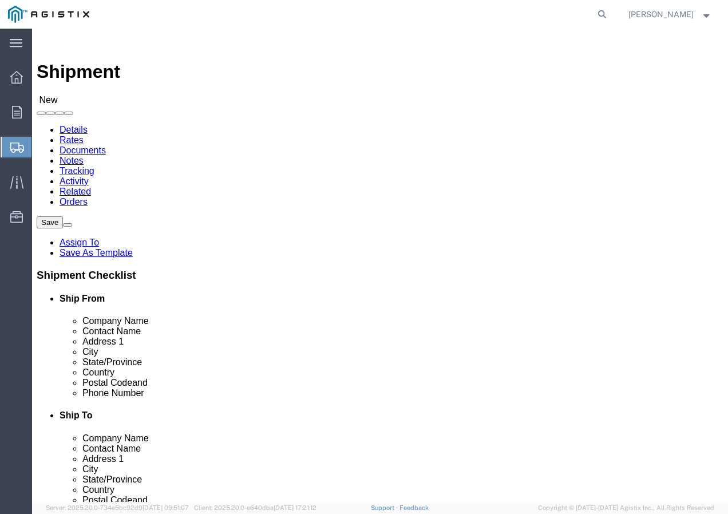
click span
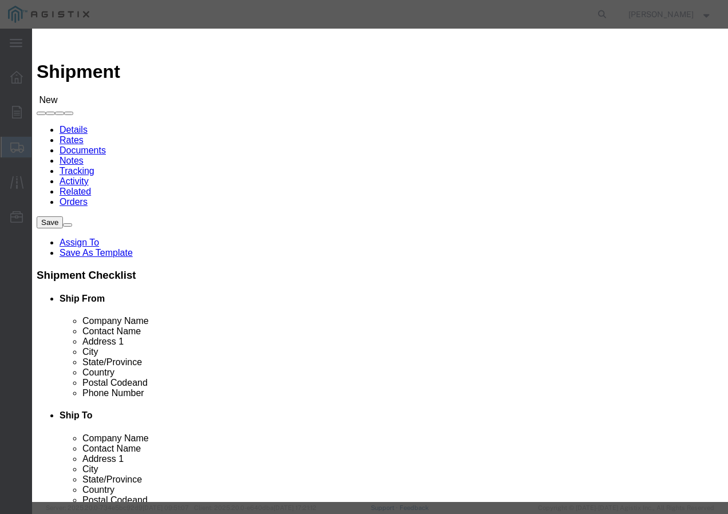
click select "Search by Address Book Name City Company Name Contact Name Country CustomerAlia…"
click input "text"
click icon "button"
click button "Select"
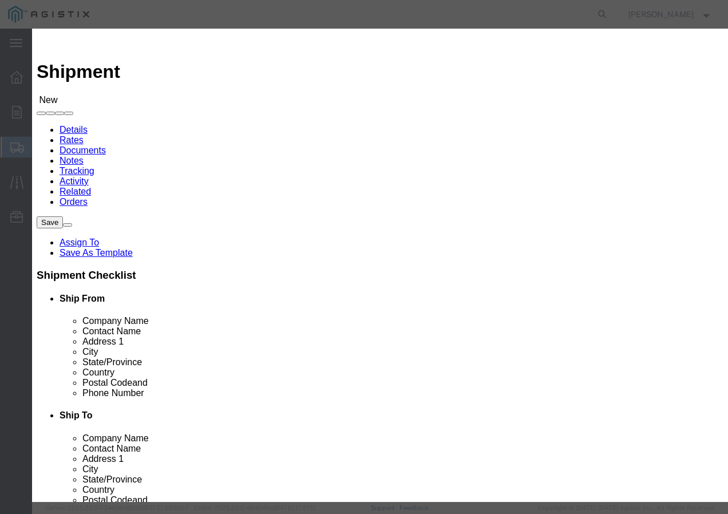
click button "Close"
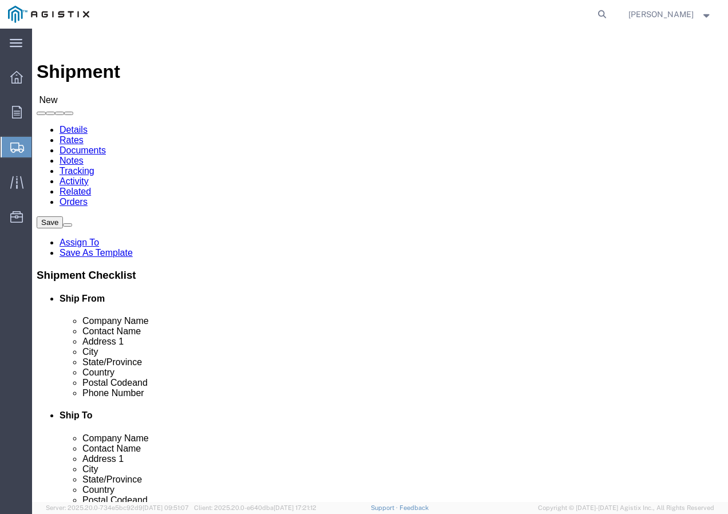
click input "text"
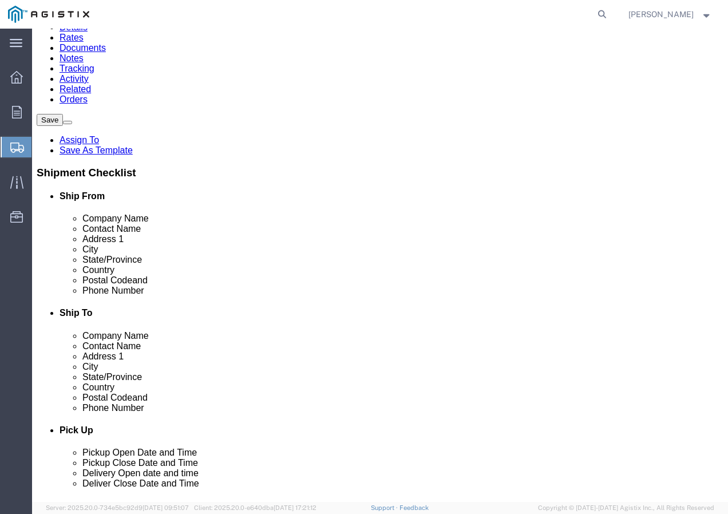
scroll to position [114, 0]
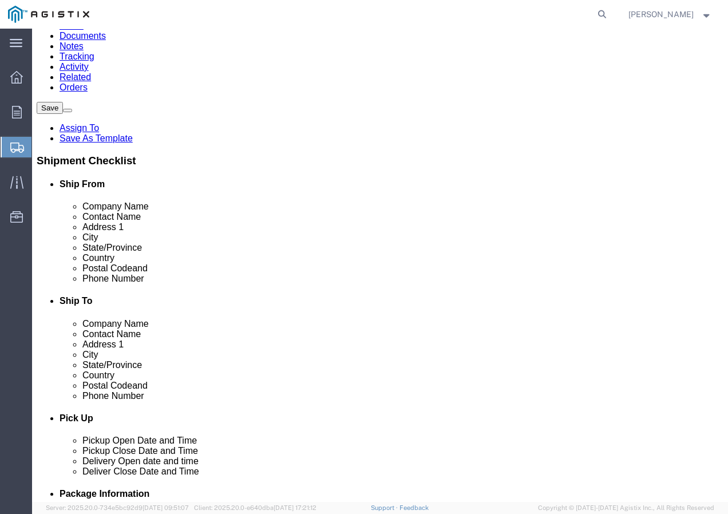
click input "text"
paste input "9167493050"
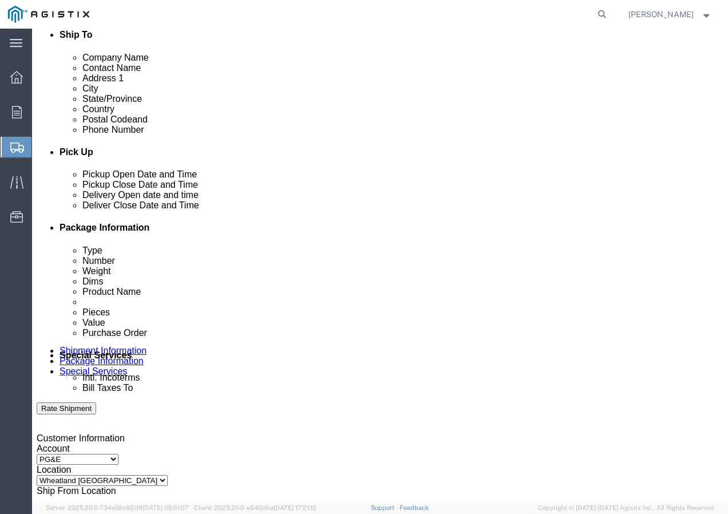
scroll to position [400, 0]
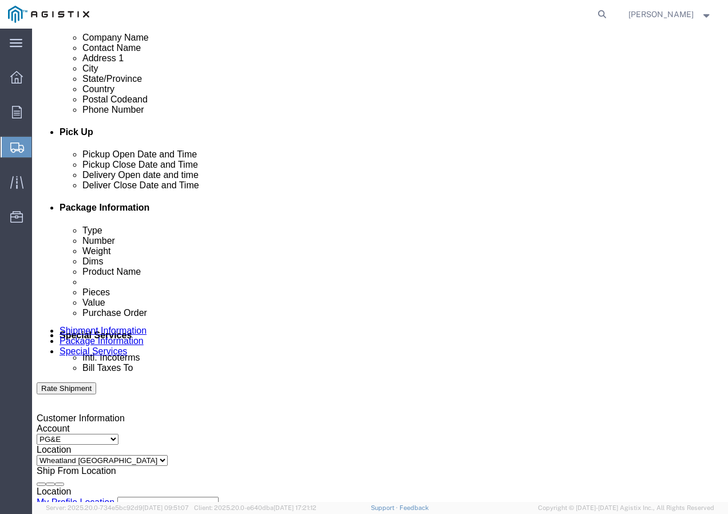
click div "[DATE] 3:00 PM"
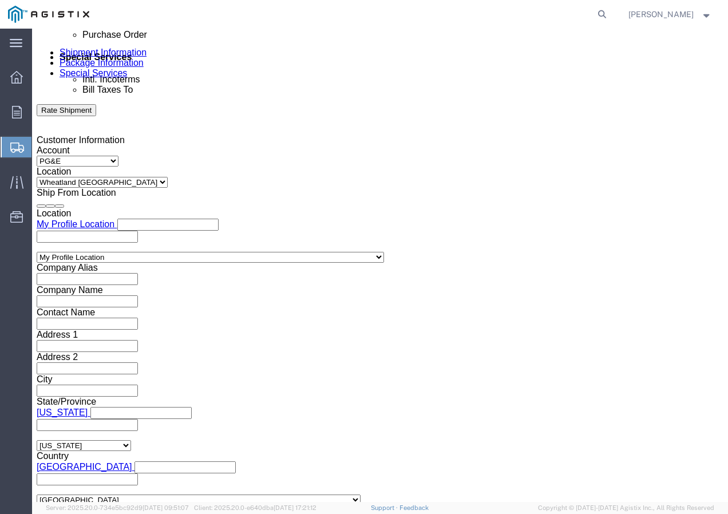
click input "3:00 PM"
click div "Open Time 10:30 am [DATE] 3:00 PM - [DATE] 3:00 PM Cancel Apply"
click button "Apply"
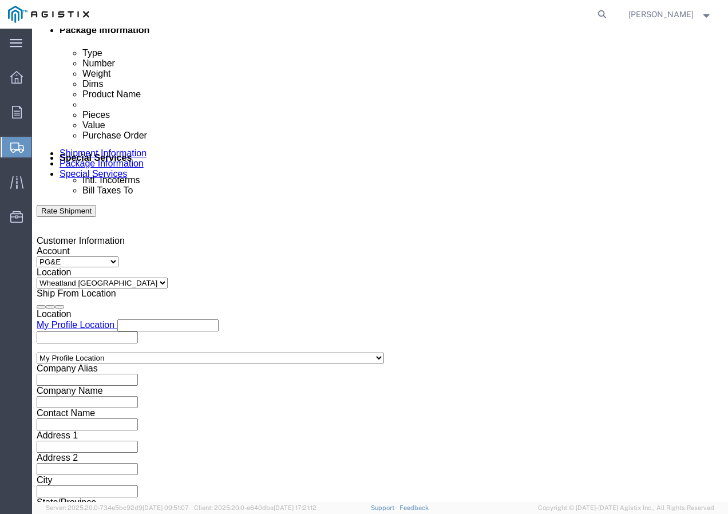
scroll to position [564, 0]
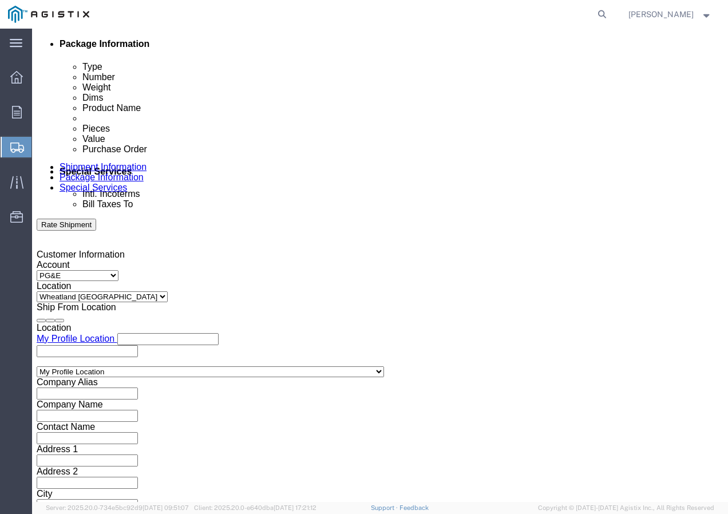
click div
click button "Apply"
click div
click button "Apply"
click input "text"
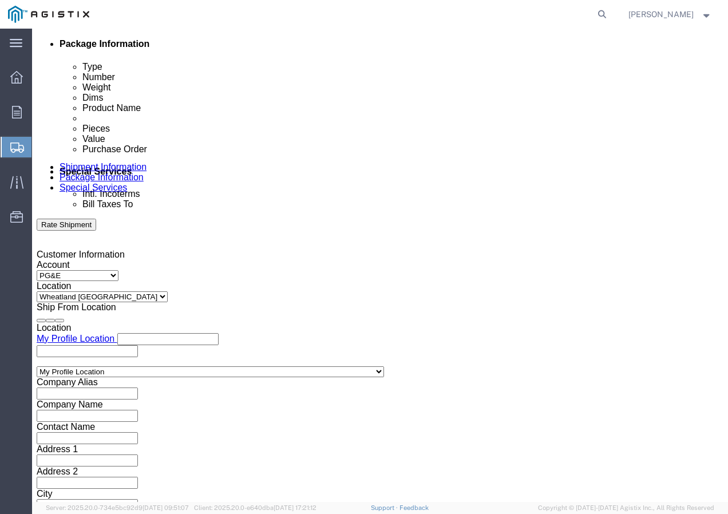
paste input "3501420710"
click select "Select Account Type Activity ID Airline Appointment Number ASN Batch Request # …"
click input "text"
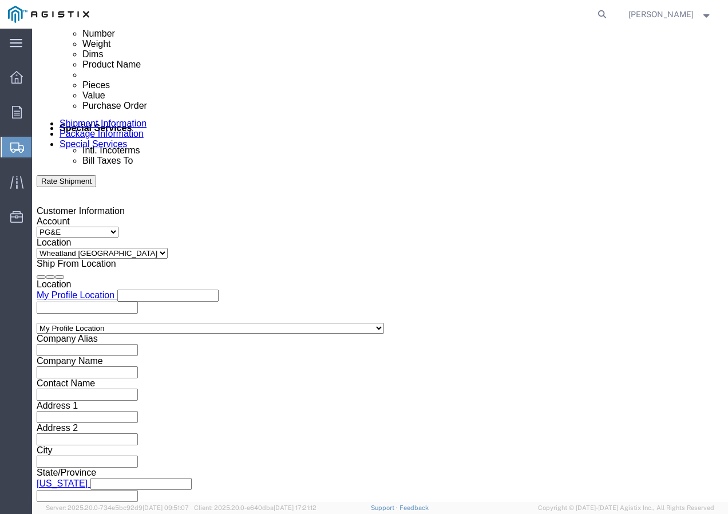
scroll to position [678, 0]
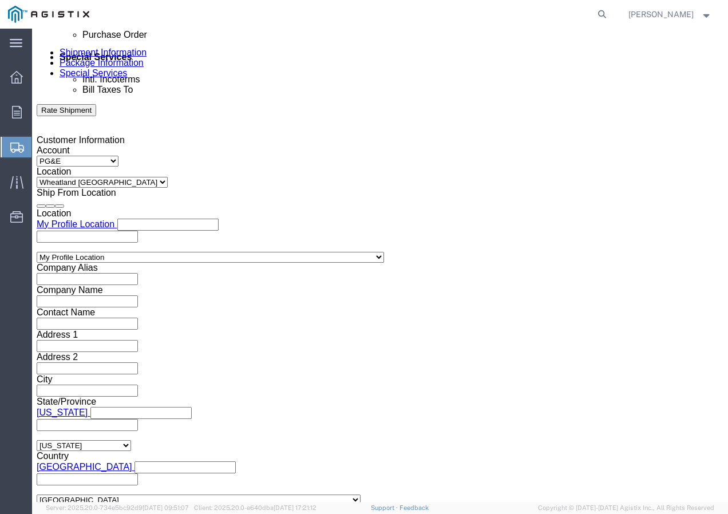
click select "Select Air Less than Truckload Multi-Leg Ocean Freight Rail Small Parcel Truckl…"
click select "Select 1-Ton (PSS) 10 Wheel 10 Yard Dump Truck 20 Yard Dump Truck Bobtail Botto…"
click button "Continue"
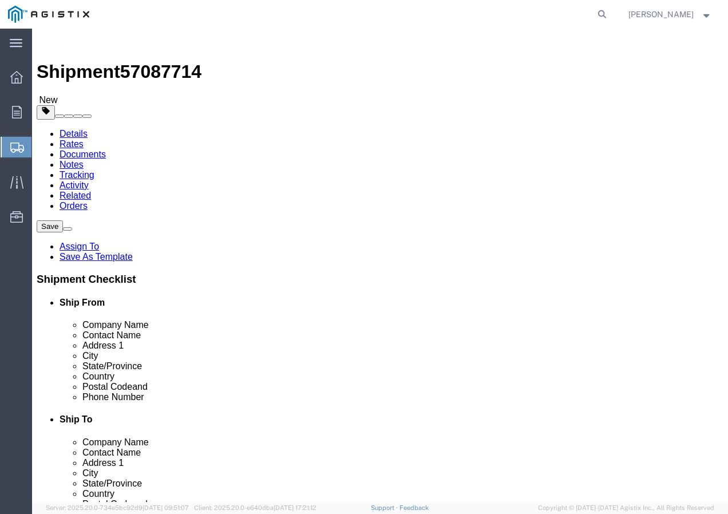
click select "Select Bulk Bundle(s) Cardboard Box(es) Carton(s) Crate(s) Drum(s) (Fiberboard)…"
click input "text"
click input "5"
drag, startPoint x: 132, startPoint y: 281, endPoint x: 100, endPoint y: 287, distance: 32.4
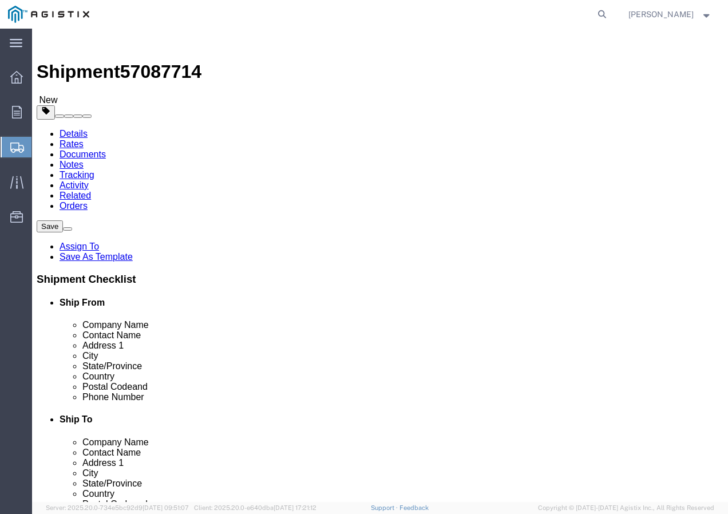
click div "0.00 Select kgs lbs"
click link "Add Content"
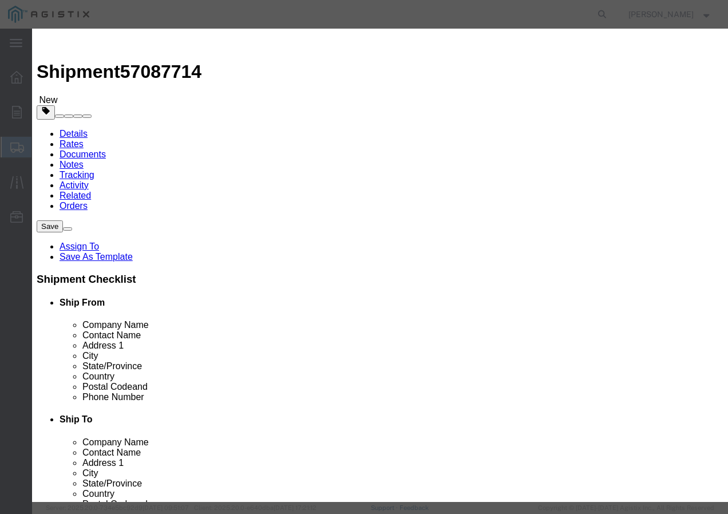
click input "text"
paste input "WIRE, 3/8-7 EHS A-GALV STEEL STRAND"
drag, startPoint x: 172, startPoint y: 117, endPoint x: 161, endPoint y: 128, distance: 15.8
click input "0"
click input "text"
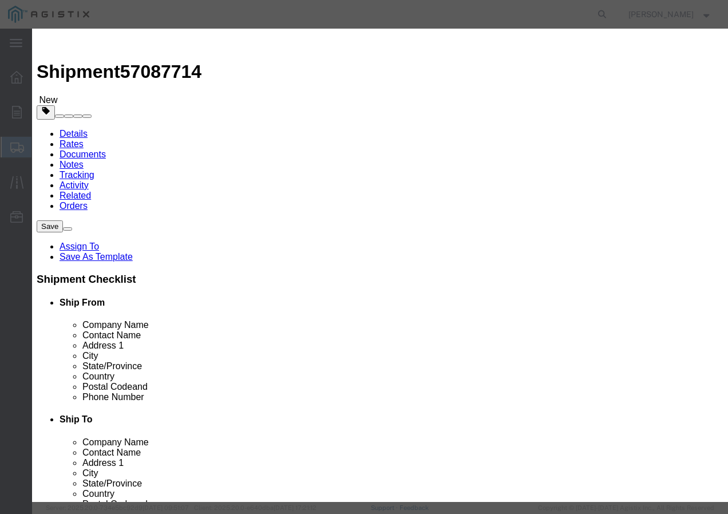
click select "Select 50 55 60 65 70 85 92.5 100 125 175 250 300 400"
click button "Save & Close"
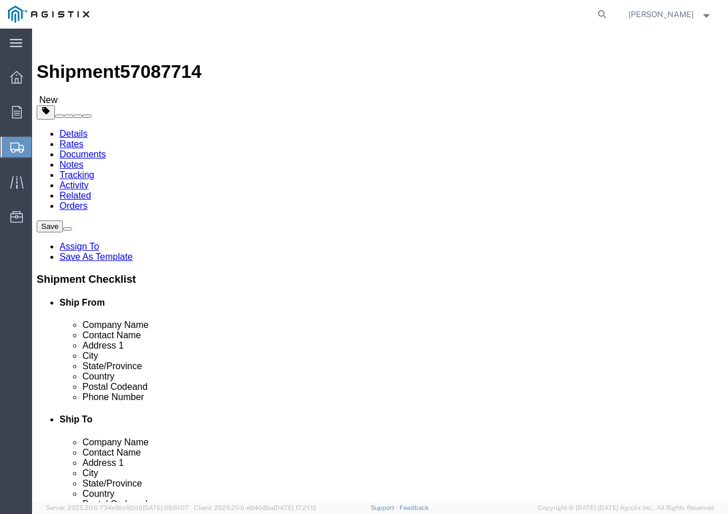
click input "1"
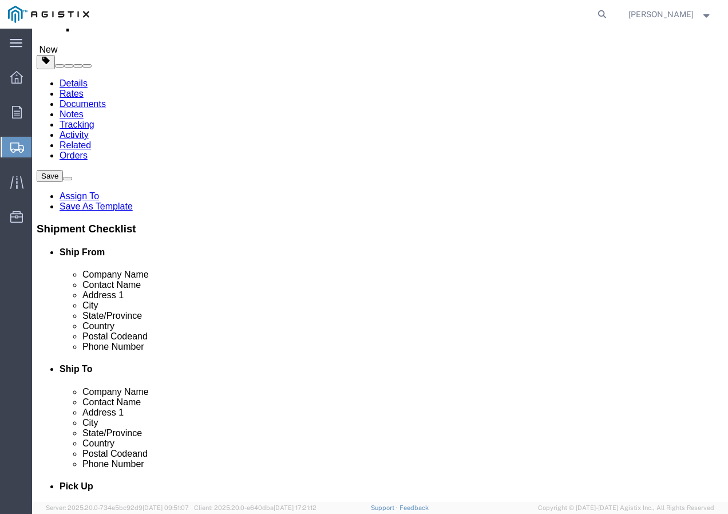
click button "Rate Shipment"
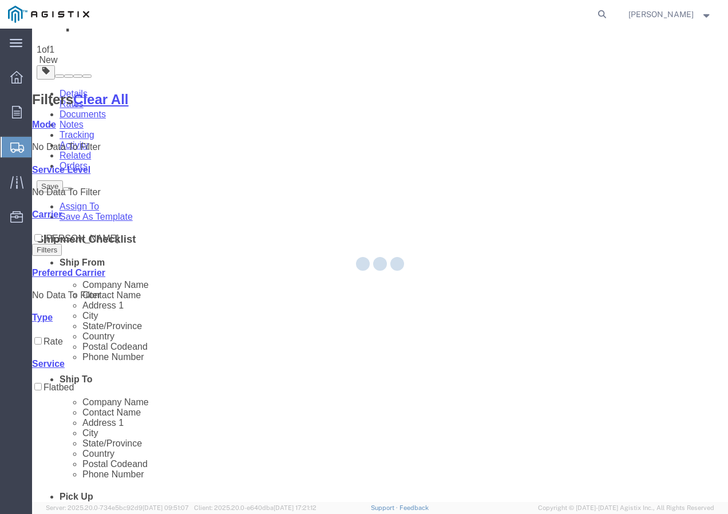
scroll to position [0, 0]
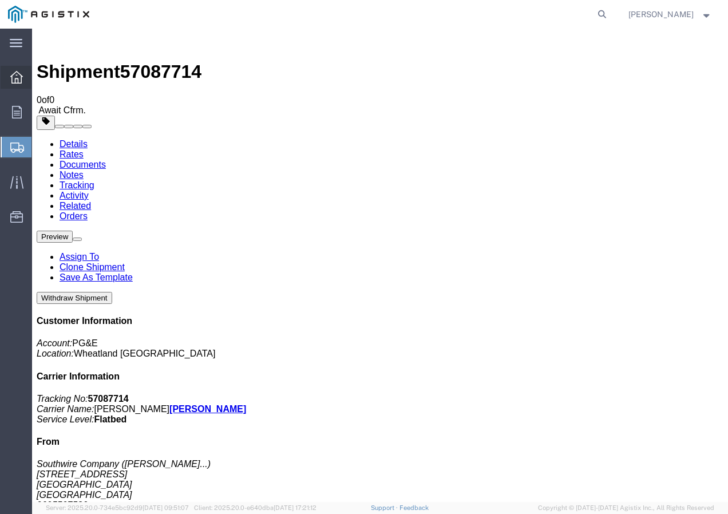
click at [16, 80] on icon at bounding box center [16, 77] width 13 height 13
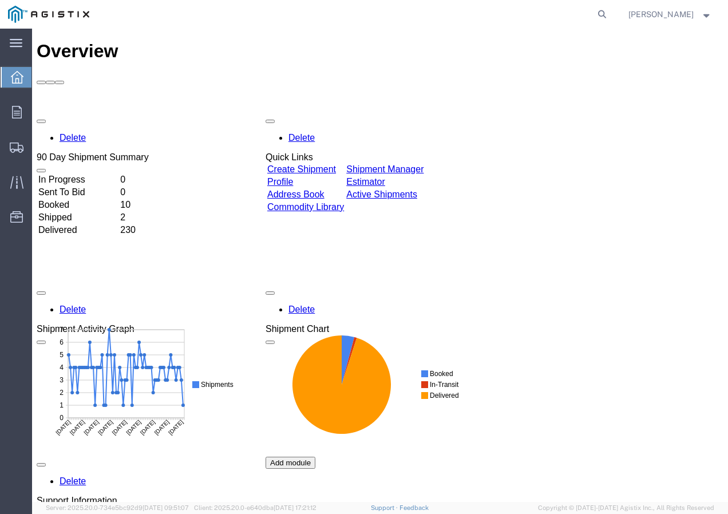
click at [304, 164] on link "Create Shipment" at bounding box center [301, 169] width 69 height 10
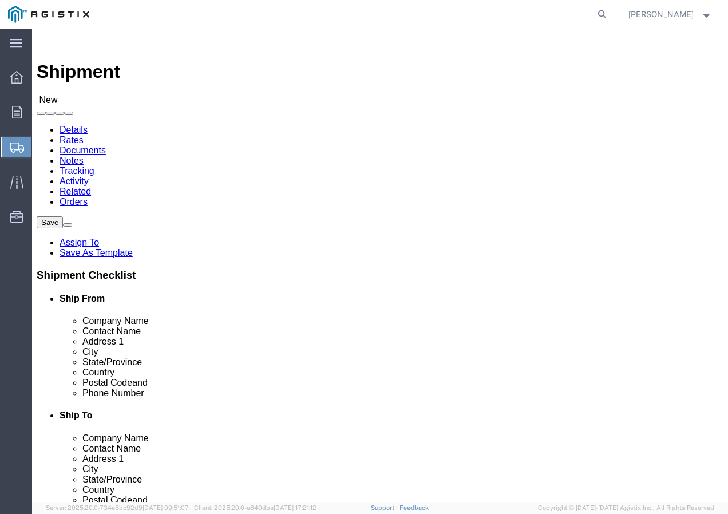
click select "Select PG&E Southwire Company"
click select "Select All Others [GEOGRAPHIC_DATA] [GEOGRAPHIC_DATA] [GEOGRAPHIC_DATA] [GEOGRA…"
click span
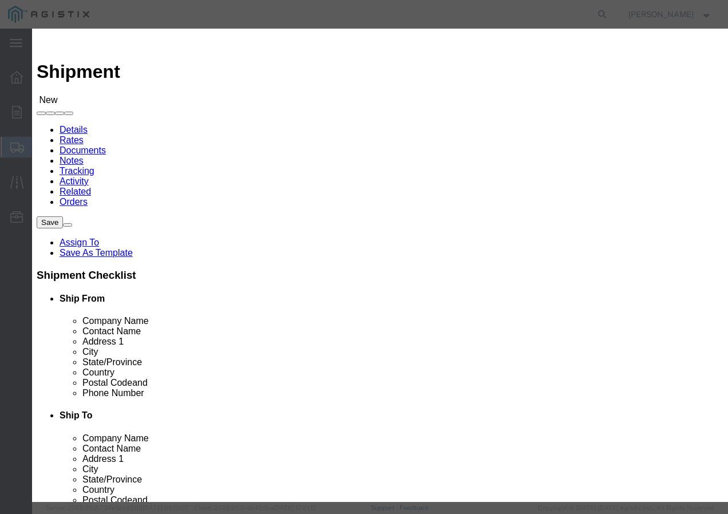
click select "Search by Address Book Name City Company Name Contact Name Country CustomerAlia…"
click input "text"
click button "button"
click button "Select"
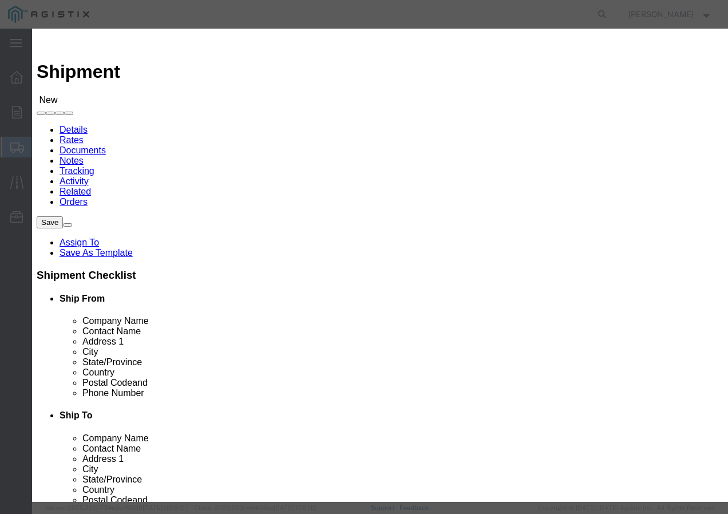
click button "Close"
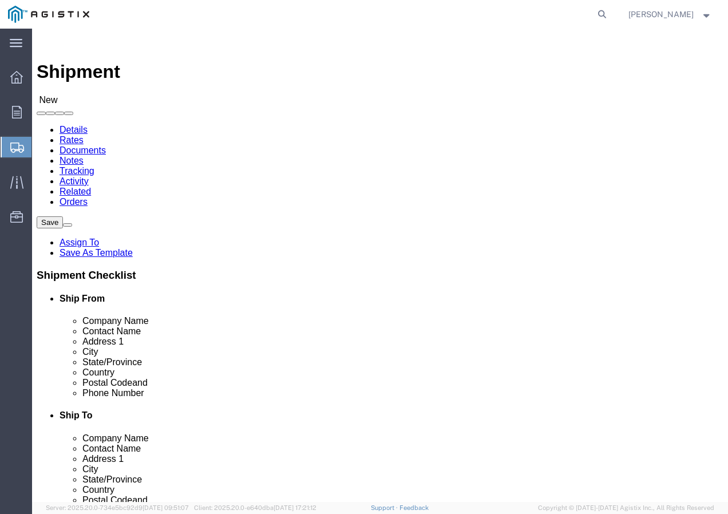
click input "text"
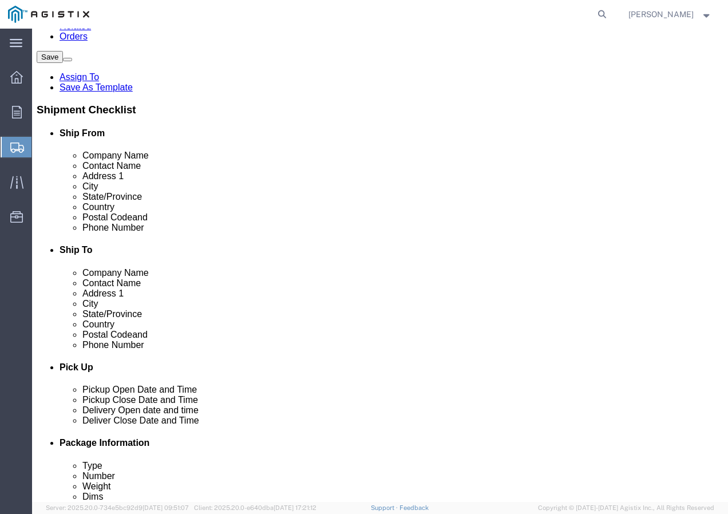
scroll to position [172, 0]
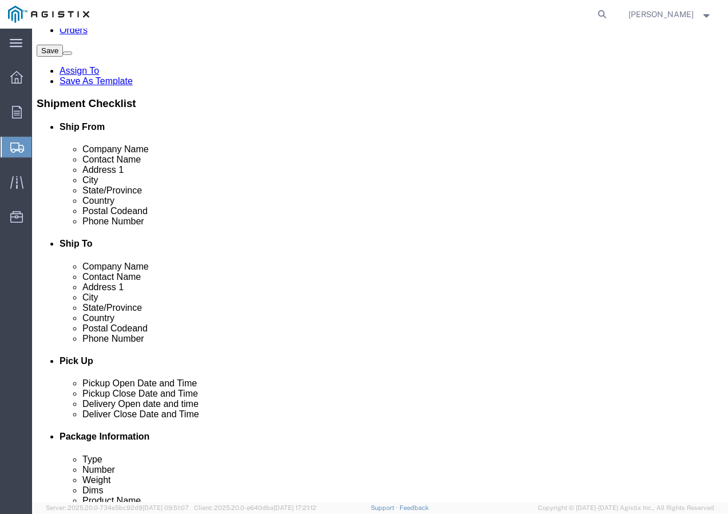
click input "text"
paste input "9167493050"
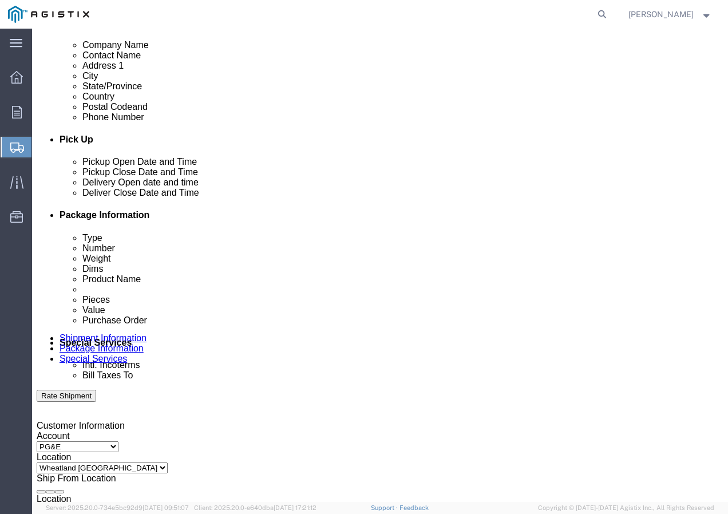
scroll to position [400, 0]
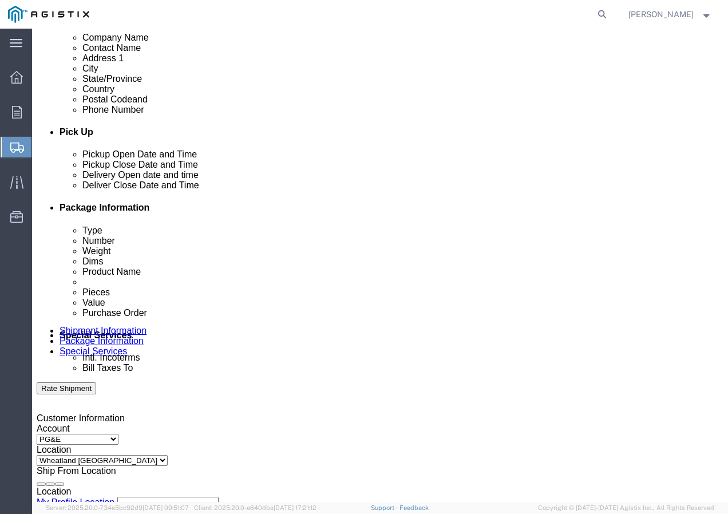
drag, startPoint x: 102, startPoint y: 312, endPoint x: 100, endPoint y: 307, distance: 6.0
click div "[DATE] 3:00 PM"
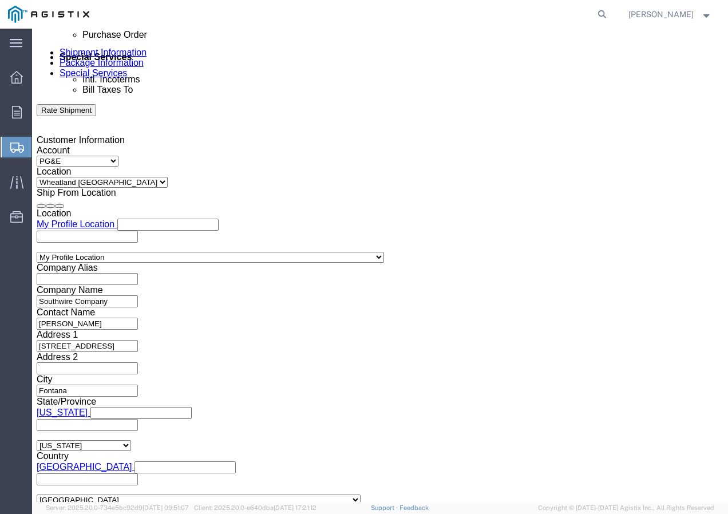
click input "3:00 PM"
click button "Apply"
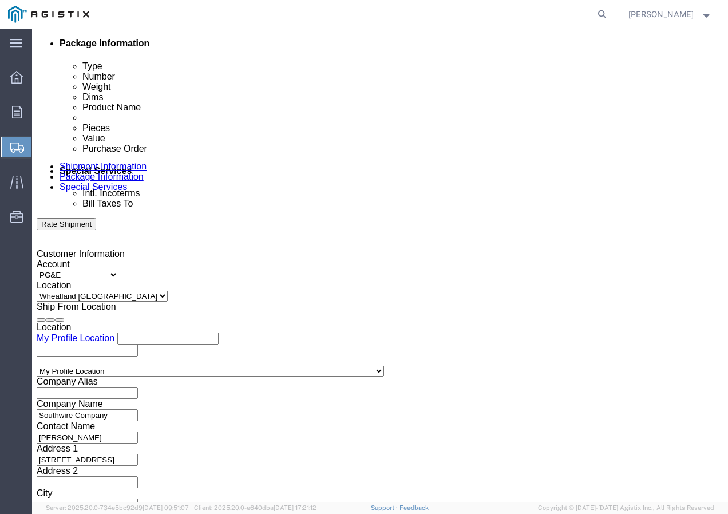
scroll to position [564, 0]
click div
drag, startPoint x: 163, startPoint y: 431, endPoint x: 235, endPoint y: 393, distance: 81.1
click button "Apply"
click div
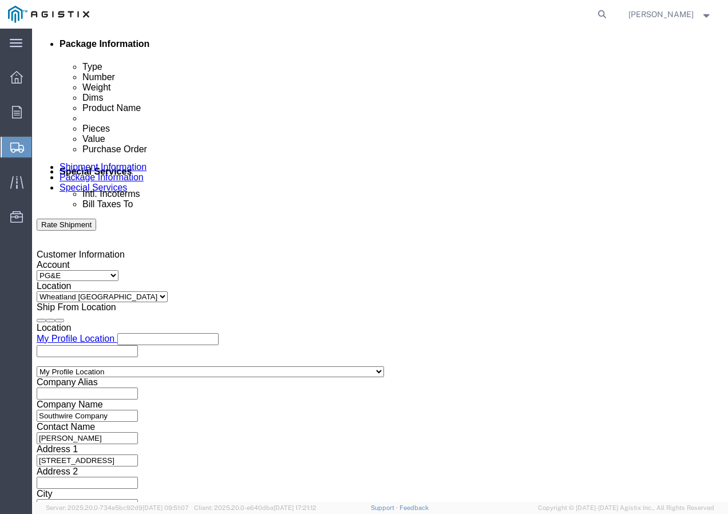
click button "Apply"
click input "text"
paste input "3501424723"
click select "Select Account Type Activity ID Airline Appointment Number ASN Batch Request # …"
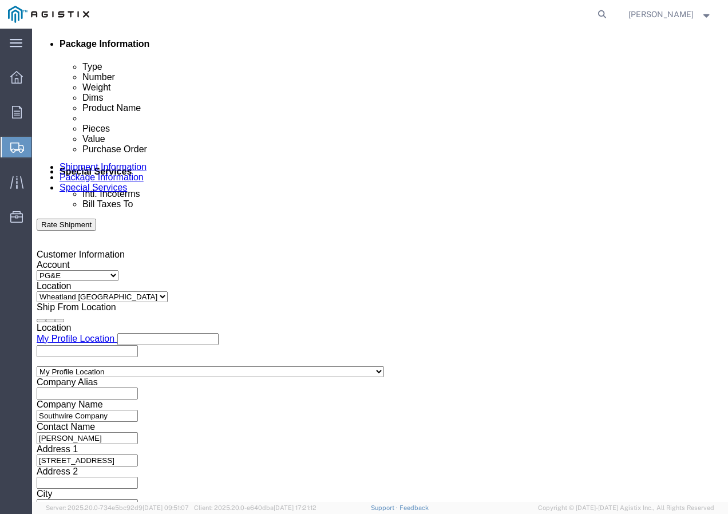
drag, startPoint x: 280, startPoint y: 333, endPoint x: 298, endPoint y: 329, distance: 18.2
click input "text"
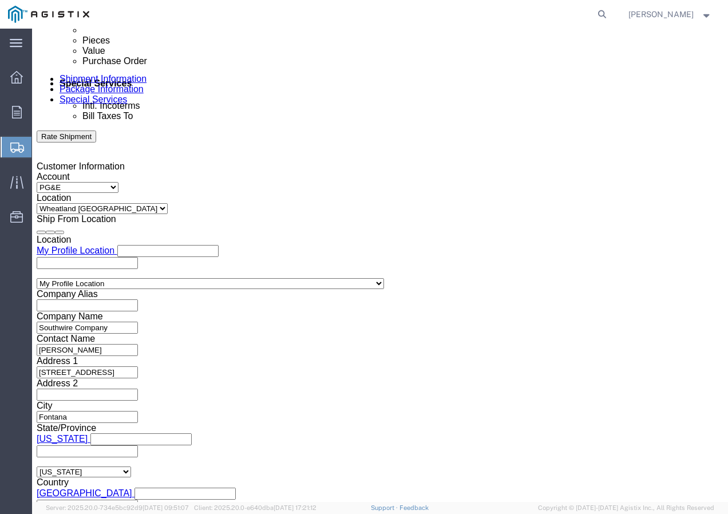
scroll to position [704, 0]
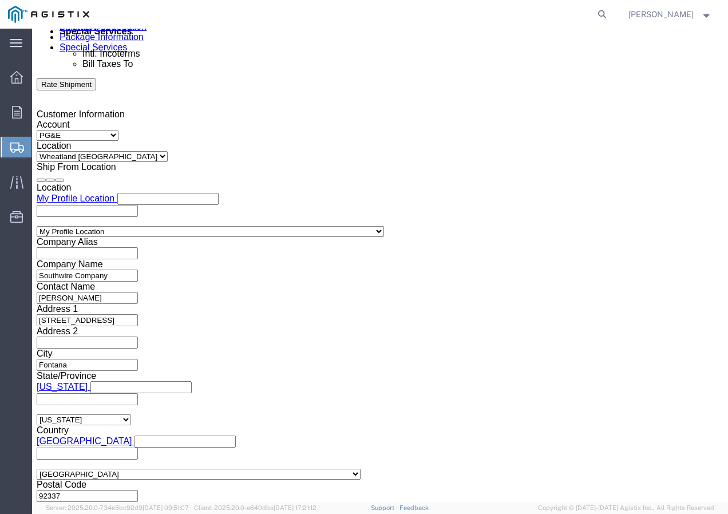
click select "Select Air Less than Truckload Multi-Leg Ocean Freight Rail Small Parcel Truckl…"
click select "Select 1-Ton (PSS) 10 Wheel 10 Yard Dump Truck 20 Yard Dump Truck Bobtail Botto…"
click button "Continue"
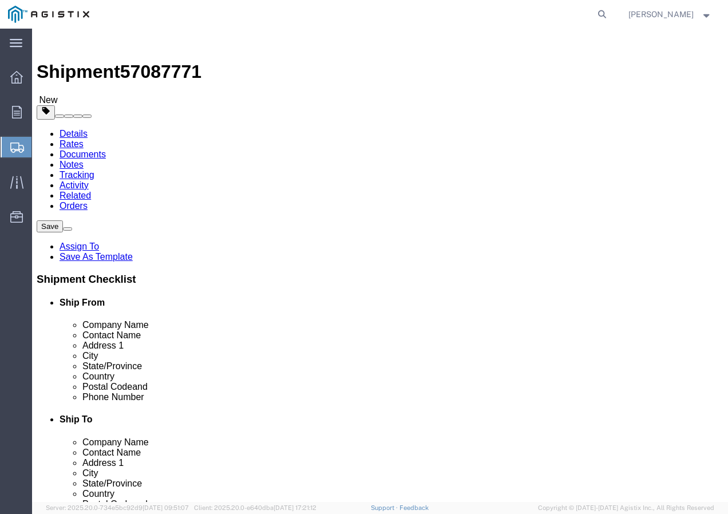
click select "Select Bulk Bundle(s) Cardboard Box(es) Carton(s) Crate(s) Drum(s) (Fiberboard)…"
click input "text"
drag, startPoint x: 126, startPoint y: 281, endPoint x: 115, endPoint y: 281, distance: 11.5
click input "0.00"
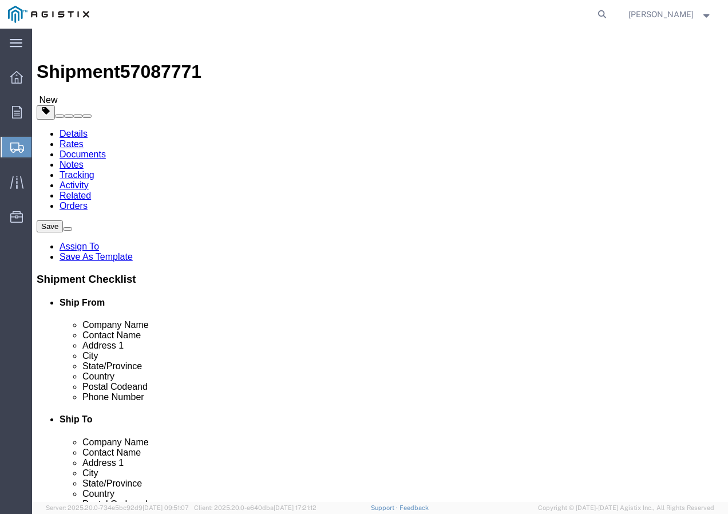
click link "Add Content"
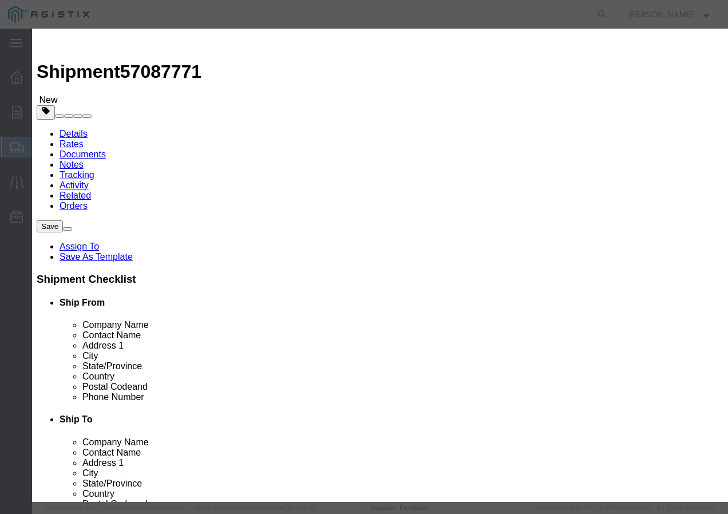
click input "text"
paste input "PPC{TM} 4 SOL CU 110 MILS/LDPE+ 4kR"
click input "0"
click input "text"
click select "Select 50 55 60 65 70 85 92.5 100 125 175 250 300 400"
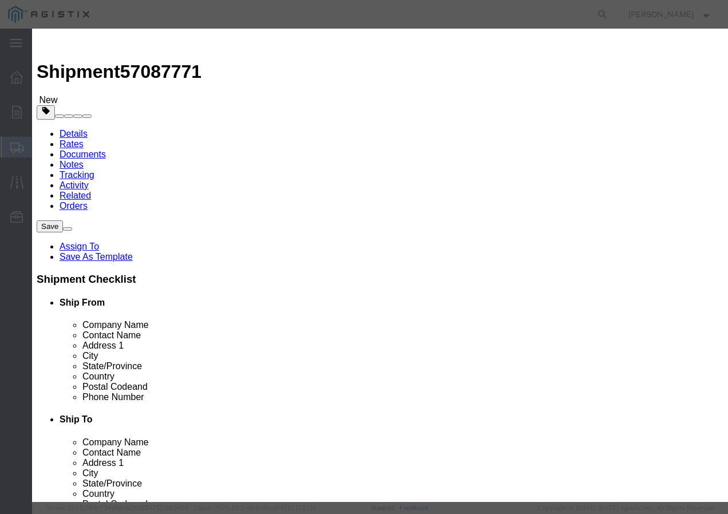
click select "Select 50 55 60 65 70 85 92.5 100 125 175 250 300 400"
click button "Save & Add Another"
click input "text"
paste input "SSCC 10 S CU POLY YW 600V 1000R"
click input "text"
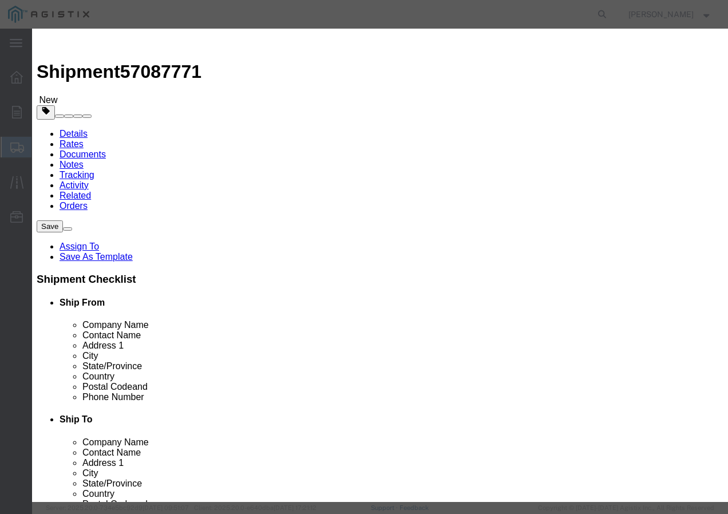
click input "text"
click select "Select 50 55 60 65 70 85 92.5 100 125 175 250 300 400"
click button "Save & Add Another"
click input "text"
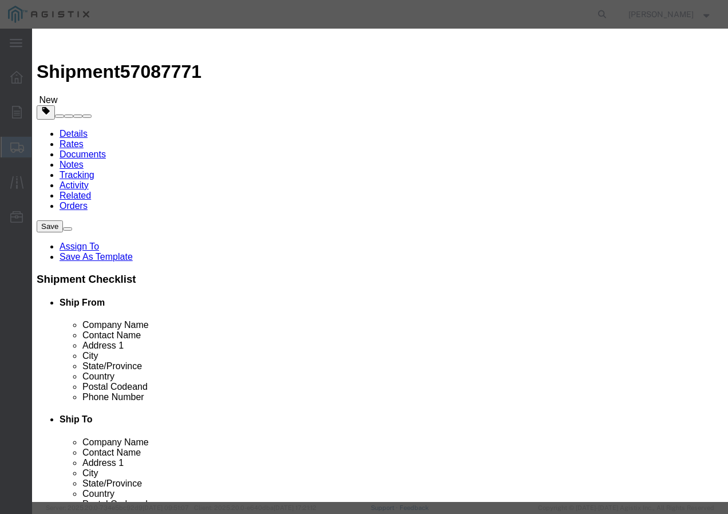
paste input "WIRE, 7/16-7 EHS A-GALV STEEL STRAND 250"
click input "text"
click select "Select 50 55 60 65 70 85 92.5 100 125 175 250 300 400"
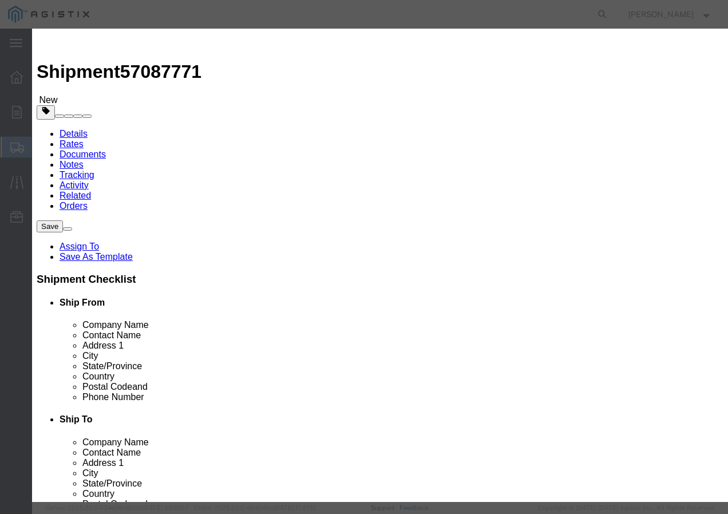
click button "Save & Close"
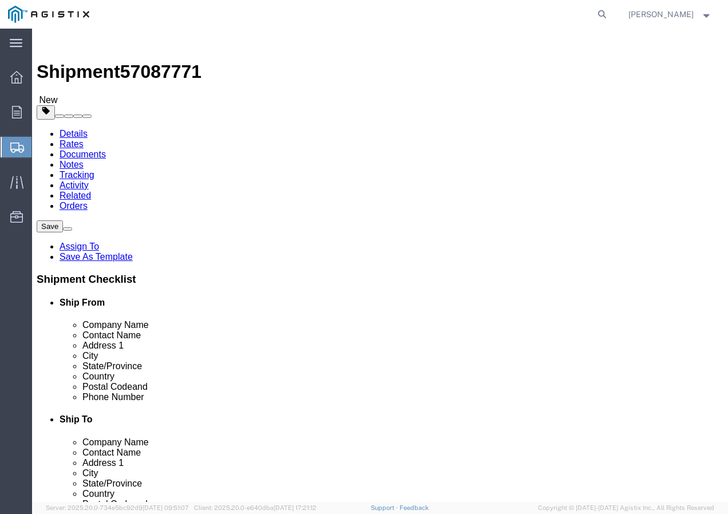
click input "1"
click button "Rate Shipment"
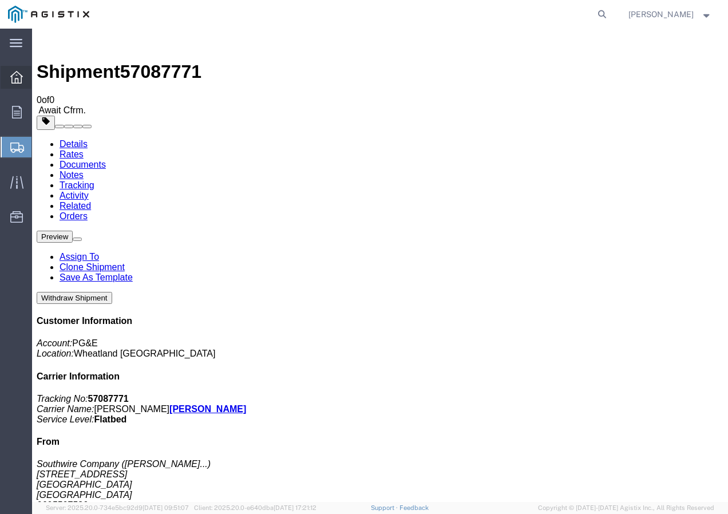
click at [16, 75] on icon at bounding box center [16, 77] width 13 height 13
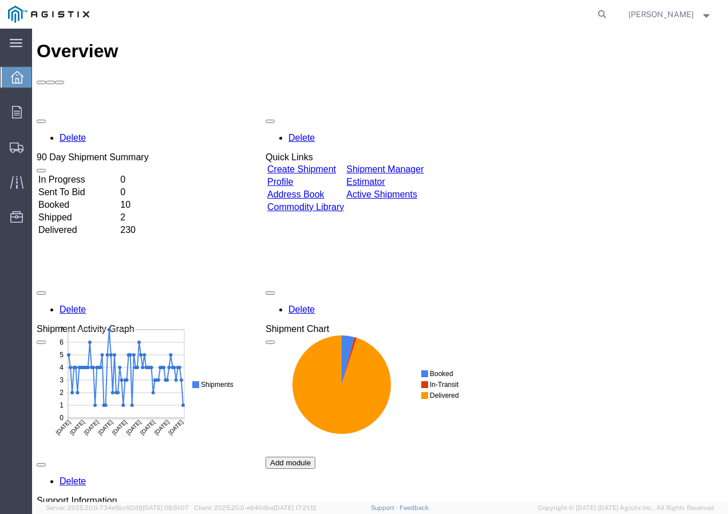
click at [336, 164] on link "Create Shipment" at bounding box center [301, 169] width 69 height 10
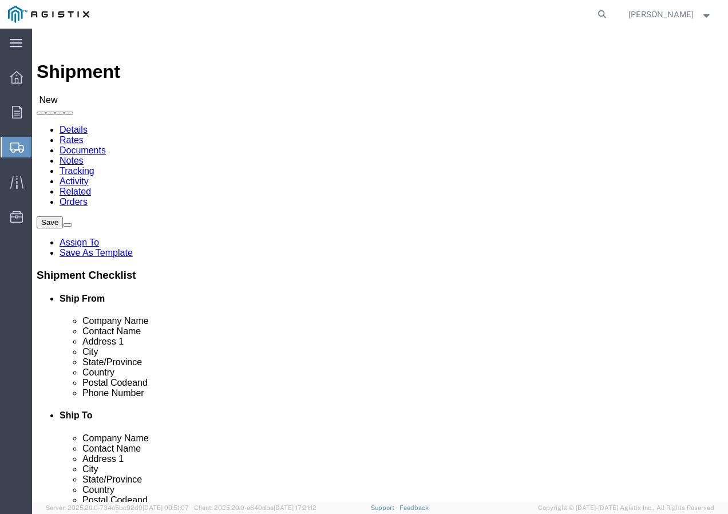
click select "Select PG&E Southwire Company"
click select "Select All Others [GEOGRAPHIC_DATA] [GEOGRAPHIC_DATA] [GEOGRAPHIC_DATA] [GEOGRA…"
click span
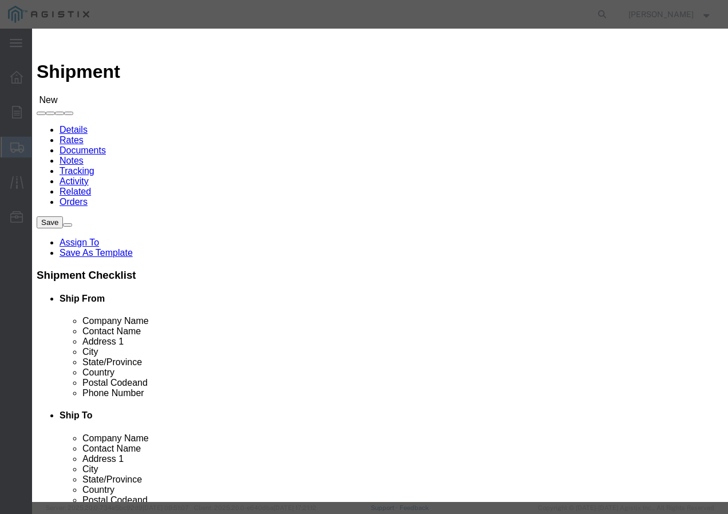
click select "Search by Address Book Name City Company Name Contact Name Country CustomerAlia…"
click input "text"
click input "[GEOGRAPHIC_DATA]"
click icon "button"
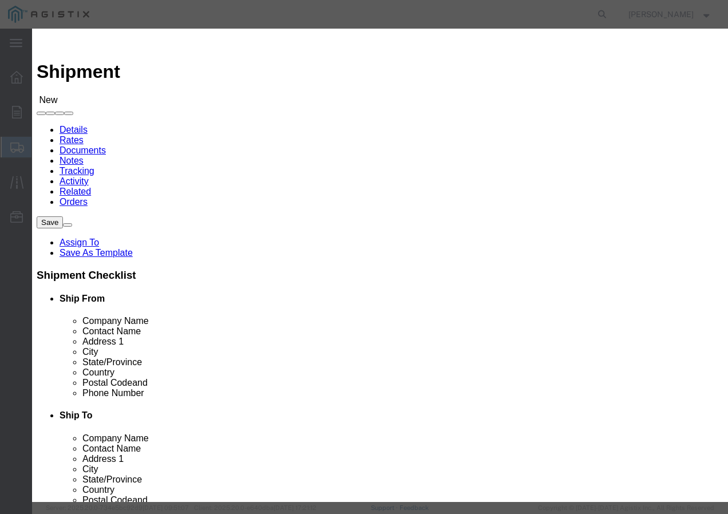
click button "Select"
click button "Close"
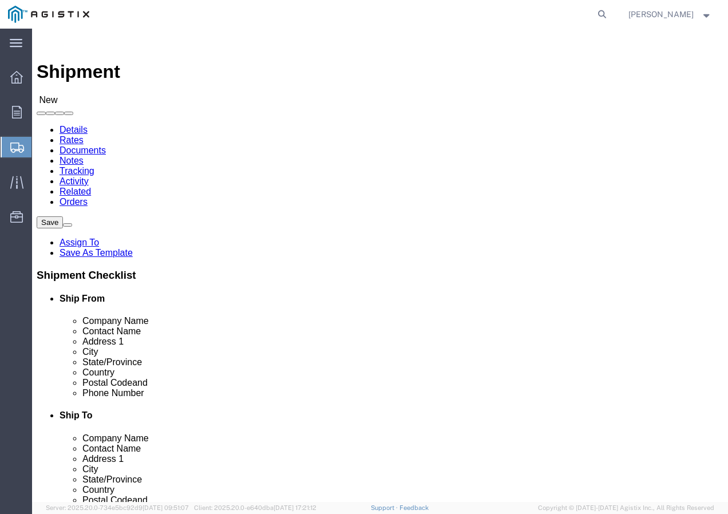
click input "text"
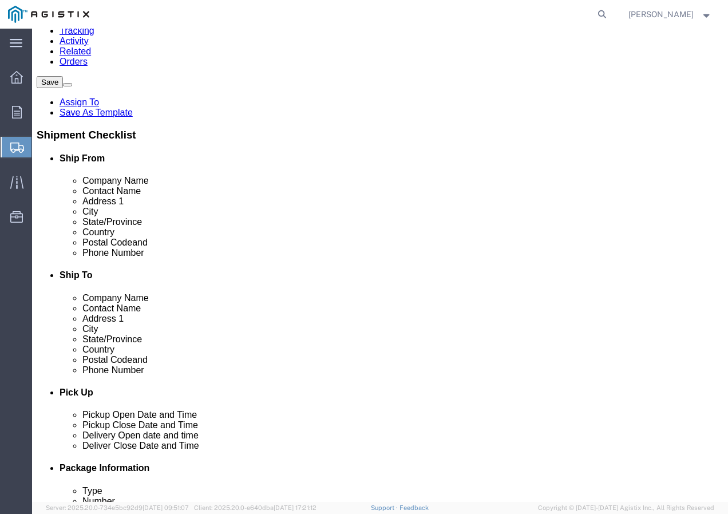
scroll to position [172, 0]
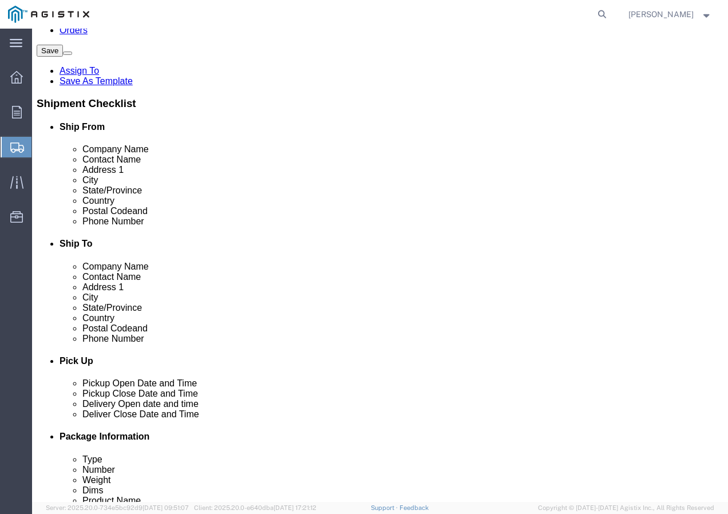
click input "text"
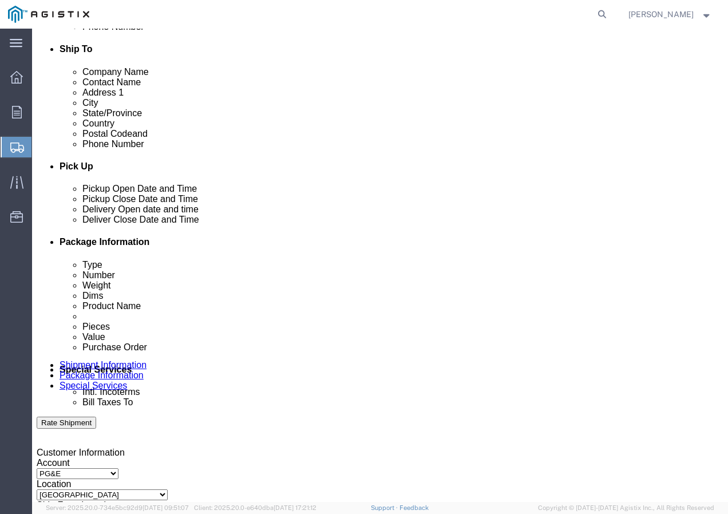
scroll to position [400, 0]
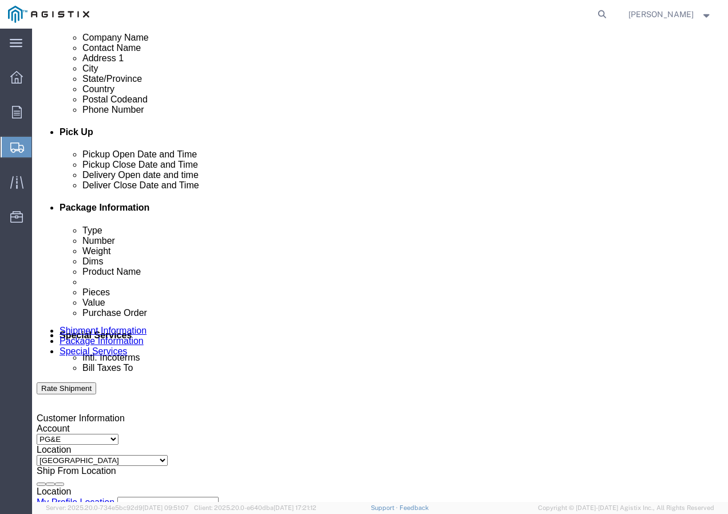
click div "[DATE] 3:00 PM"
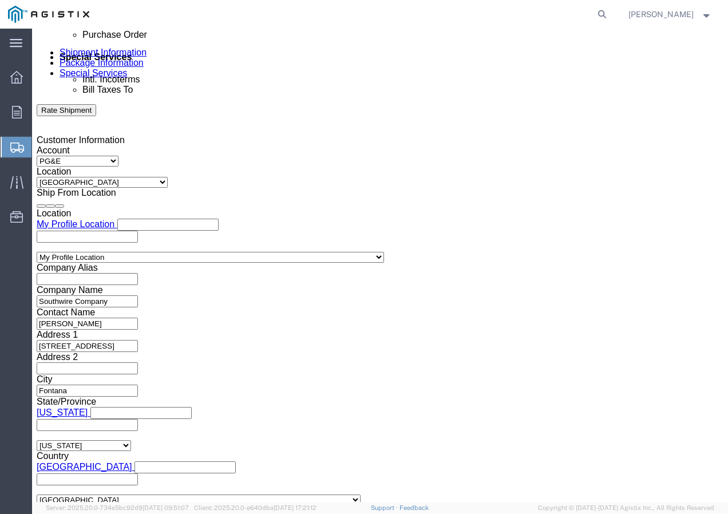
click input "3:00 PM"
click button "Apply"
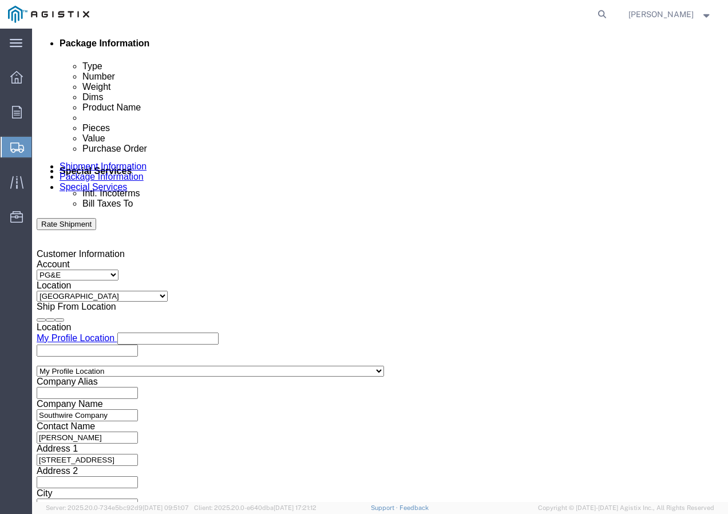
scroll to position [564, 0]
click div
click button "Apply"
click div
click button "Apply"
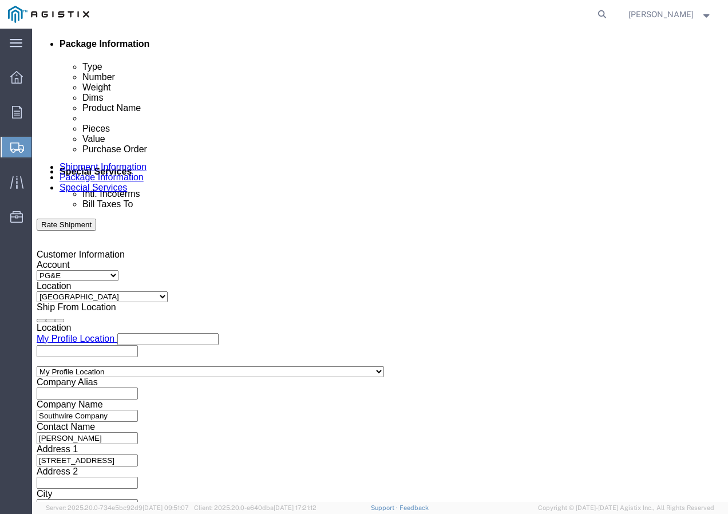
click input "text"
paste input "3501417232"
click div "Select Account Type Activity ID Airline Appointment Number ASN Batch Request # …"
click select "Select Account Type Activity ID Airline Appointment Number ASN Batch Request # …"
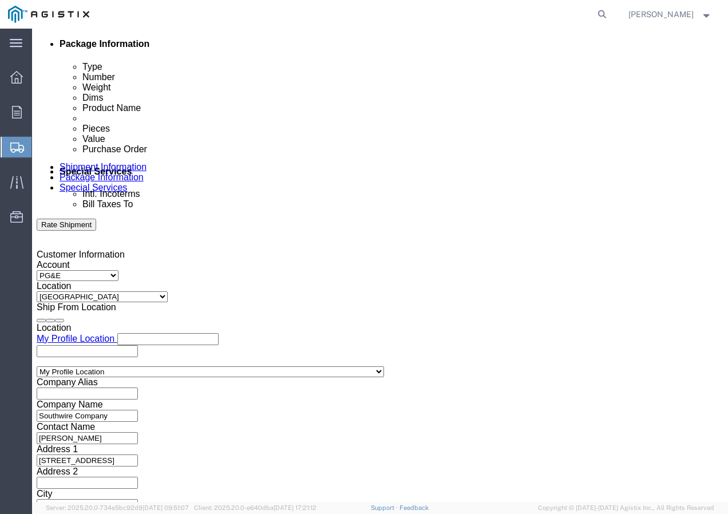
click input "text"
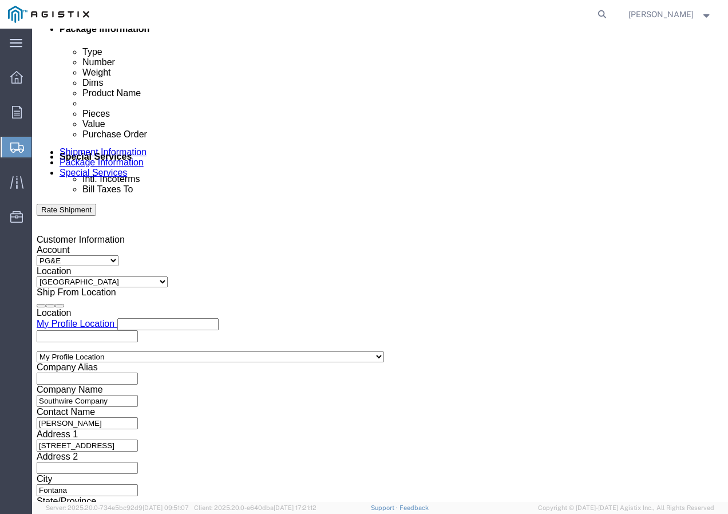
scroll to position [621, 0]
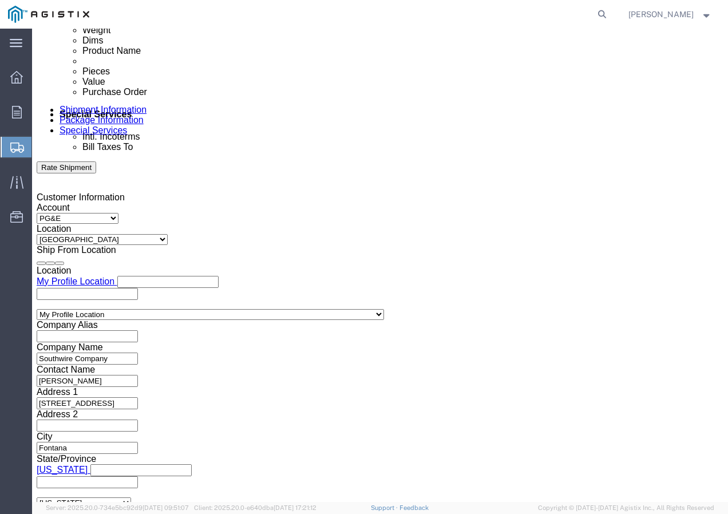
click select "Select Air Less than Truckload Multi-Leg Ocean Freight Rail Small Parcel Truckl…"
drag, startPoint x: 117, startPoint y: 474, endPoint x: 85, endPoint y: 446, distance: 42.9
click select "Select 1-Ton (PSS) 10 Wheel 10 Yard Dump Truck 20 Yard Dump Truck Bobtail Botto…"
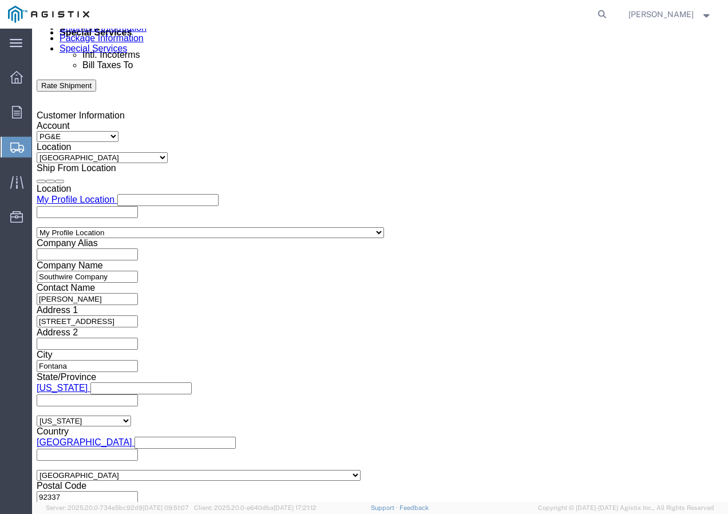
scroll to position [704, 0]
click button "Continue"
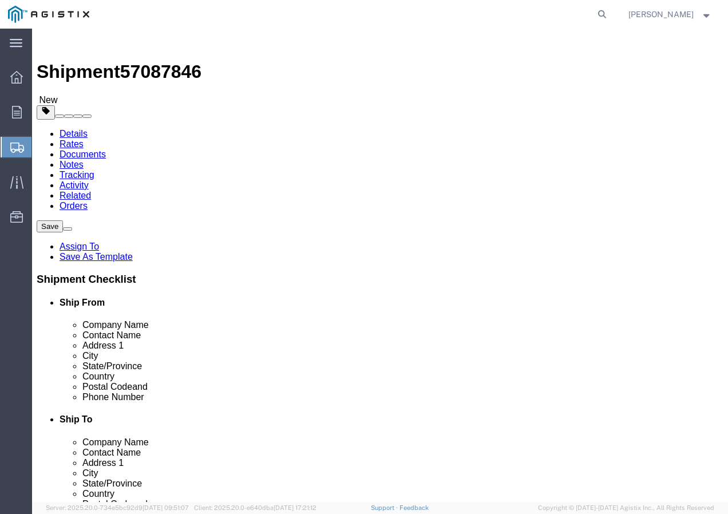
click select "Select Bulk Bundle(s) Cardboard Box(es) Carton(s) Crate(s) Drum(s) (Fiberboard)…"
click input "text"
click input "0.00"
click div "Package Type Select Bulk Bundle(s) Cardboard Box(es) Carton(s) Crate(s) Drum(s)…"
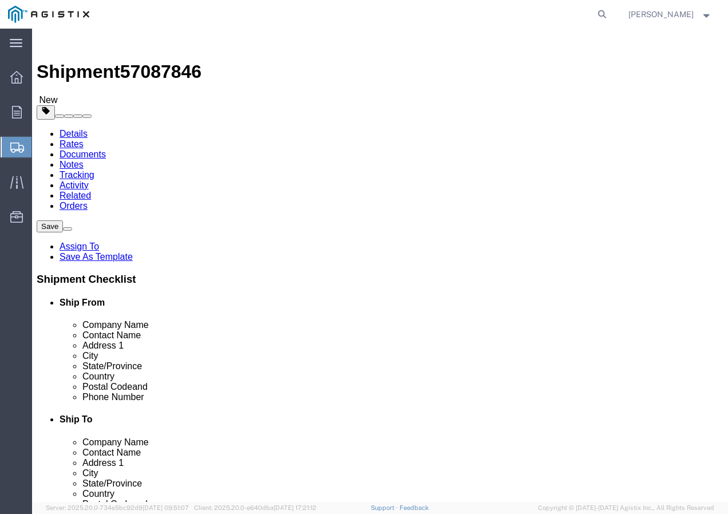
click input "0.00"
click input "Weight : This field is required."
click link "Add Content"
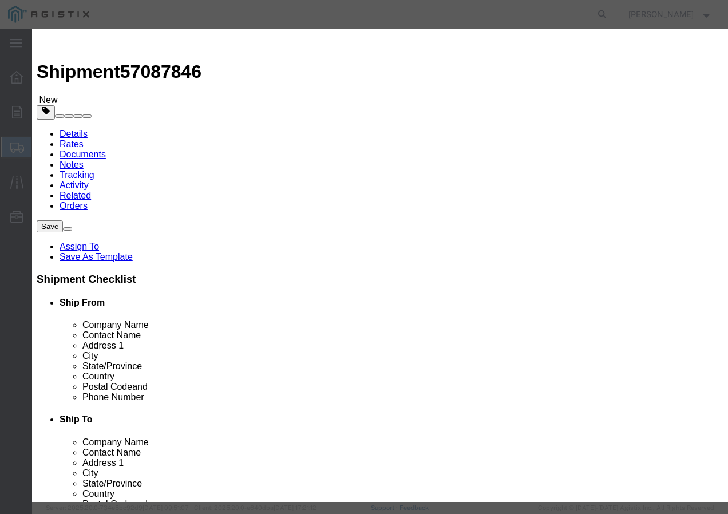
drag, startPoint x: 240, startPoint y: 89, endPoint x: 246, endPoint y: 92, distance: 6.4
click input "text"
paste input "600VUD DX/YS 6 Str Al CLAFLIN+ 4kR"
click input "0"
click input "text"
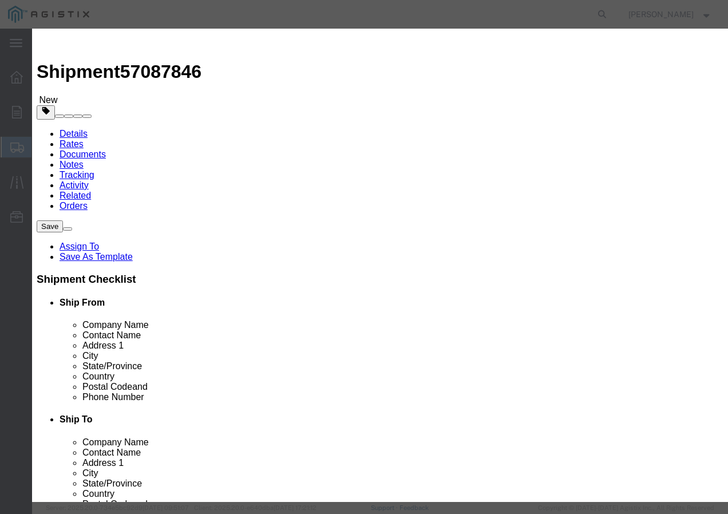
click select "Select 50 55 60 65 70 85 92.5 100 125 175 250 300 400"
click button "Save & Add Another"
click input "text"
paste input "600VUD [GEOGRAPHIC_DATA]/YS [STREET_ADDRESS]"
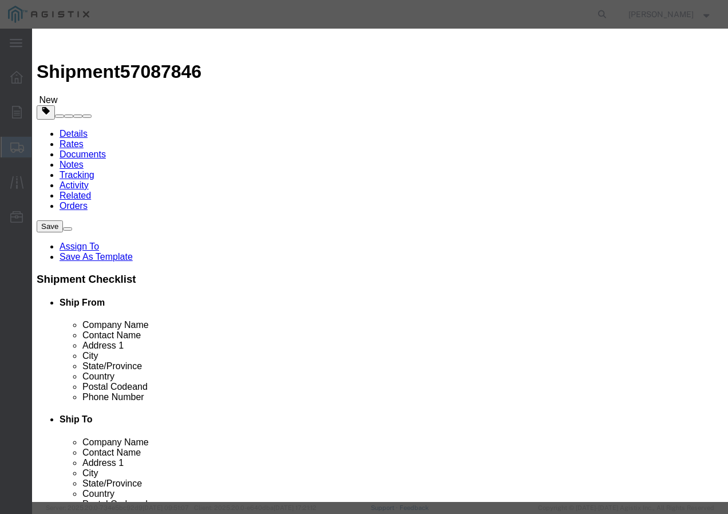
click input "text"
click select "Select 50 55 60 65 70 85 92.5 100 125 175 250 300 400"
click button "Save & Add Another"
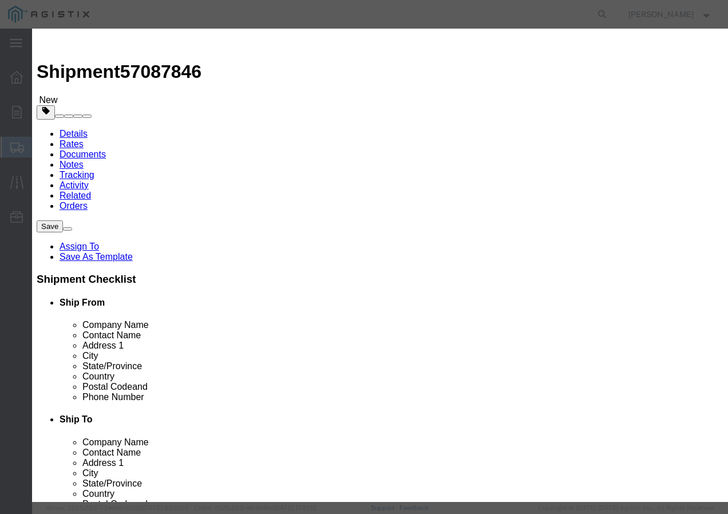
click input "text"
paste input "600VUD/Prl 4/C 1/0-18 Al+ 1000R"
click input "text"
click select "Select 50 55 60 65 70 85 92.5 100 125 175 250 300 400"
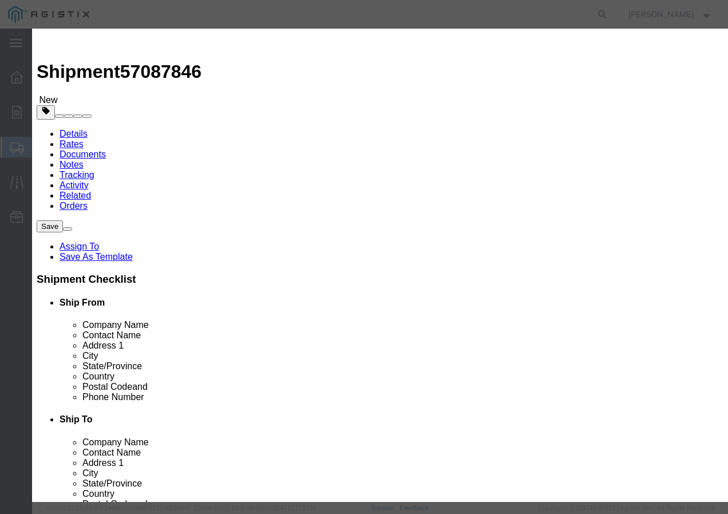
click select "Select 50 55 60 65 70 85 92.5 100 125 175 250 300 400"
click button "Save & Close"
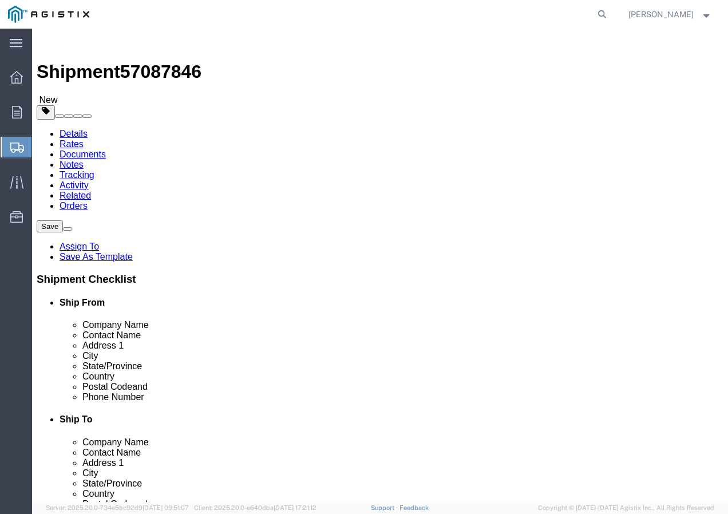
click input "1"
click button "Rate Shipment"
